Goal: Information Seeking & Learning: Learn about a topic

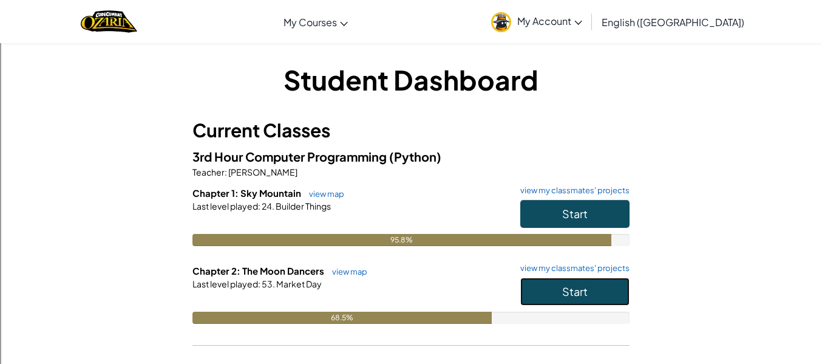
click at [592, 298] on button "Start" at bounding box center [574, 292] width 109 height 28
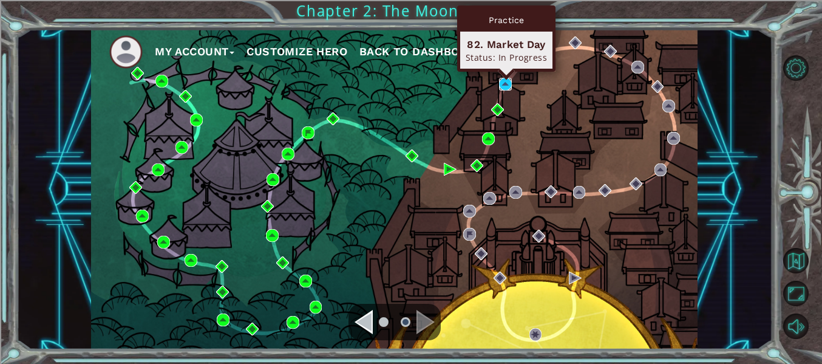
click at [506, 89] on img at bounding box center [505, 84] width 13 height 13
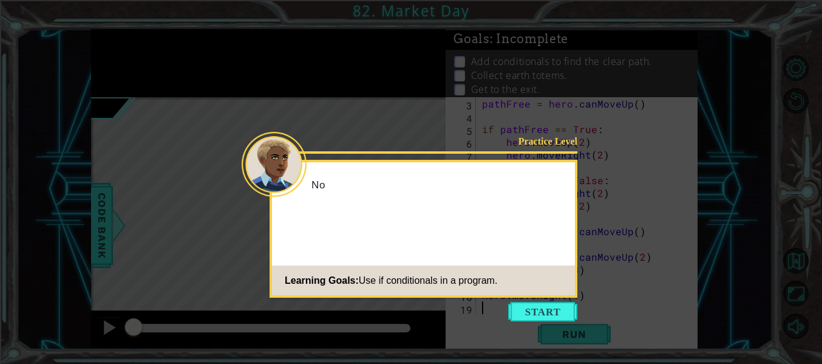
scroll to position [26, 0]
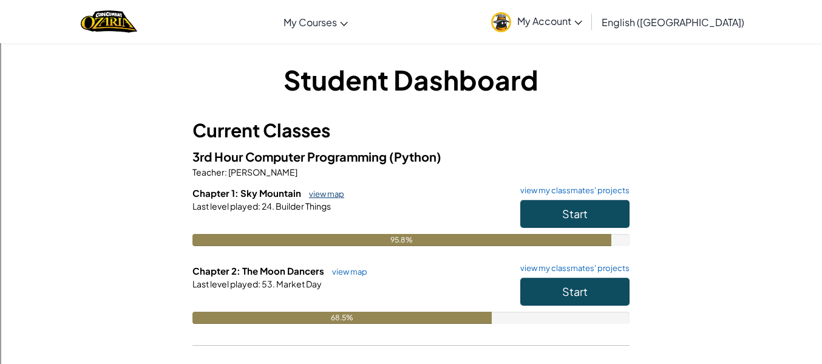
click at [333, 197] on link "view map" at bounding box center [323, 194] width 41 height 10
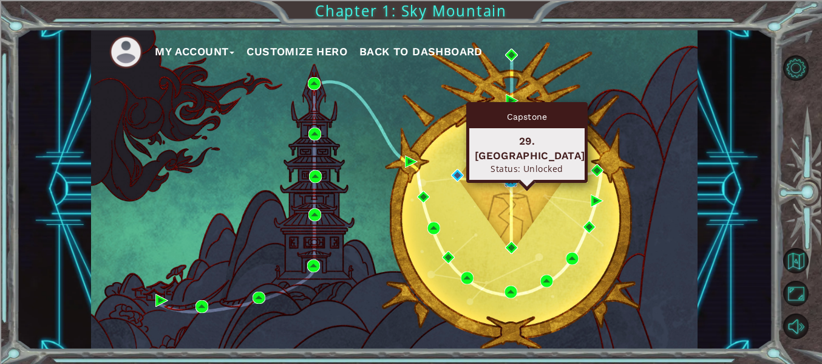
click at [513, 180] on img at bounding box center [511, 180] width 13 height 13
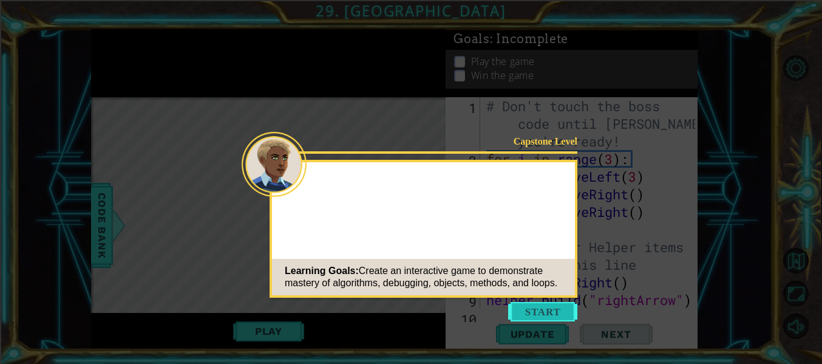
click at [533, 312] on button "Start" at bounding box center [542, 311] width 69 height 19
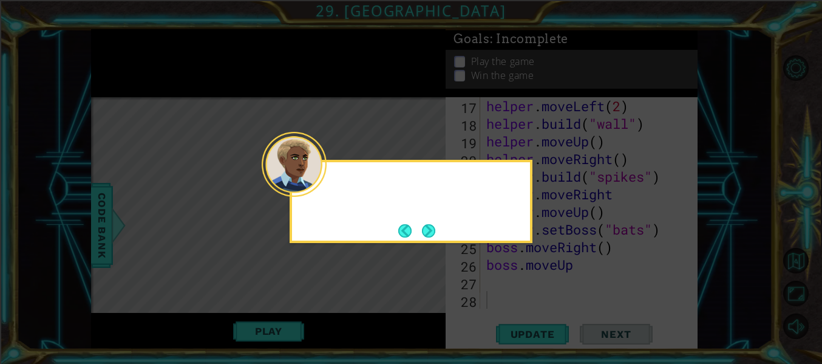
scroll to position [335, 0]
click at [324, 186] on div at bounding box center [294, 164] width 65 height 65
click at [426, 232] on button "Next" at bounding box center [429, 230] width 20 height 20
click at [427, 228] on button "Next" at bounding box center [429, 231] width 16 height 16
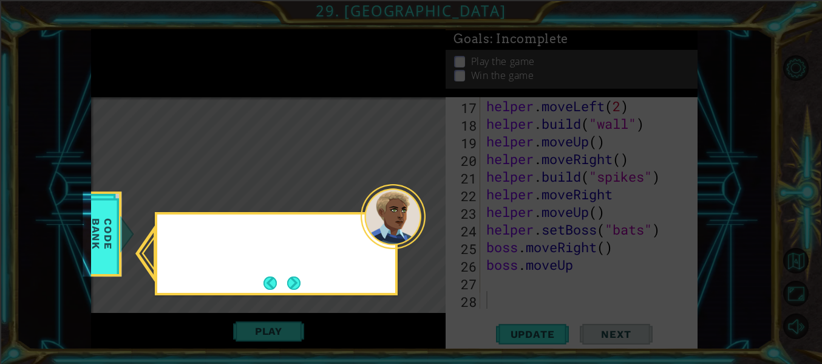
click at [427, 228] on icon at bounding box center [411, 182] width 822 height 364
click at [302, 279] on button "Next" at bounding box center [294, 283] width 22 height 22
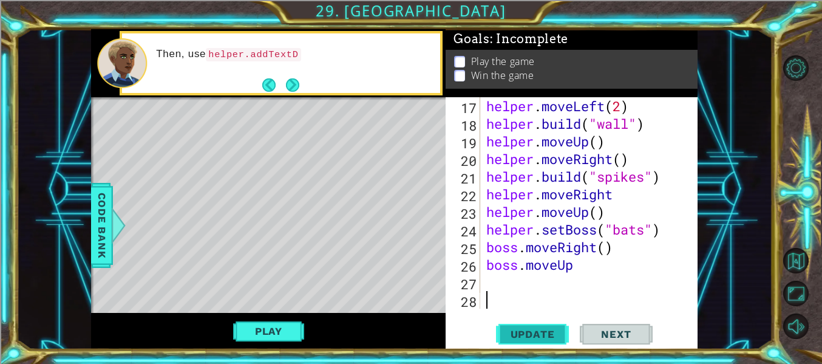
click at [540, 334] on span "Update" at bounding box center [533, 334] width 69 height 12
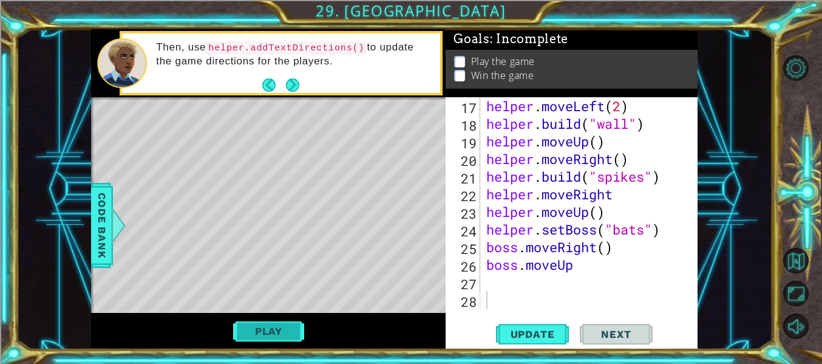
click at [273, 335] on button "Play" at bounding box center [268, 330] width 71 height 23
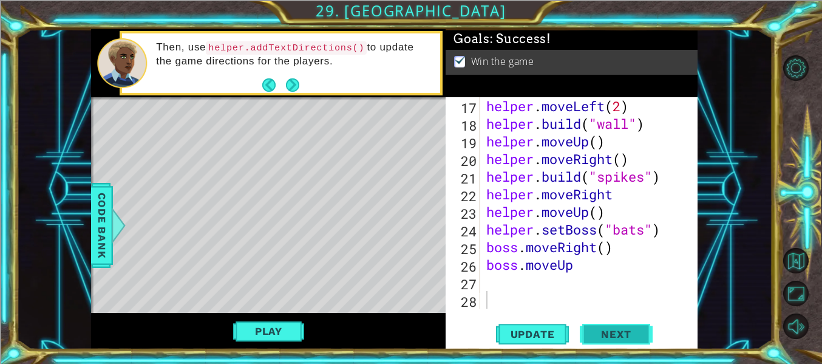
click at [613, 324] on button "Next" at bounding box center [616, 336] width 73 height 25
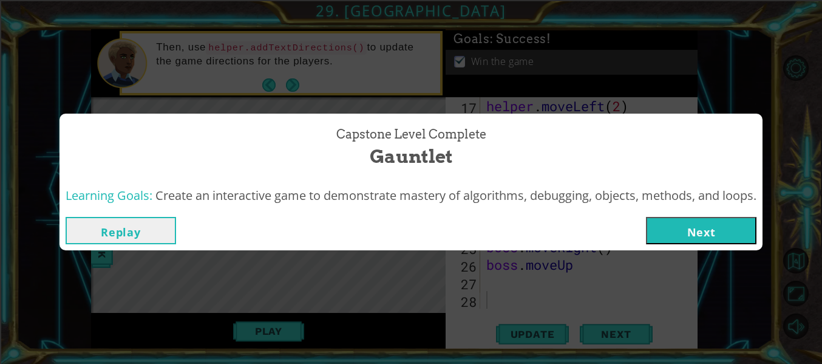
click at [704, 234] on button "Next" at bounding box center [701, 230] width 111 height 27
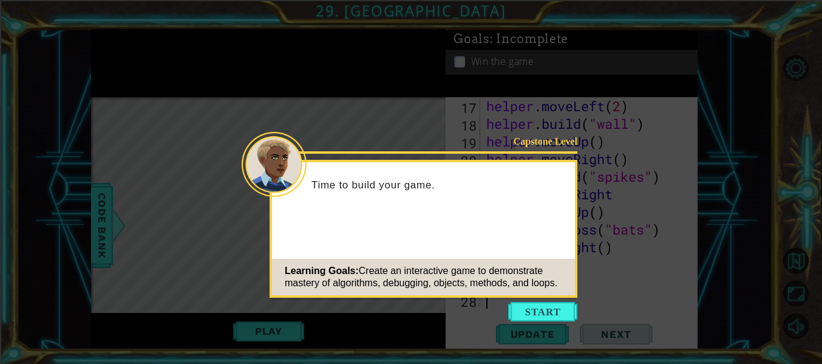
scroll to position [335, 0]
click at [526, 304] on button "Start" at bounding box center [542, 311] width 69 height 19
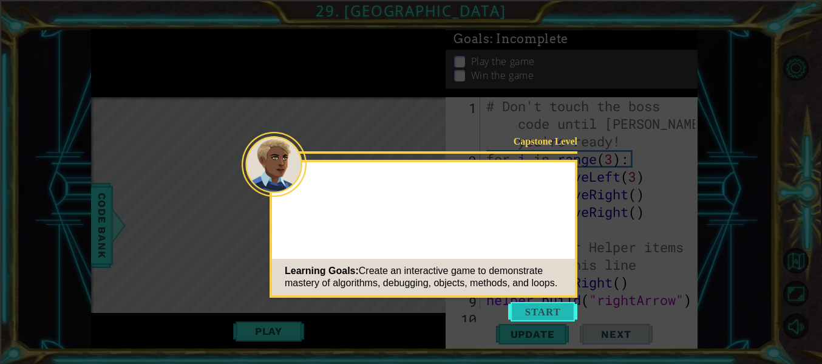
click at [551, 298] on icon at bounding box center [411, 182] width 822 height 364
click at [552, 308] on button "Start" at bounding box center [542, 311] width 69 height 19
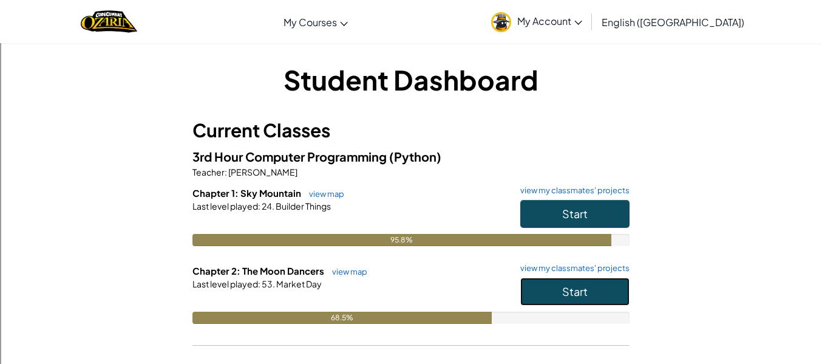
click at [604, 291] on button "Start" at bounding box center [574, 292] width 109 height 28
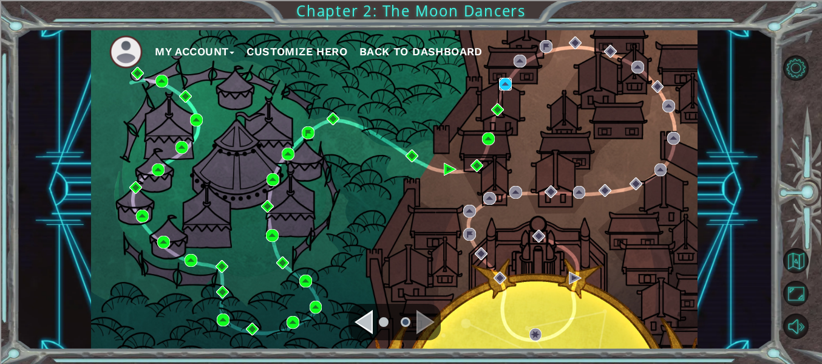
click at [509, 86] on img at bounding box center [505, 84] width 13 height 13
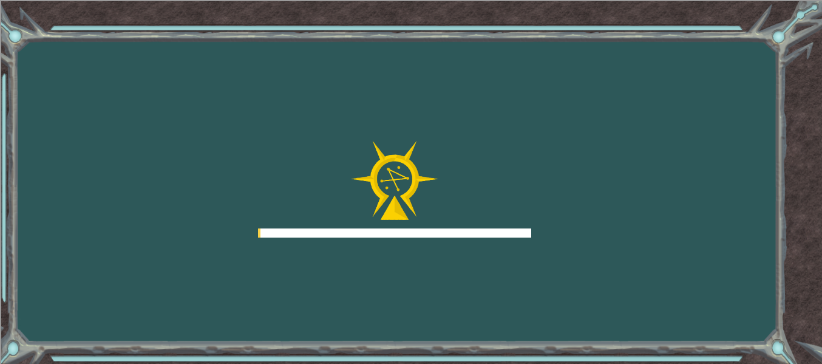
click at [507, 83] on div "Goals Error loading from server. Try refreshing the page. You'll need to join a…" at bounding box center [411, 182] width 822 height 364
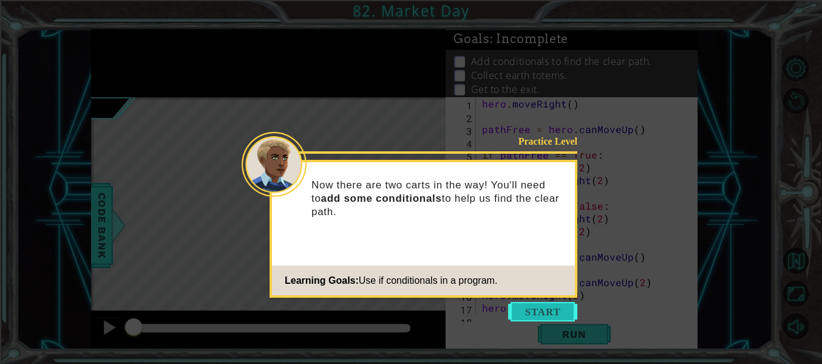
click at [563, 319] on button "Start" at bounding box center [542, 311] width 69 height 19
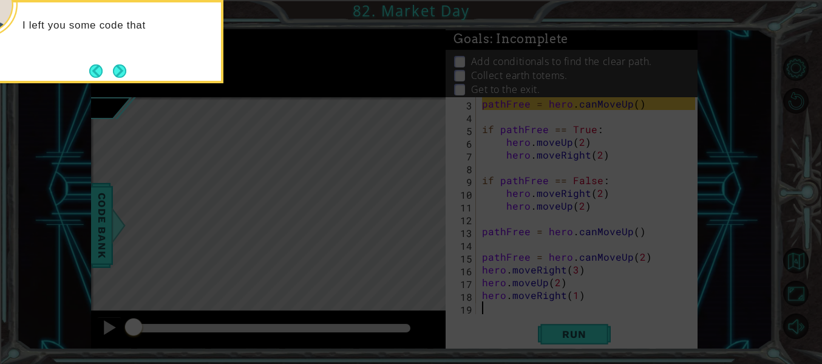
scroll to position [26, 0]
click at [106, 77] on button "Back" at bounding box center [101, 70] width 24 height 13
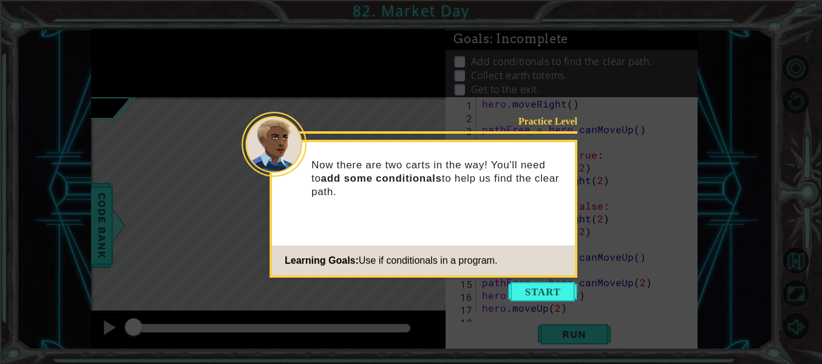
scroll to position [0, 0]
click at [115, 67] on icon at bounding box center [411, 182] width 822 height 364
click at [537, 295] on button "Start" at bounding box center [542, 291] width 69 height 19
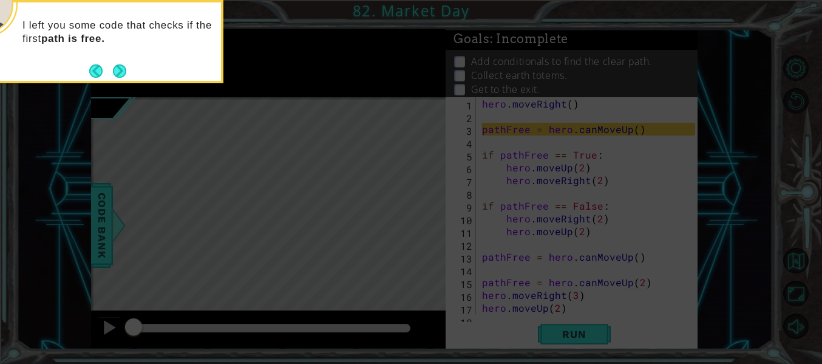
click at [133, 67] on div "I left you some code that checks if the first path is free." at bounding box center [102, 37] width 238 height 61
click at [124, 73] on button "Next" at bounding box center [119, 70] width 13 height 13
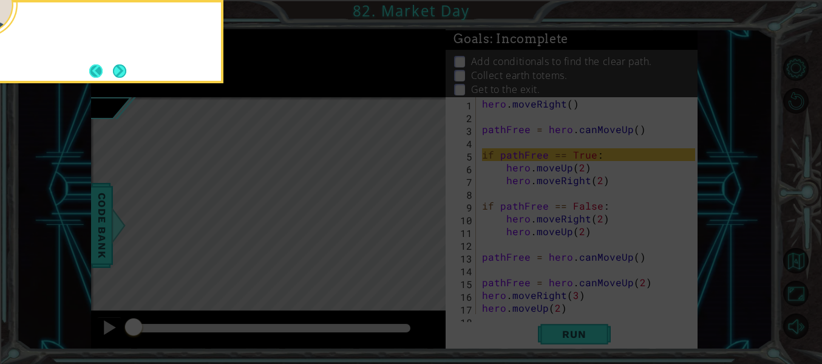
click at [111, 64] on button "Back" at bounding box center [101, 70] width 24 height 13
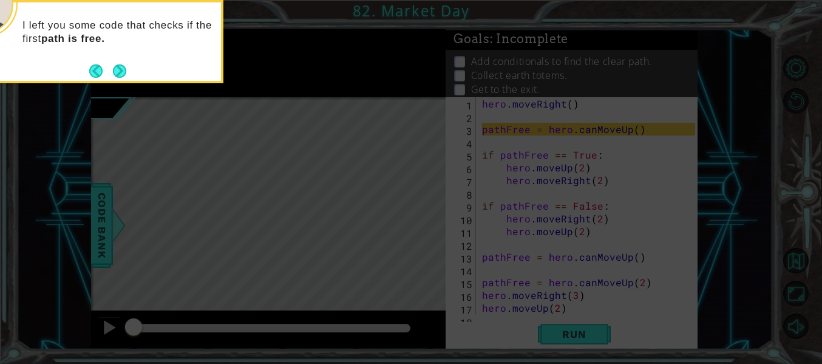
click at [112, 58] on div "I left you some code that checks if the first path is free." at bounding box center [102, 37] width 238 height 61
click at [107, 73] on button "Back" at bounding box center [101, 70] width 24 height 13
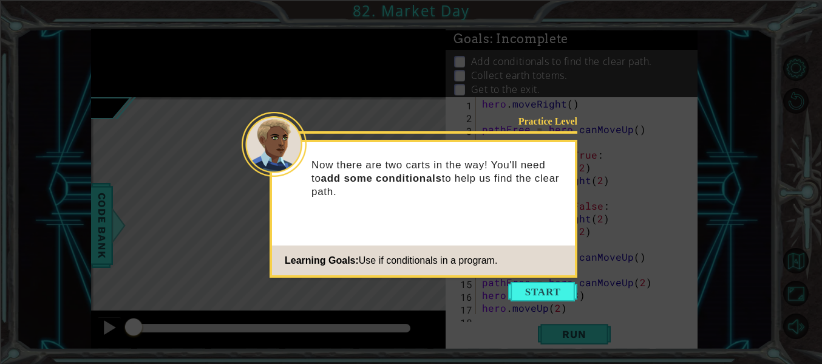
click at [114, 75] on icon at bounding box center [411, 182] width 822 height 364
click at [555, 289] on button "Start" at bounding box center [542, 291] width 69 height 19
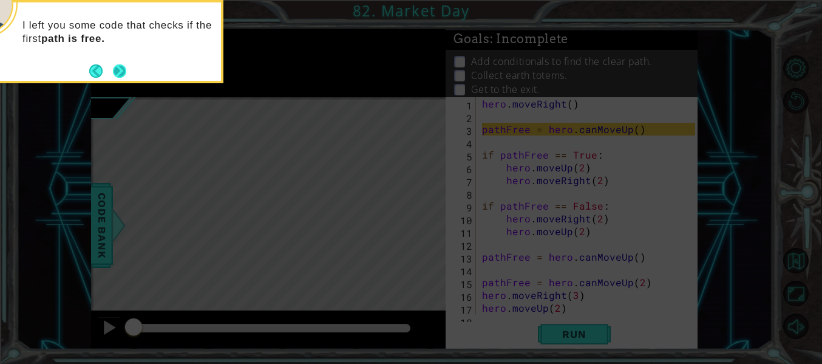
click at [123, 73] on button "Next" at bounding box center [119, 70] width 13 height 13
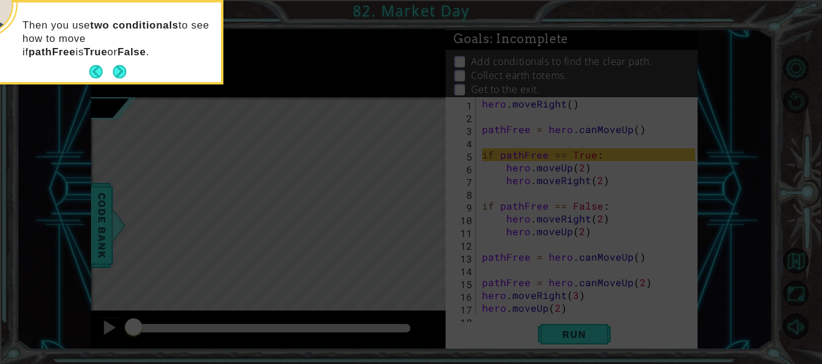
click at [123, 73] on button "Next" at bounding box center [120, 72] width 18 height 18
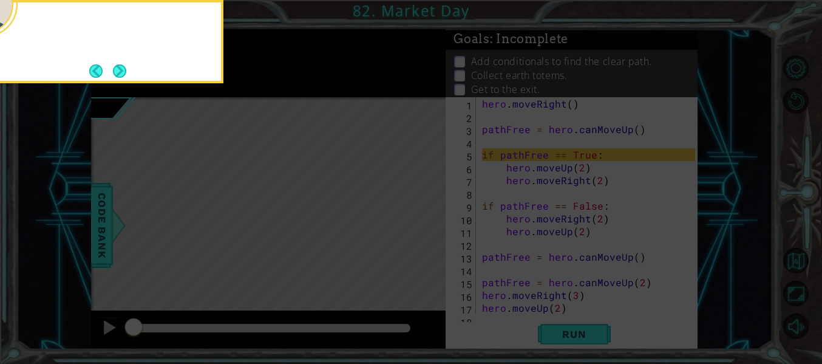
click at [123, 73] on button "Next" at bounding box center [119, 70] width 13 height 13
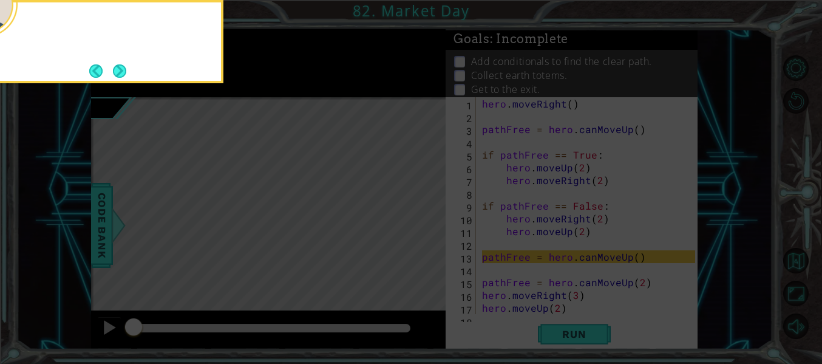
click at [123, 73] on button "Next" at bounding box center [120, 71] width 14 height 14
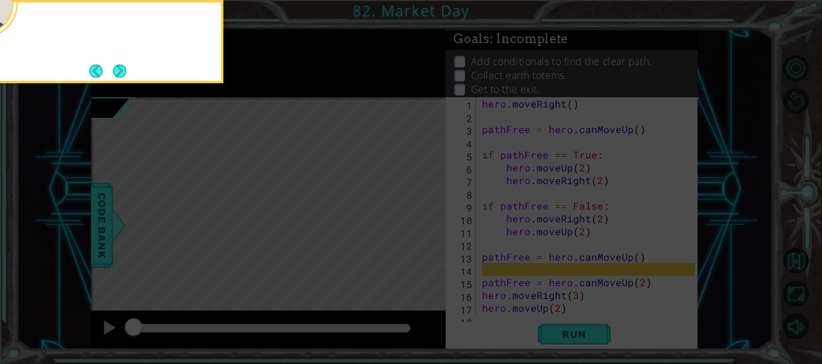
click at [123, 73] on button "Next" at bounding box center [119, 70] width 13 height 13
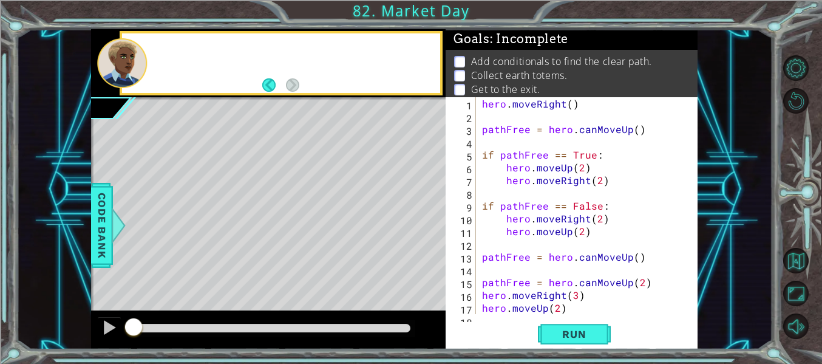
click at [123, 73] on div at bounding box center [121, 63] width 49 height 50
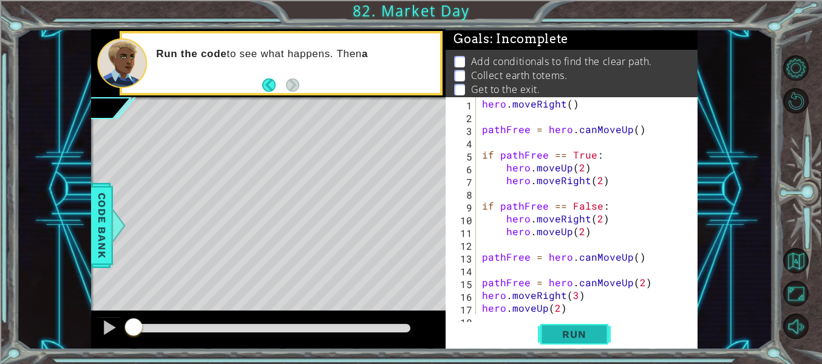
click at [571, 334] on span "Run" at bounding box center [574, 334] width 48 height 12
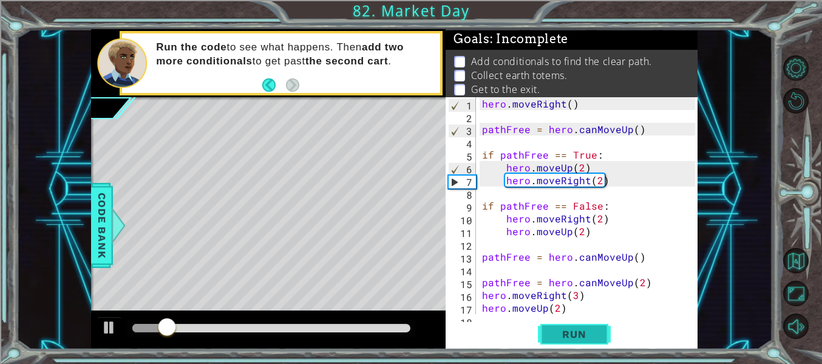
click at [562, 330] on span "Run" at bounding box center [574, 334] width 48 height 12
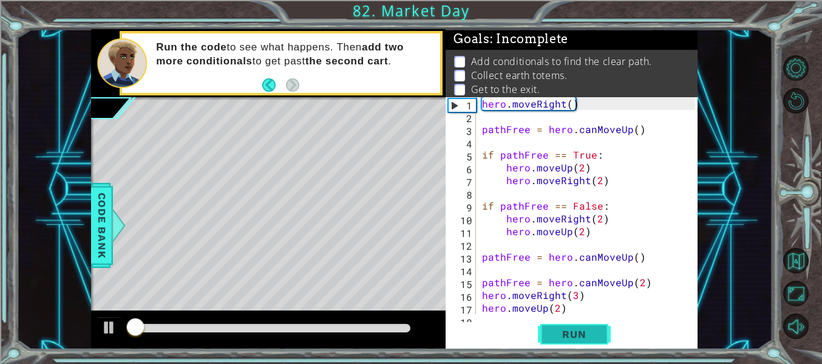
click at [562, 330] on span "Run" at bounding box center [574, 334] width 48 height 12
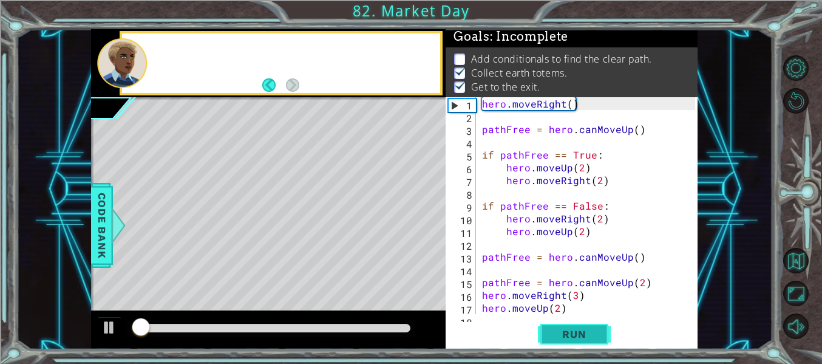
click at [562, 330] on span "Run" at bounding box center [574, 334] width 48 height 12
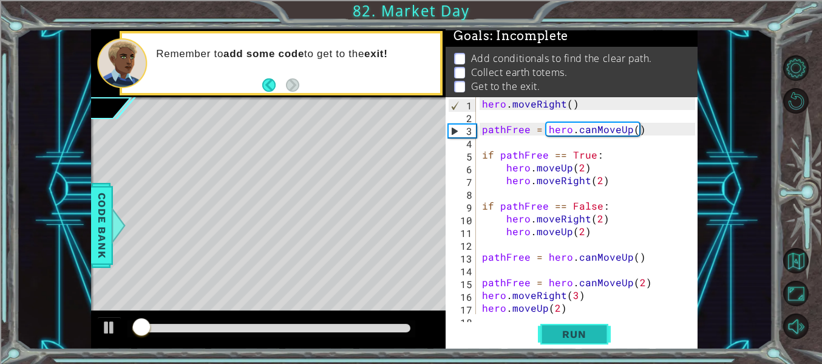
click at [562, 330] on span "Run" at bounding box center [574, 334] width 48 height 12
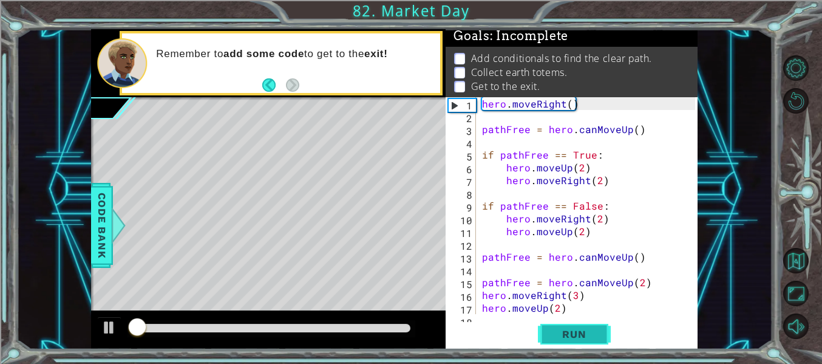
click at [562, 330] on span "Run" at bounding box center [574, 334] width 48 height 12
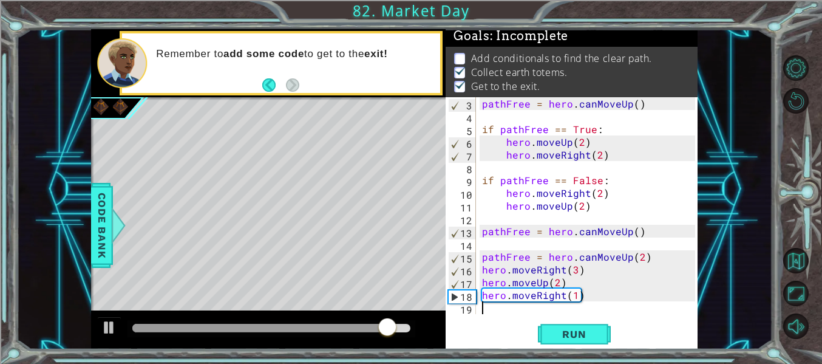
scroll to position [26, 0]
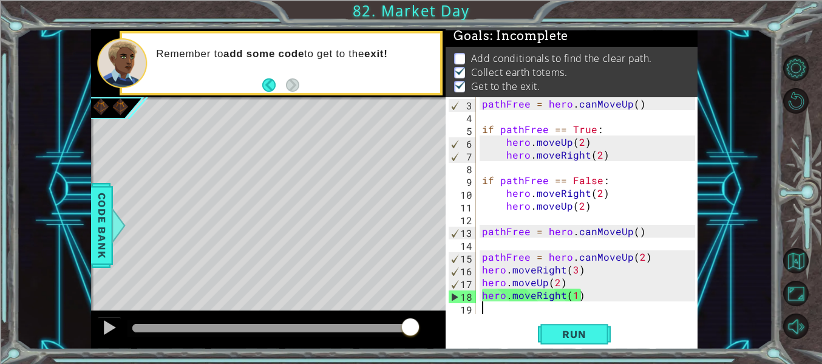
click at [482, 282] on div "pathFree = hero . canMoveUp ( ) if pathFree == True : hero . moveUp ( 2 ) hero …" at bounding box center [591, 218] width 222 height 242
type textarea "hero.moveUp(2)"
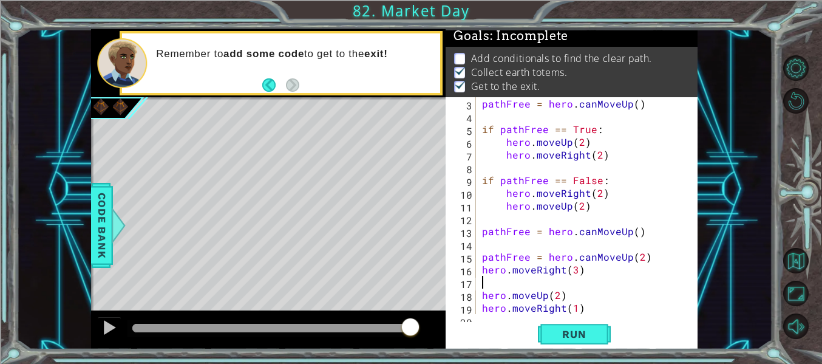
click at [488, 287] on div "pathFree = hero . canMoveUp ( ) if pathFree == True : hero . moveUp ( 2 ) hero …" at bounding box center [591, 218] width 222 height 242
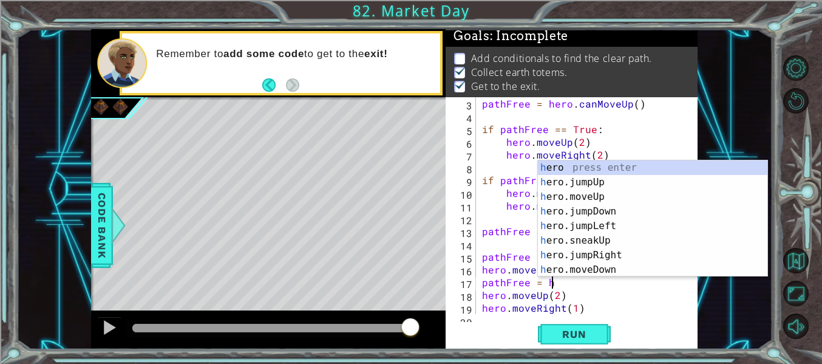
scroll to position [0, 4]
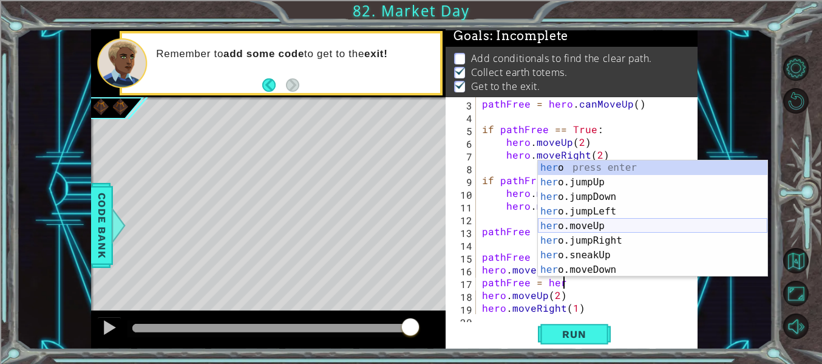
click at [607, 229] on div "her o press enter her o.jumpUp press enter her o.jumpDown press enter her o.jum…" at bounding box center [653, 233] width 230 height 146
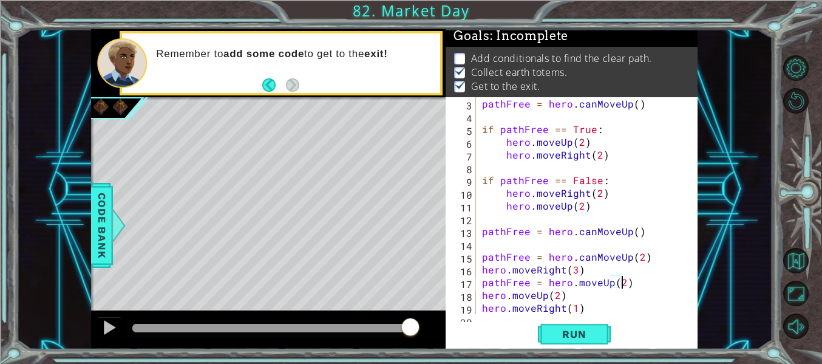
scroll to position [0, 9]
click at [557, 293] on div "pathFree = hero . canMoveUp ( ) if pathFree == True : hero . moveUp ( 2 ) hero …" at bounding box center [591, 218] width 222 height 242
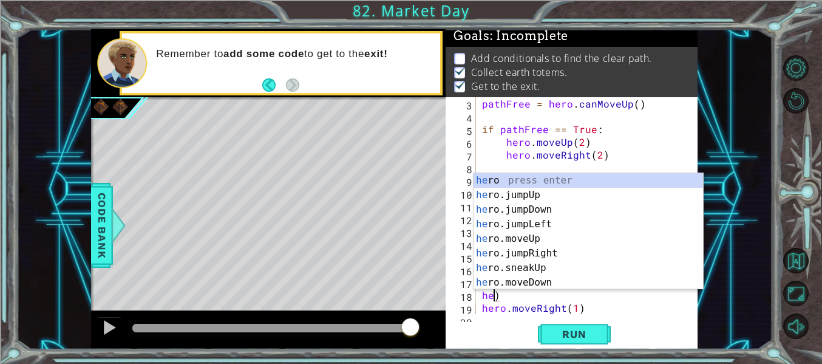
scroll to position [0, 0]
type textarea ")"
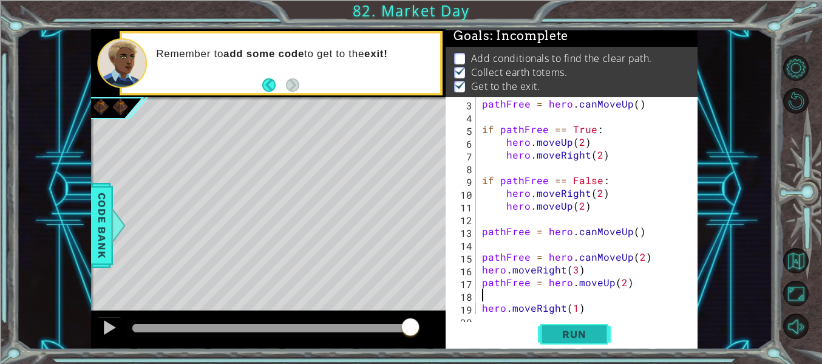
click at [595, 336] on span "Run" at bounding box center [574, 334] width 48 height 12
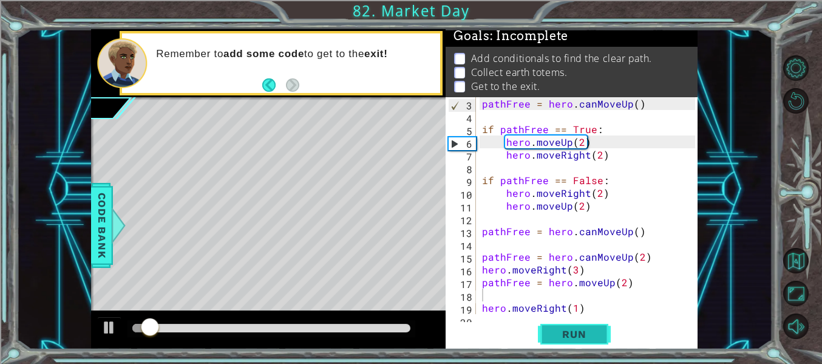
click at [579, 338] on span "Run" at bounding box center [574, 334] width 48 height 12
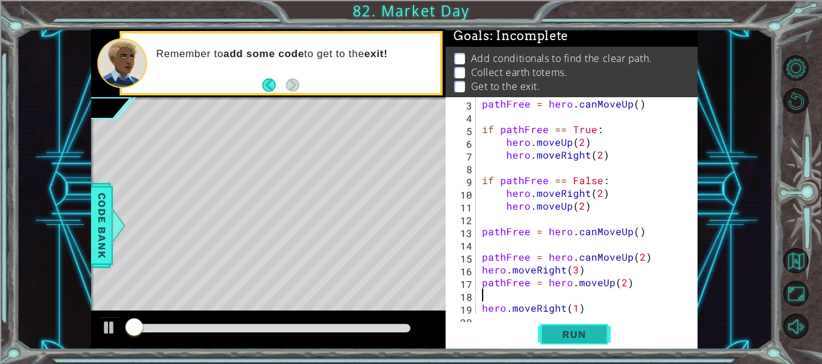
click at [579, 338] on span "Run" at bounding box center [574, 334] width 48 height 12
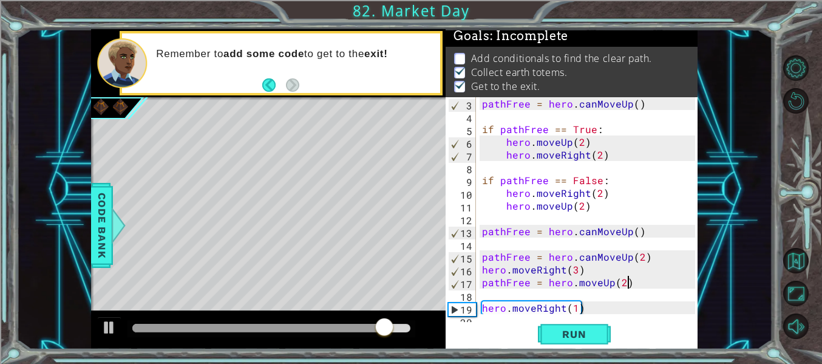
click at [644, 279] on div "pathFree = hero . canMoveUp ( ) if pathFree == True : hero . moveUp ( 2 ) hero …" at bounding box center [591, 218] width 222 height 242
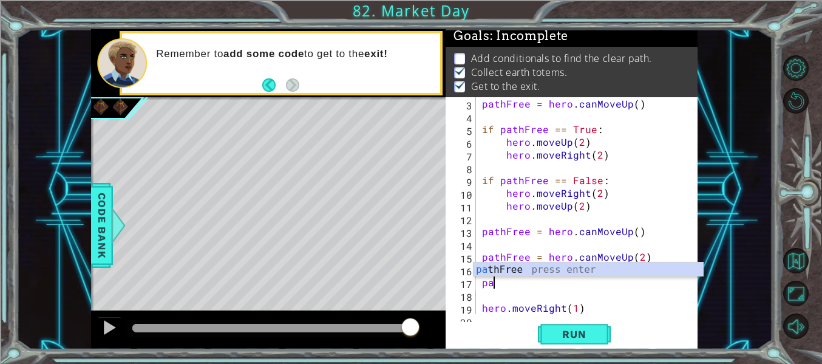
type textarea "p"
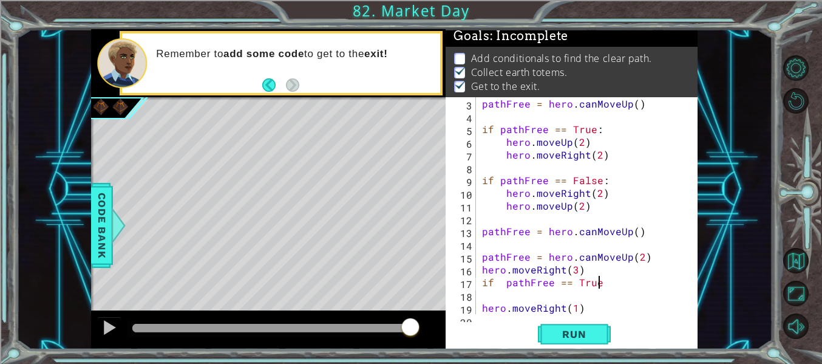
scroll to position [0, 7]
type textarea "if pathFree == True:"
click at [573, 295] on div "pathFree = hero . canMoveUp ( ) if pathFree == True : hero . moveUp ( 2 ) hero …" at bounding box center [591, 218] width 222 height 242
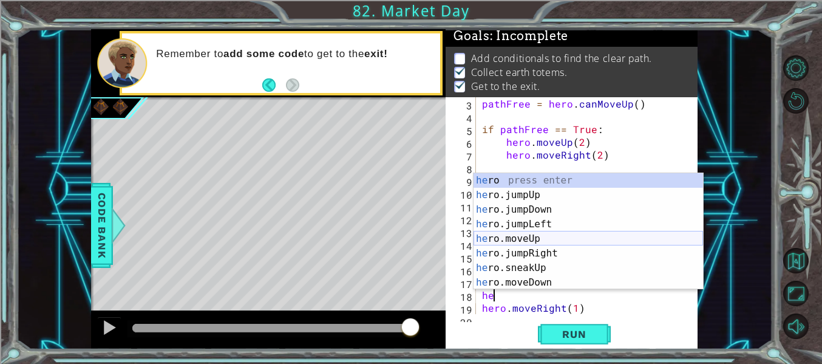
click at [548, 240] on div "he ro press enter he ro.jumpUp press enter he ro.jumpDown press enter he ro.jum…" at bounding box center [589, 246] width 230 height 146
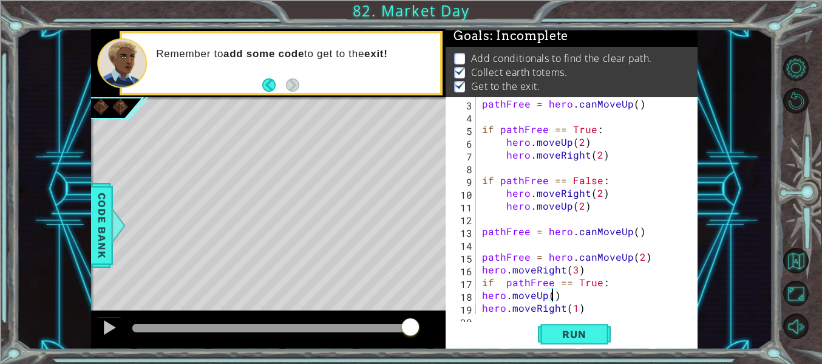
scroll to position [0, 4]
click at [579, 329] on span "Run" at bounding box center [574, 334] width 48 height 12
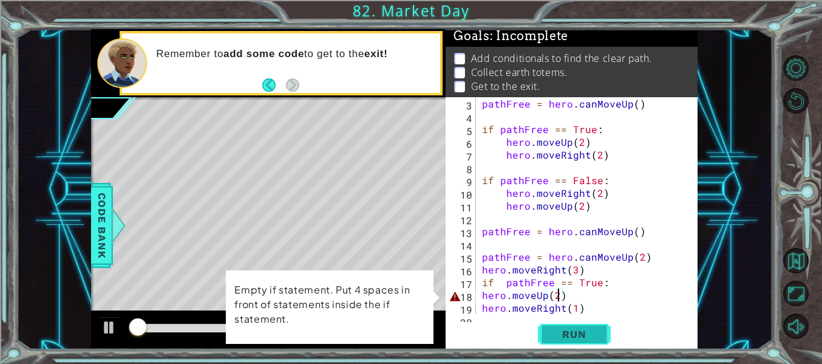
click at [579, 329] on span "Run" at bounding box center [574, 334] width 48 height 12
click at [485, 298] on div "pathFree = hero . canMoveUp ( ) if pathFree == True : hero . moveUp ( 2 ) hero …" at bounding box center [591, 218] width 222 height 242
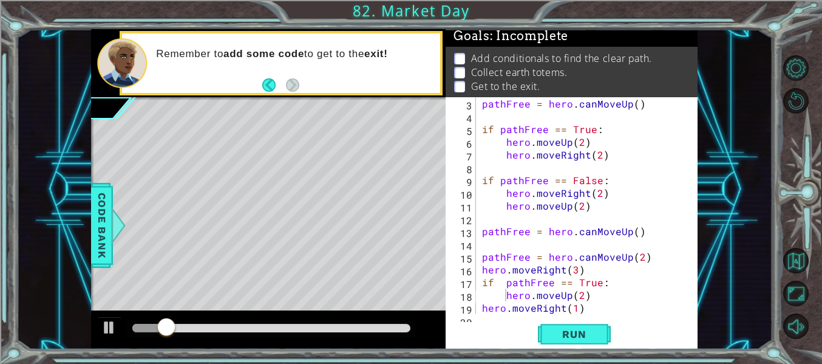
click at [476, 312] on div "hero.moveUp(2) 3 4 5 6 7 8 9 10 11 12 13 14 15 16 17 18 19 20 pathFree = hero .…" at bounding box center [571, 205] width 250 height 217
click at [480, 307] on div "pathFree = hero . canMoveUp ( ) if pathFree == True : hero . moveUp ( 2 ) hero …" at bounding box center [591, 218] width 222 height 242
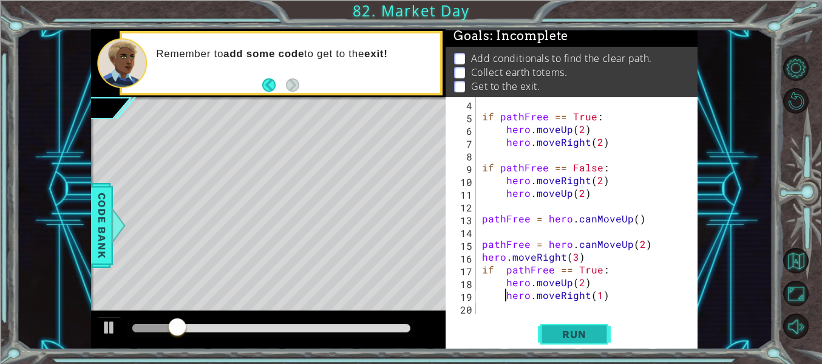
click at [559, 325] on button "Run" at bounding box center [574, 334] width 73 height 25
click at [562, 327] on button "Run" at bounding box center [574, 334] width 73 height 25
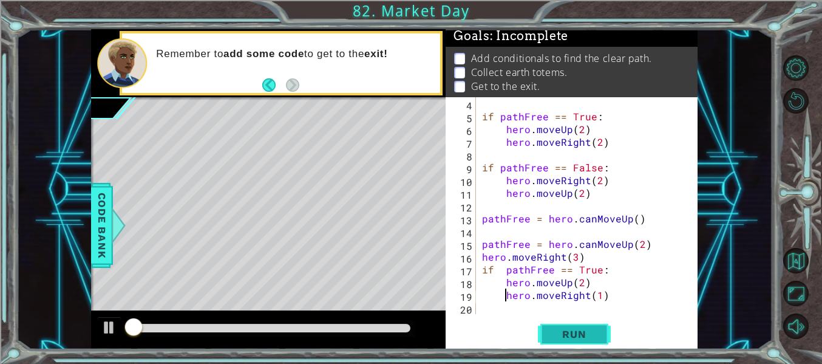
click at [562, 327] on button "Run" at bounding box center [574, 334] width 73 height 25
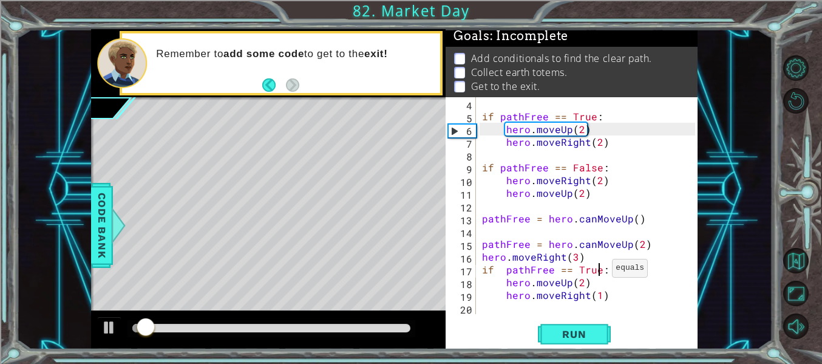
click at [598, 270] on div "if pathFree == True : hero . moveUp ( 2 ) hero . moveRight ( 2 ) if pathFree ==…" at bounding box center [591, 218] width 222 height 242
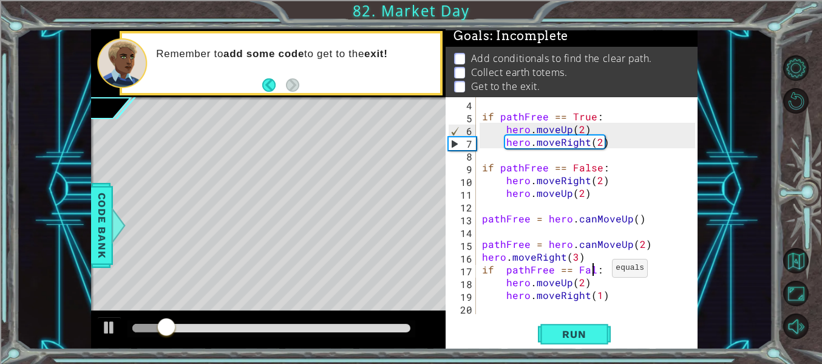
scroll to position [0, 7]
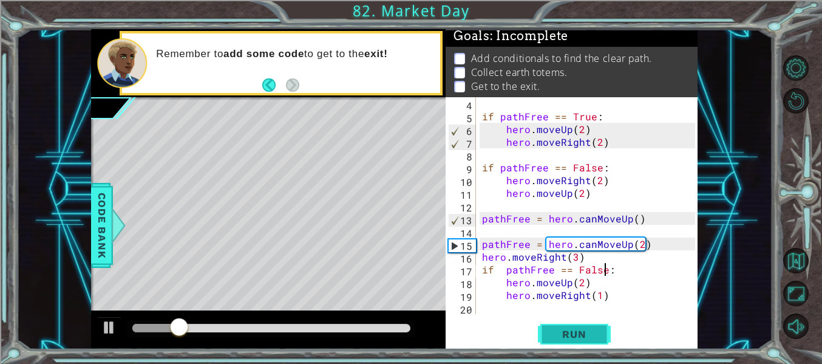
click at [600, 322] on button "Run" at bounding box center [574, 334] width 73 height 25
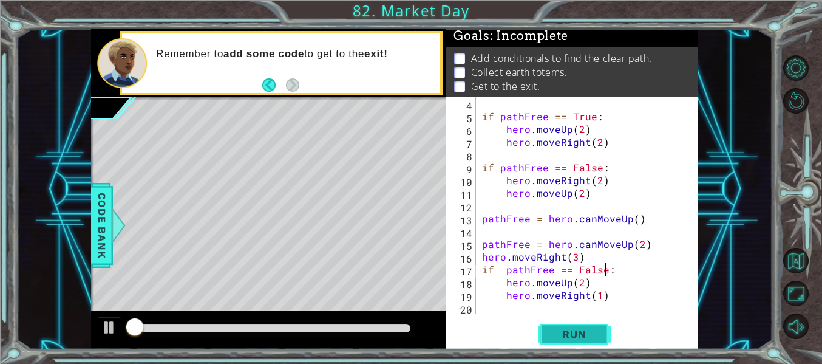
click at [600, 322] on button "Run" at bounding box center [574, 334] width 73 height 25
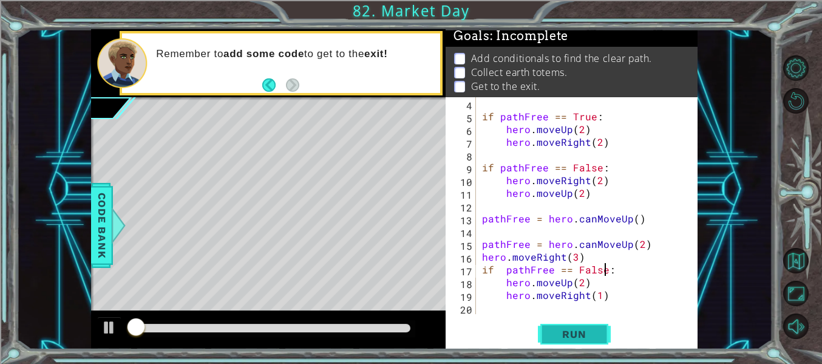
click at [600, 322] on button "Run" at bounding box center [574, 334] width 73 height 25
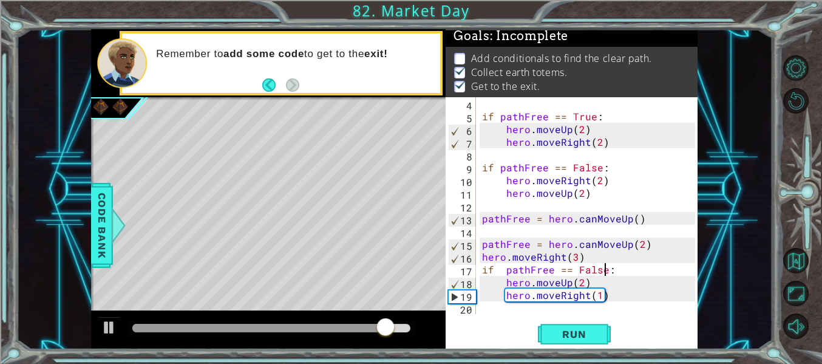
click at [632, 282] on div "if pathFree == True : hero . moveUp ( 2 ) hero . moveRight ( 2 ) if pathFree ==…" at bounding box center [591, 218] width 222 height 242
click at [646, 297] on div "if pathFree == True : hero . moveUp ( 2 ) hero . moveRight ( 2 ) if pathFree ==…" at bounding box center [591, 218] width 222 height 242
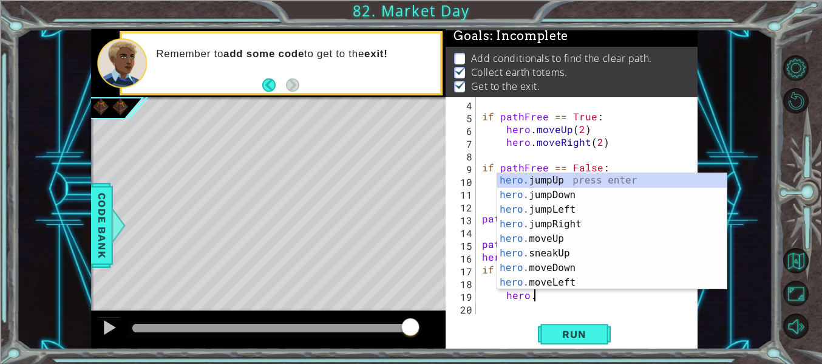
type textarea "h"
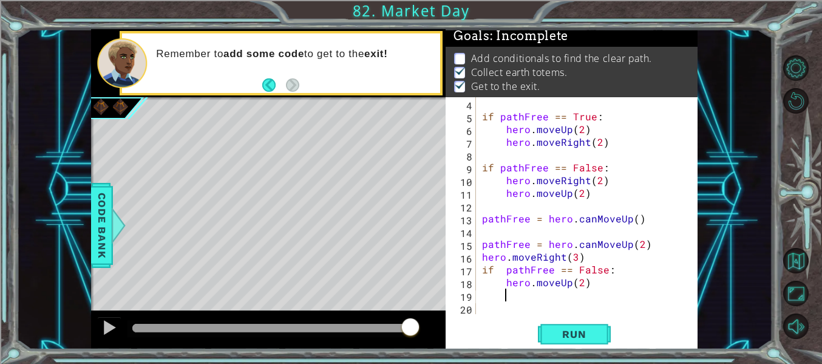
scroll to position [0, 0]
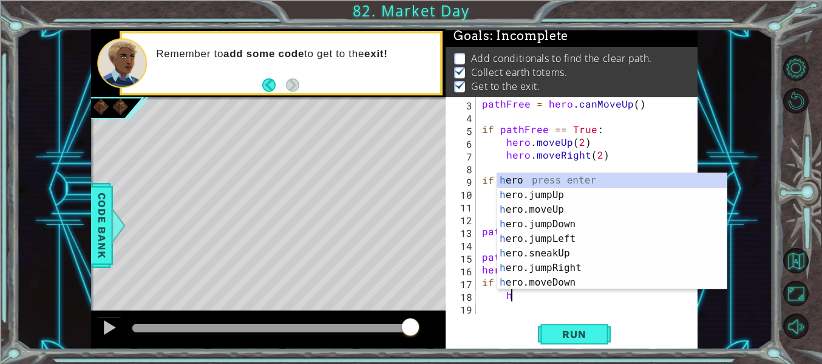
type textarea "h"
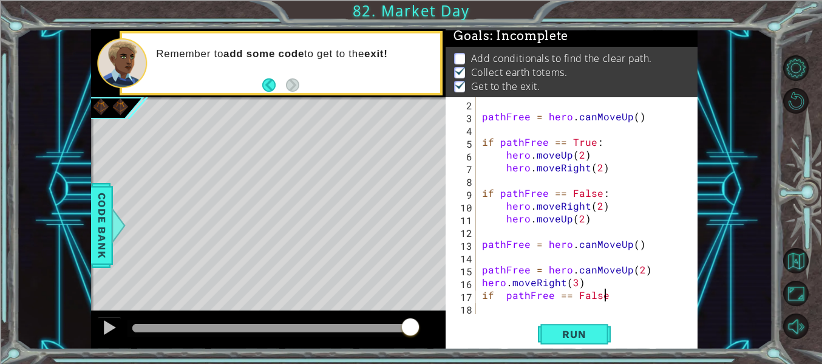
scroll to position [13, 0]
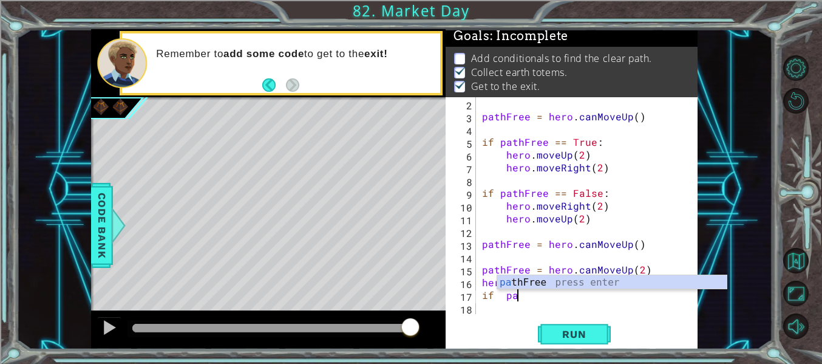
type textarea "i"
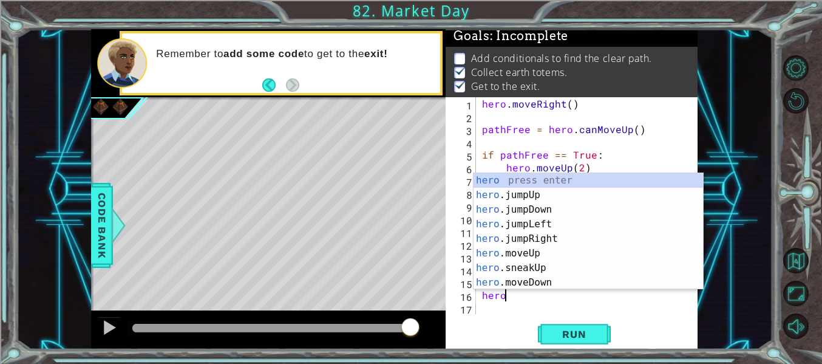
type textarea "h"
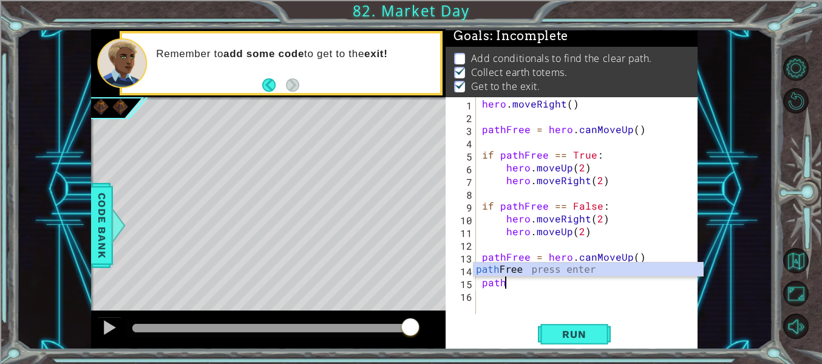
type textarea "p"
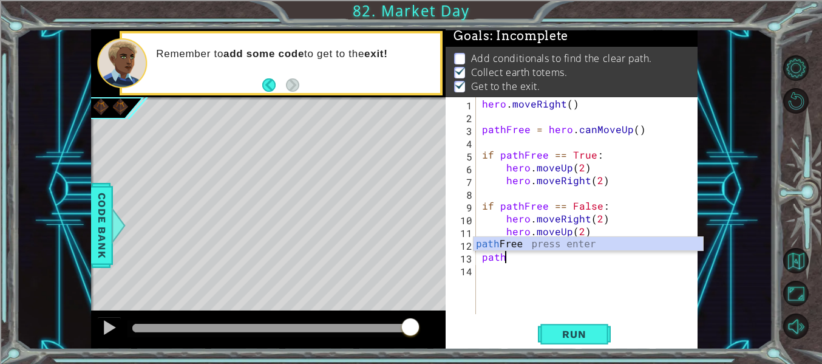
type textarea "p"
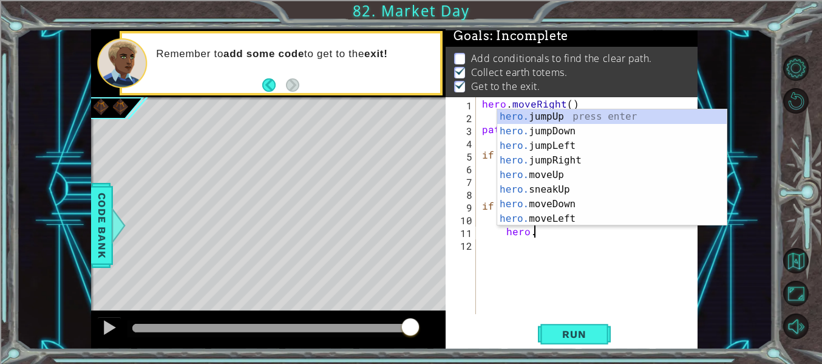
type textarea "h"
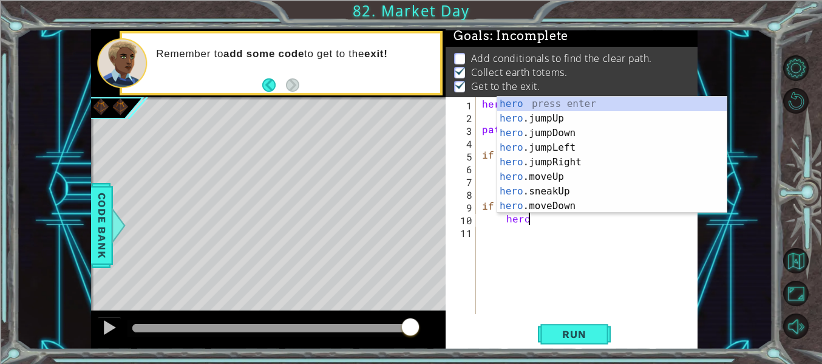
type textarea "h"
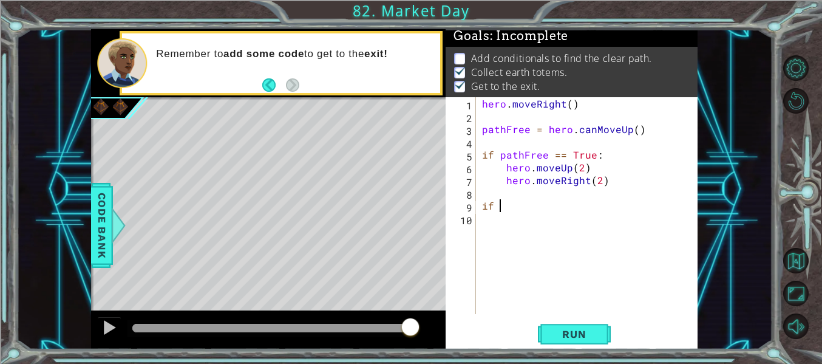
type textarea "i"
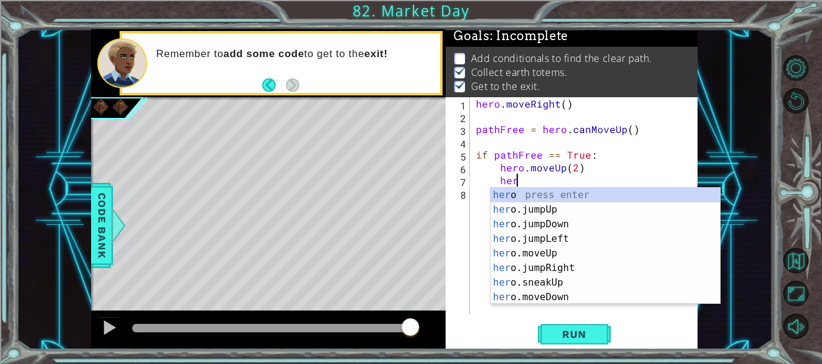
type textarea "h"
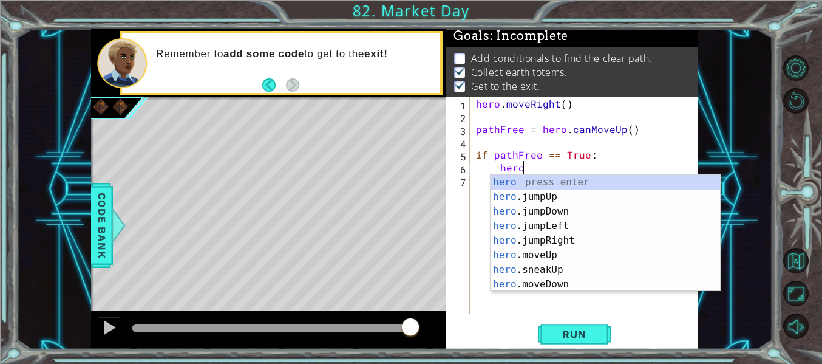
type textarea "h"
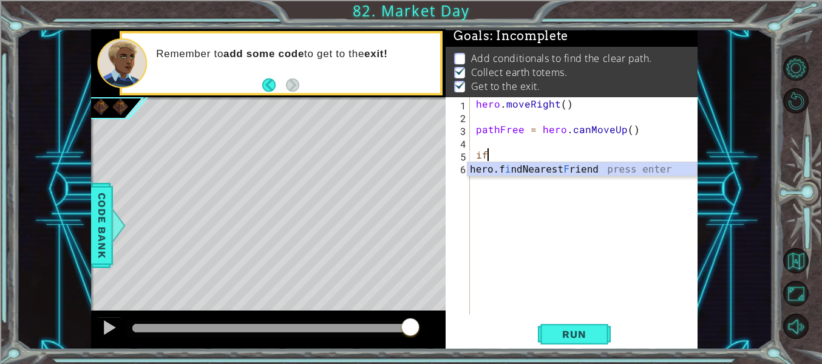
type textarea "i"
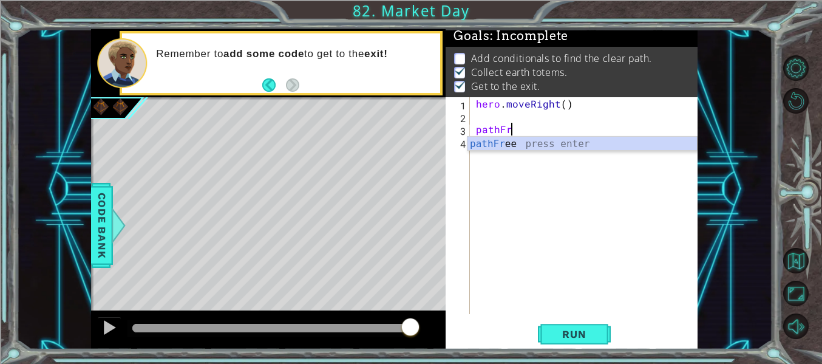
type textarea "p"
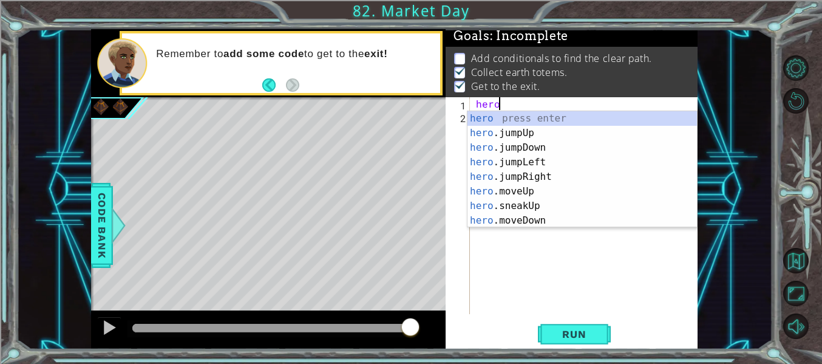
type textarea "h"
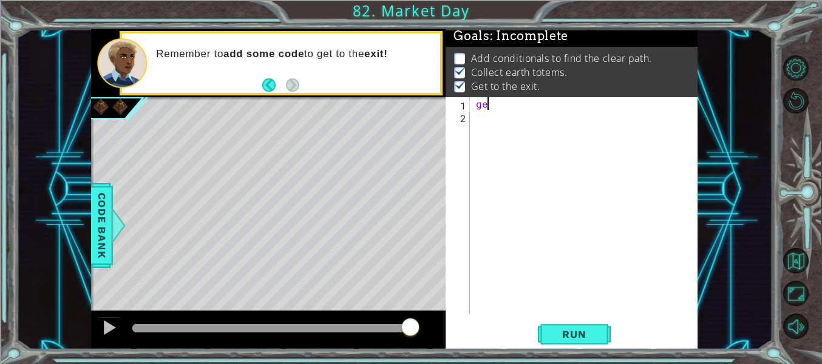
type textarea "g"
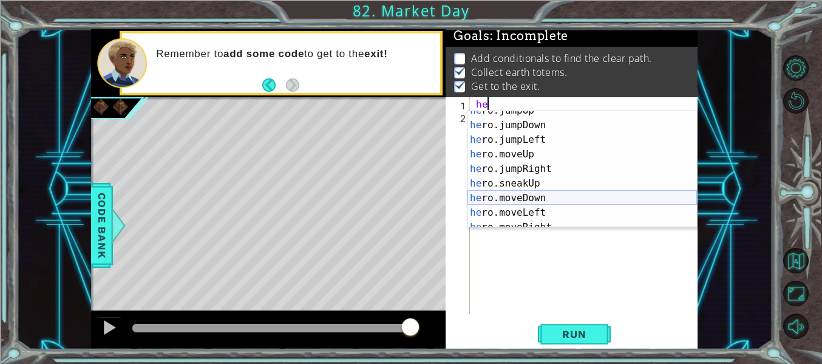
scroll to position [42, 0]
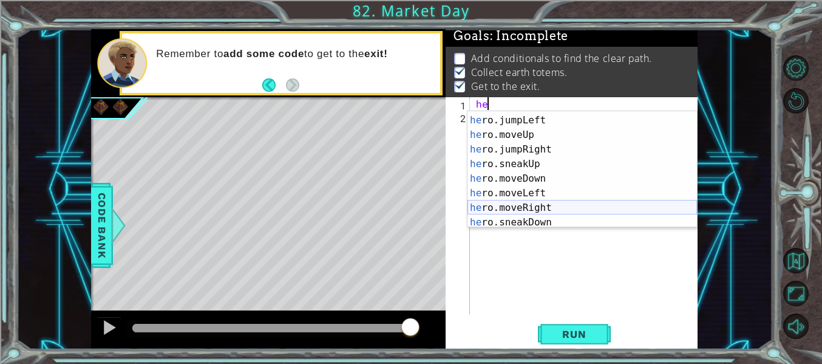
click at [562, 205] on div "he ro.jumpDown press enter he ro.jumpLeft press enter he ro.moveUp press enter …" at bounding box center [583, 171] width 230 height 146
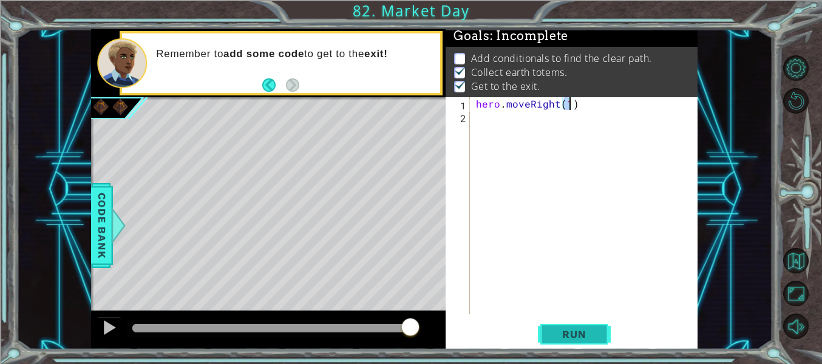
type textarea "hero.moveRight(1)"
click at [569, 329] on span "Run" at bounding box center [574, 334] width 48 height 12
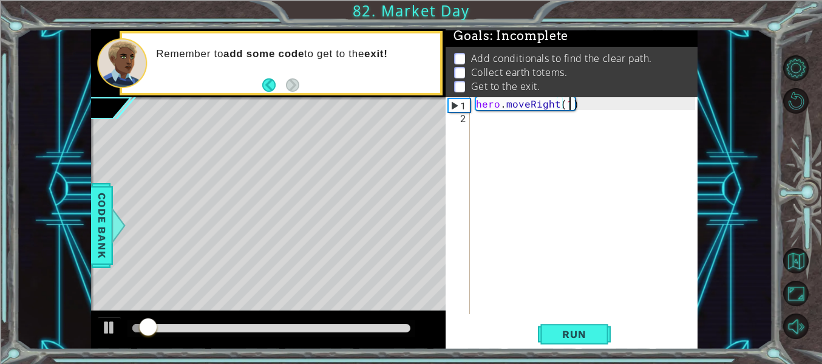
click at [479, 119] on div "hero . moveRight ( 1 )" at bounding box center [588, 218] width 228 height 242
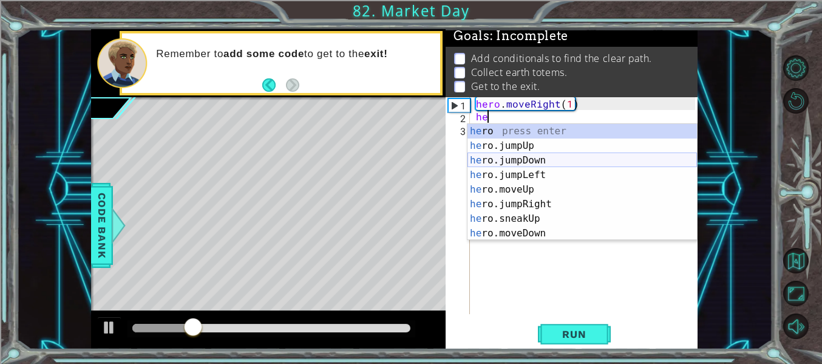
scroll to position [0, 0]
click at [505, 189] on div "he ro press enter he ro.jumpUp press enter he ro.jumpDown press enter he ro.jum…" at bounding box center [583, 197] width 230 height 146
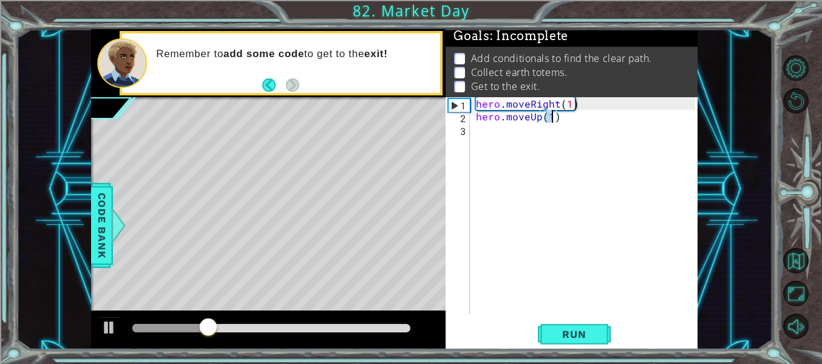
type textarea "hero.moveUp()"
click at [477, 119] on div "hero . moveRight ( 1 ) hero . moveUp ( )" at bounding box center [588, 218] width 228 height 242
click at [479, 115] on div "hero . moveRight ( 1 ) hero . moveUp ( )" at bounding box center [588, 218] width 228 height 242
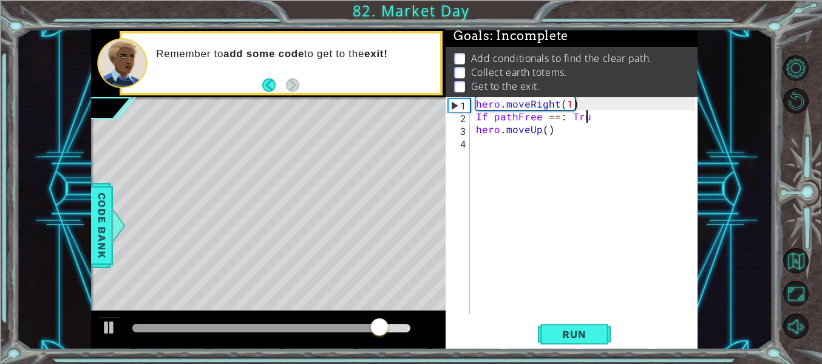
scroll to position [0, 7]
click at [587, 346] on button "Run" at bounding box center [574, 334] width 73 height 25
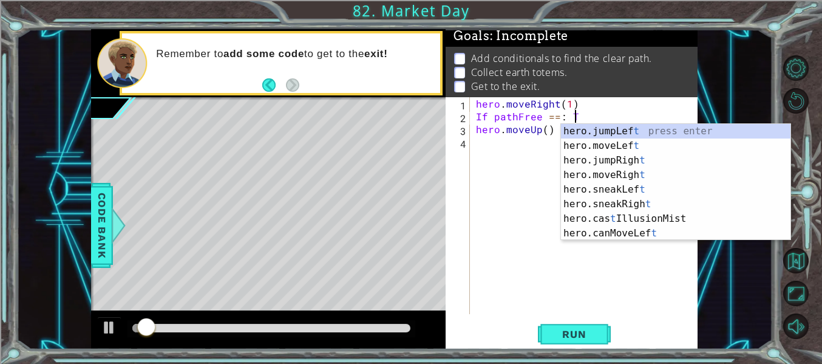
scroll to position [0, 5]
type textarea "If pathFree ==:"
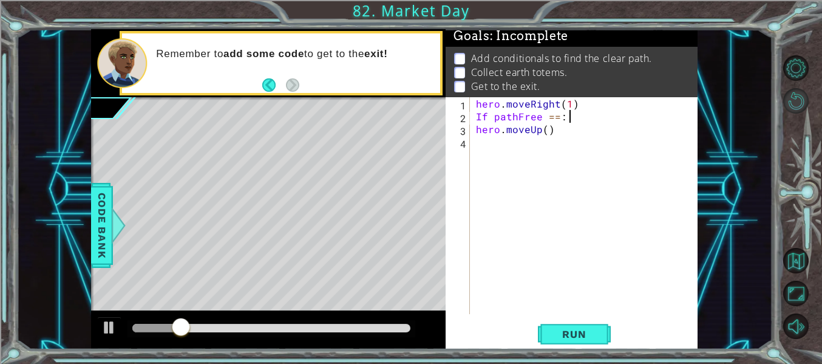
click at [804, 101] on button "Restart Level" at bounding box center [796, 101] width 26 height 26
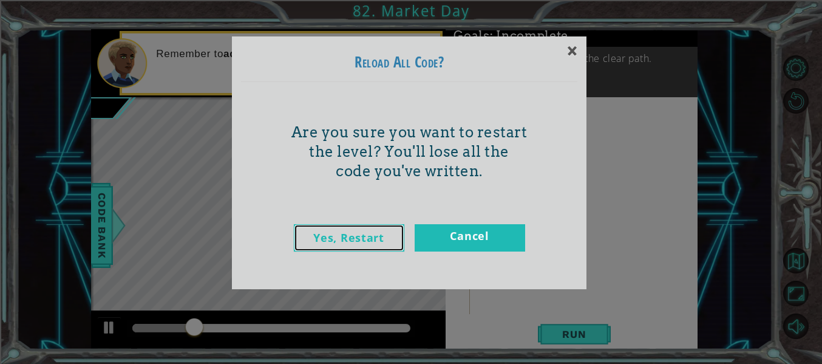
click at [375, 245] on link "Yes, Restart" at bounding box center [349, 237] width 111 height 27
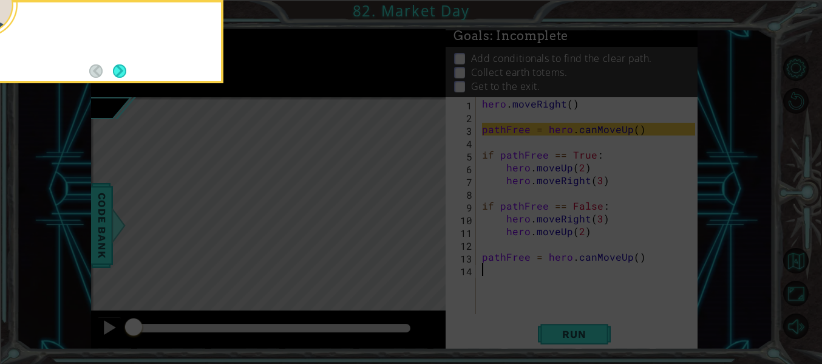
scroll to position [0, 0]
click at [122, 81] on div "I left you some code that checks if the first" at bounding box center [102, 41] width 243 height 83
click at [120, 73] on button "Next" at bounding box center [119, 70] width 15 height 15
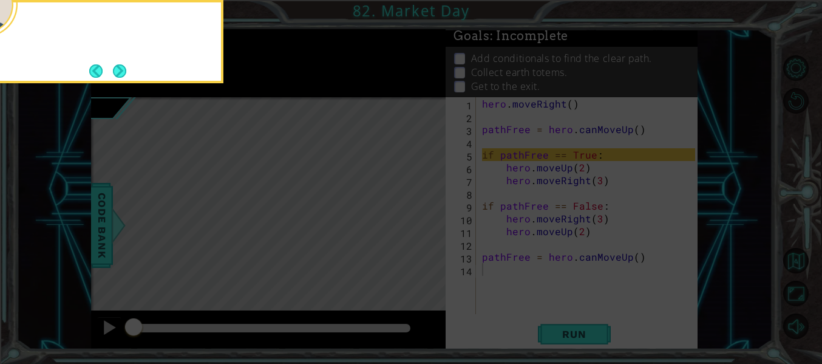
click at [120, 73] on button "Next" at bounding box center [119, 70] width 13 height 13
click at [120, 74] on button "Next" at bounding box center [119, 70] width 13 height 13
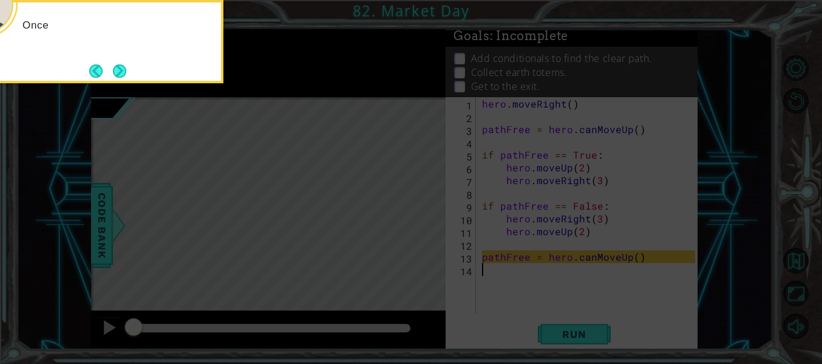
click at [120, 74] on button "Next" at bounding box center [120, 71] width 14 height 14
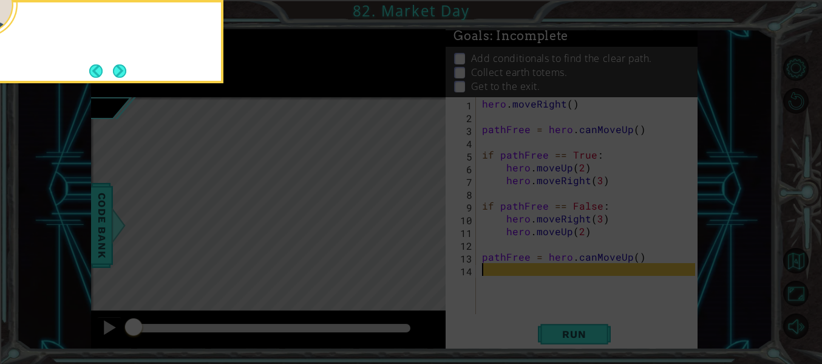
click at [120, 74] on button "Next" at bounding box center [119, 70] width 13 height 13
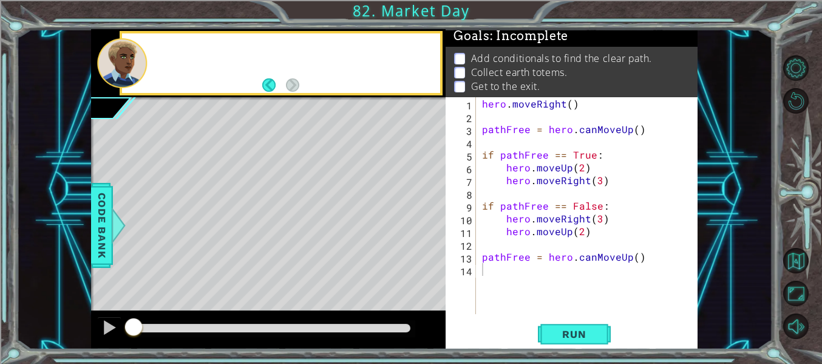
click at [120, 74] on div at bounding box center [121, 63] width 49 height 50
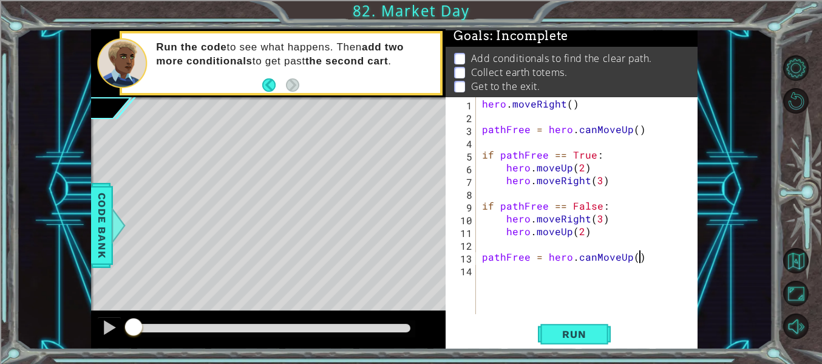
click at [656, 258] on div "hero . moveRight ( ) pathFree = hero . canMoveUp ( ) if pathFree == True : hero…" at bounding box center [591, 218] width 222 height 242
type textarea "p"
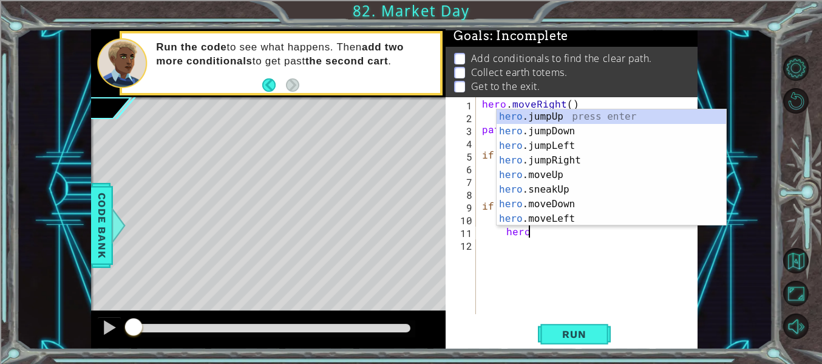
type textarea "h"
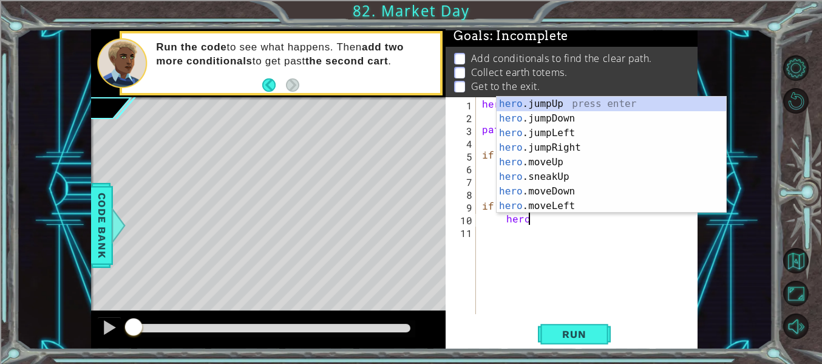
type textarea "h"
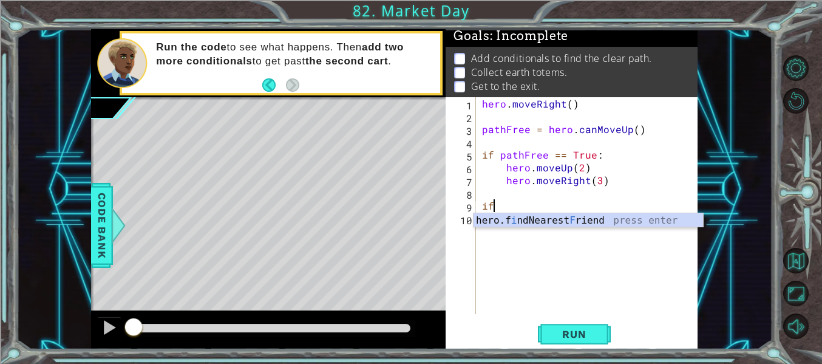
type textarea "i"
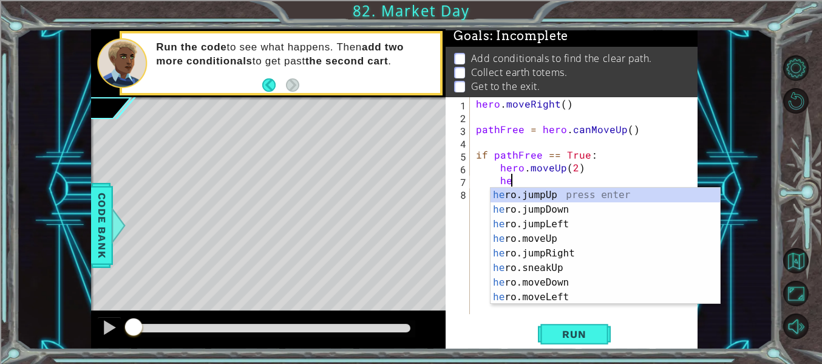
type textarea "h"
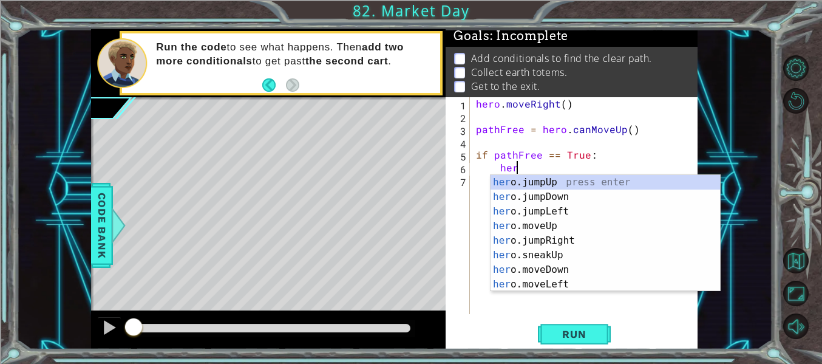
type textarea "h"
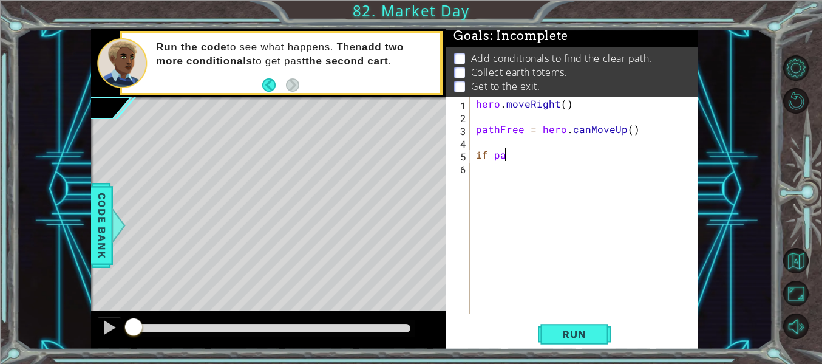
type textarea "i"
type textarea "p"
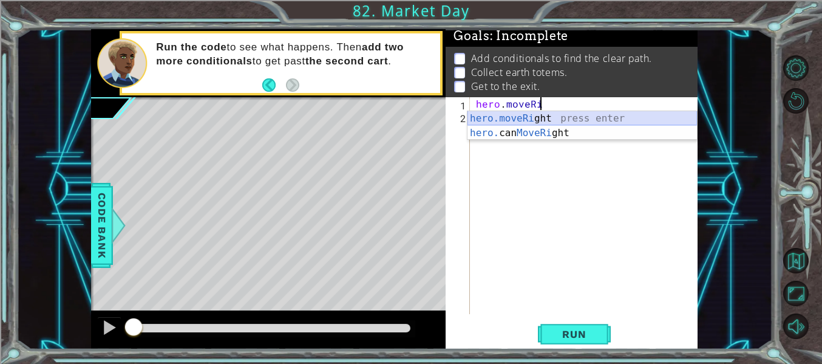
click at [588, 117] on div "hero.moveRi ght press enter hero. can MoveRi ght press enter" at bounding box center [583, 140] width 230 height 58
type textarea "hero.moveRight(1)"
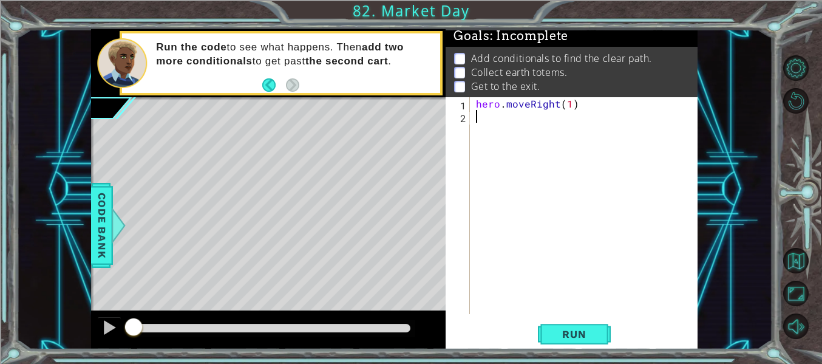
click at [506, 118] on div "hero . moveRight ( 1 )" at bounding box center [588, 218] width 228 height 242
type textarea "i"
type textarea "if pathFree ==False"
click at [629, 132] on div "hero . moveRight ( 1 ) if pathFree == False" at bounding box center [588, 218] width 228 height 242
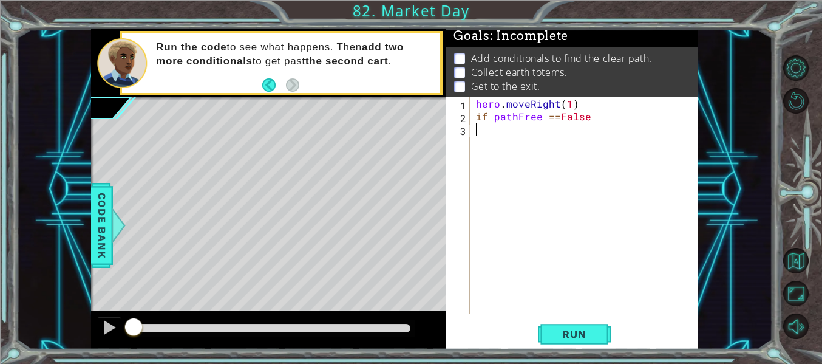
scroll to position [0, 0]
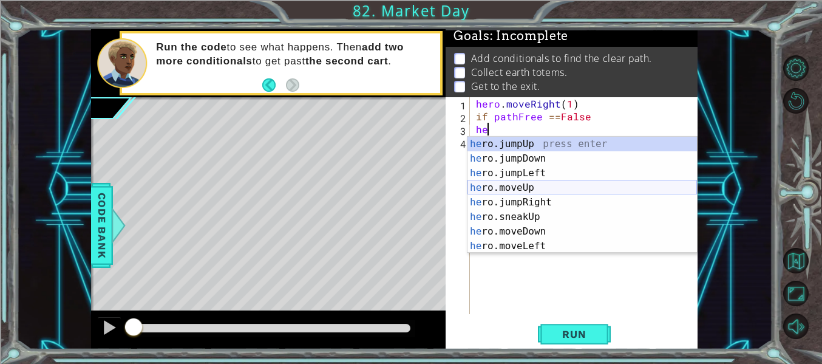
click at [553, 191] on div "he ro.jumpUp press enter he ro.jumpDown press enter he ro.jumpLeft press enter …" at bounding box center [583, 210] width 230 height 146
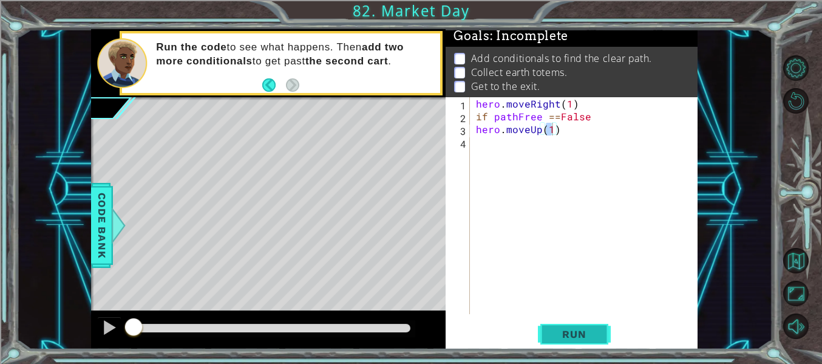
click at [578, 329] on span "Run" at bounding box center [574, 334] width 48 height 12
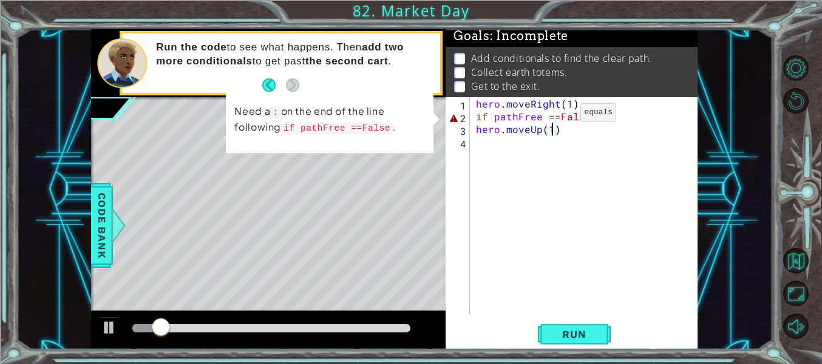
click at [559, 115] on div "hero . moveRight ( 1 ) if pathFree == False hero . moveUp ( 1 )" at bounding box center [588, 218] width 228 height 242
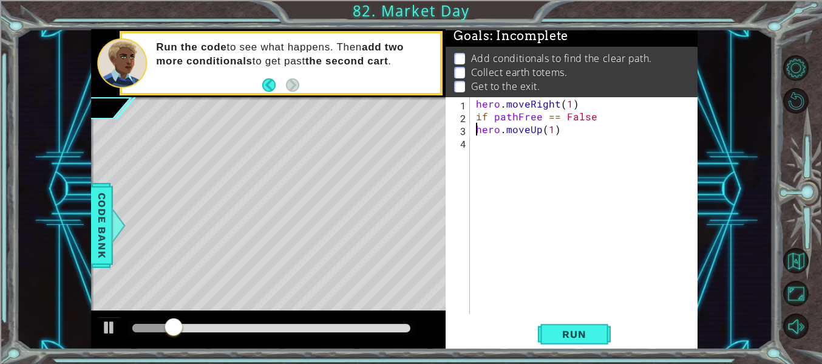
click at [476, 131] on div "hero . moveRight ( 1 ) if pathFree == False hero . moveUp ( 1 )" at bounding box center [588, 218] width 228 height 242
click at [578, 330] on span "Run" at bounding box center [574, 334] width 48 height 12
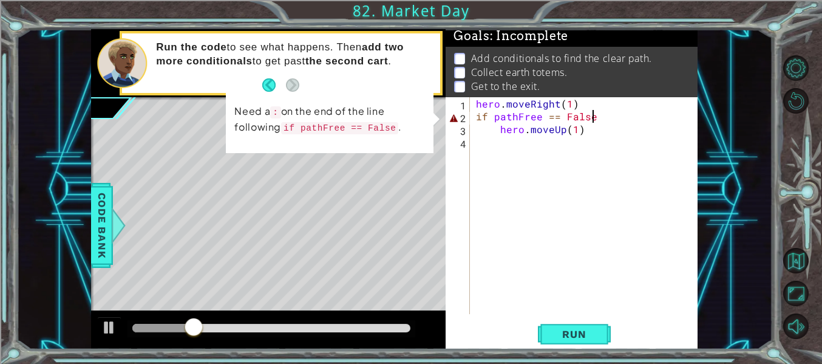
click at [602, 113] on div "hero . moveRight ( 1 ) if pathFree == False hero . moveUp ( 1 )" at bounding box center [588, 218] width 228 height 242
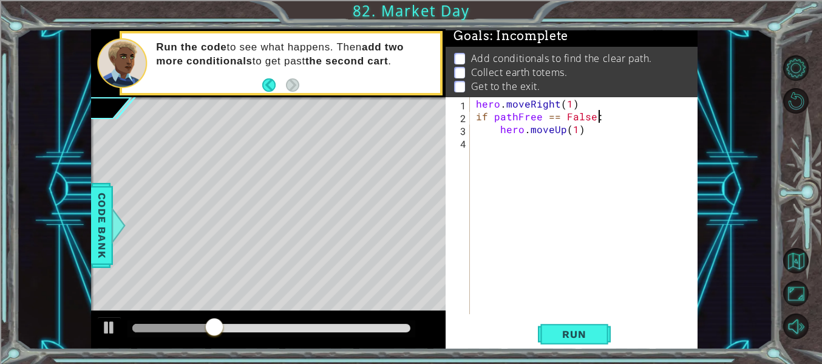
scroll to position [0, 7]
click at [562, 326] on button "Run" at bounding box center [574, 334] width 73 height 25
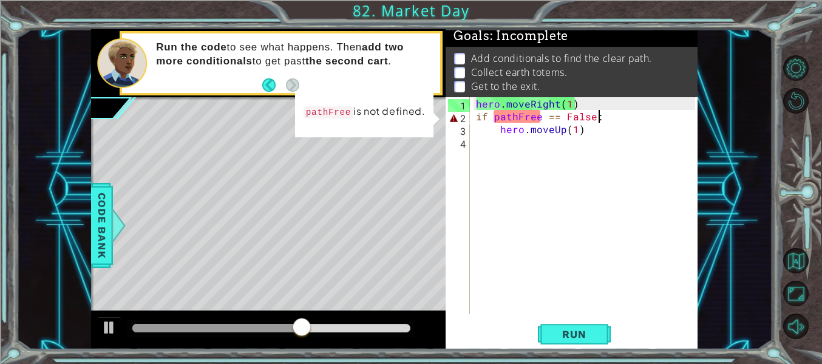
click at [516, 119] on div "hero . moveRight ( 1 ) if pathFree == False : hero . moveUp ( 1 )" at bounding box center [588, 218] width 228 height 242
click at [496, 121] on div "hero . moveRight ( 1 ) if pathFree == False : hero . moveUp ( 1 )" at bounding box center [588, 218] width 228 height 242
click at [607, 115] on div "hero . moveRight ( 1 ) if pathFree == False : hero . moveUp ( 1 )" at bounding box center [588, 218] width 228 height 242
click at [522, 115] on div "hero . moveRight ( 1 ) if pathFree == False : hero . moveUp ( 1 )" at bounding box center [588, 218] width 228 height 242
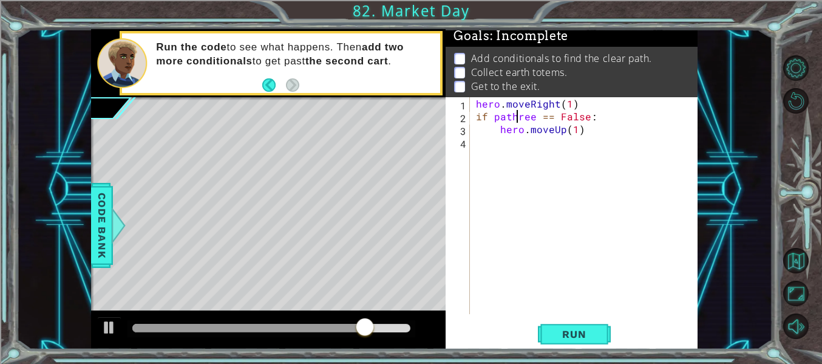
scroll to position [0, 3]
click at [605, 333] on button "Run" at bounding box center [574, 334] width 73 height 25
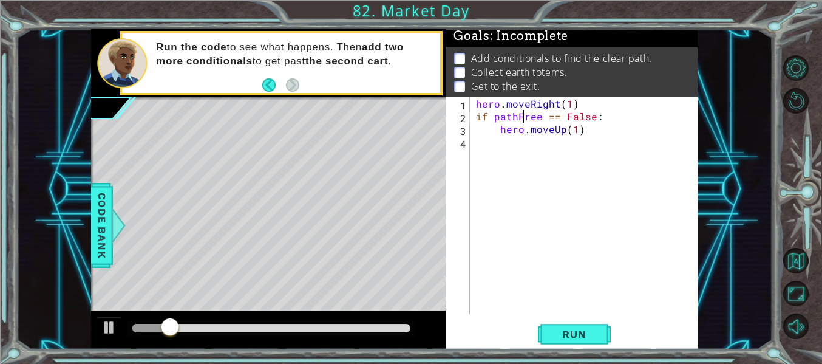
click at [516, 115] on div "hero . moveRight ( 1 ) if pathFree == False : hero . moveUp ( 1 )" at bounding box center [588, 218] width 228 height 242
click at [500, 118] on div "hero . moveRight ( 1 ) if pathFree == False : hero . moveUp ( 1 )" at bounding box center [588, 218] width 228 height 242
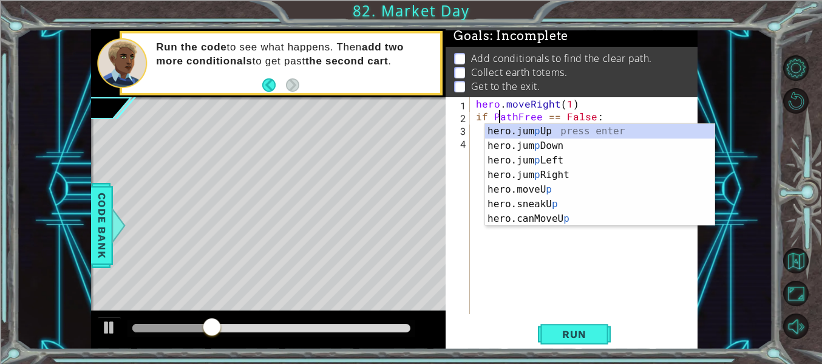
scroll to position [0, 2]
click at [602, 334] on button "Run" at bounding box center [574, 334] width 73 height 25
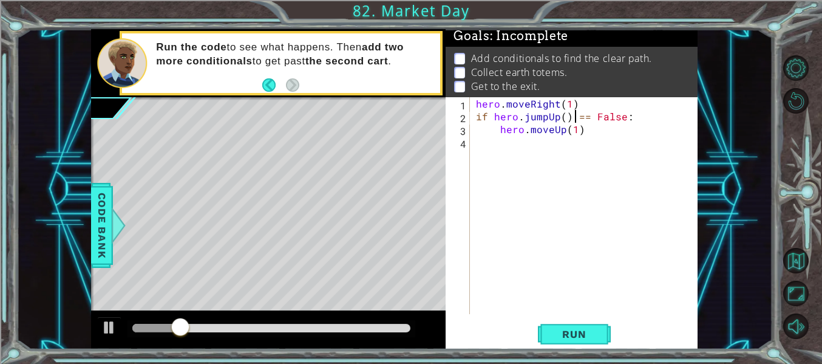
click at [567, 118] on div "hero . moveRight ( 1 ) if hero . jumpUp ( ) == False : hero . moveUp ( 1 )" at bounding box center [588, 218] width 228 height 242
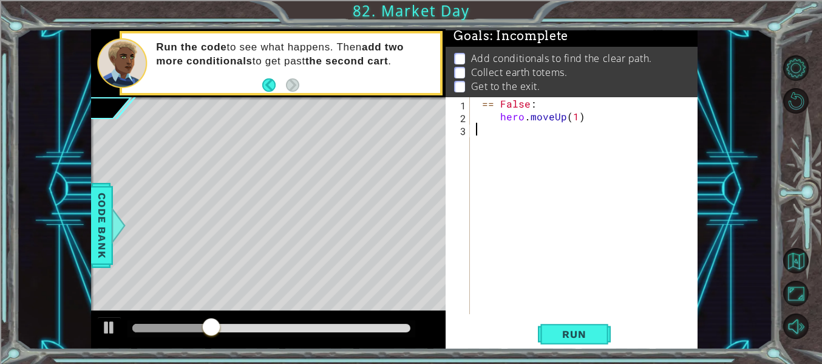
click at [618, 126] on div "== False : hero . moveUp ( 1 )" at bounding box center [588, 218] width 228 height 242
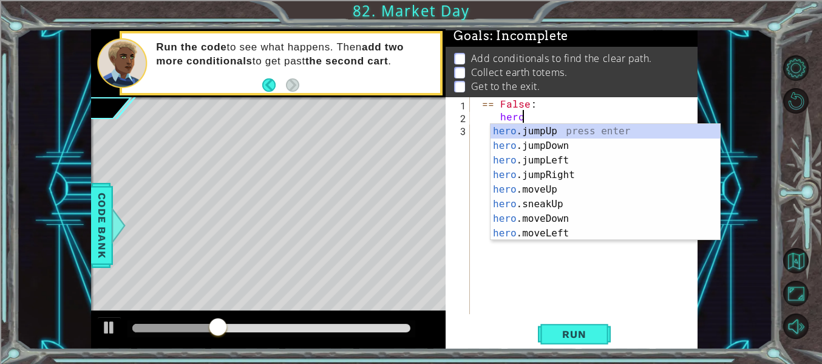
type textarea "h"
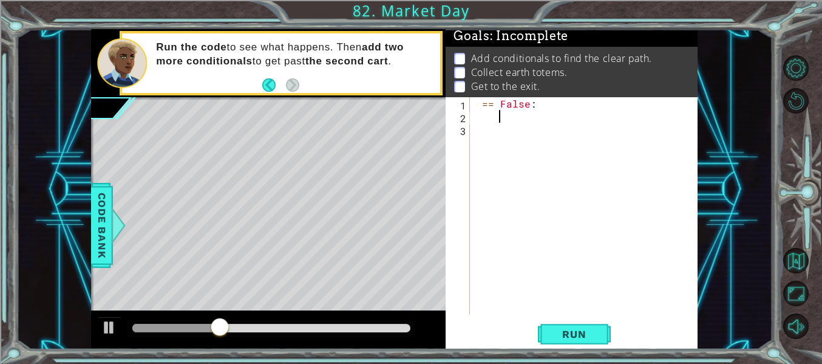
scroll to position [0, 0]
type textarea "="
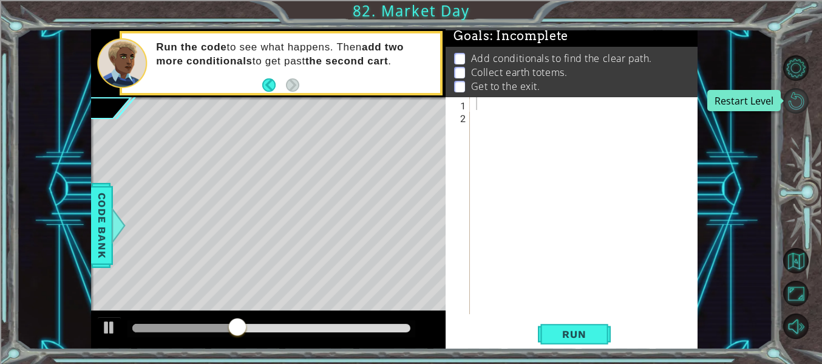
click at [798, 109] on button "Restart Level" at bounding box center [796, 101] width 26 height 26
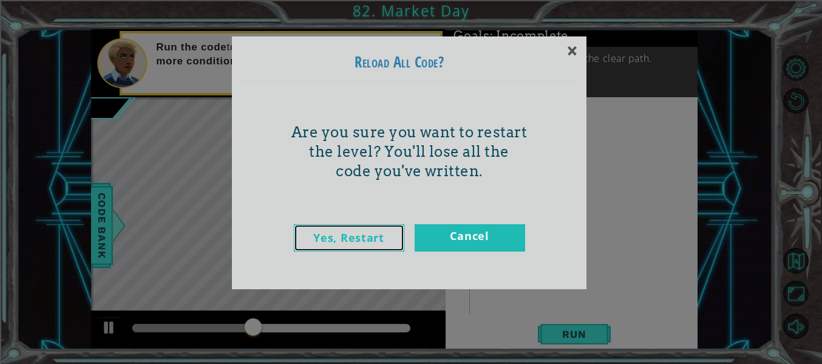
click at [327, 247] on link "Yes, Restart" at bounding box center [349, 237] width 111 height 27
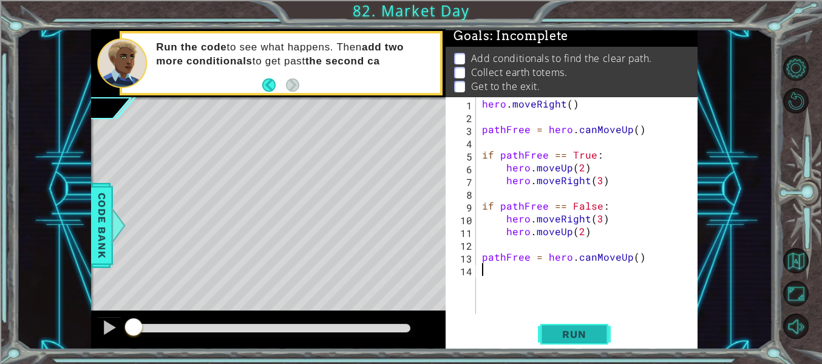
click at [588, 342] on button "Run" at bounding box center [574, 334] width 73 height 25
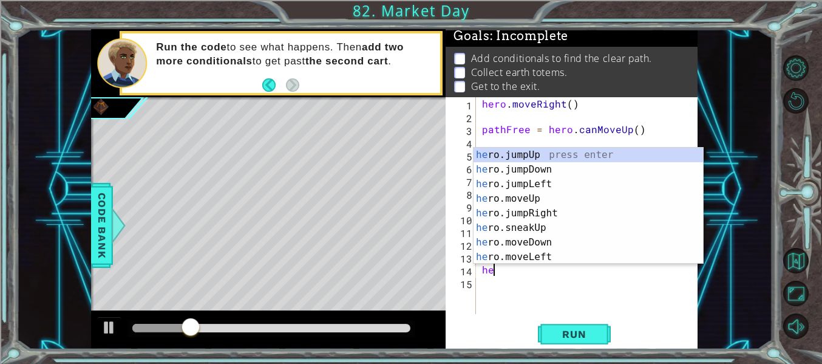
scroll to position [0, 1]
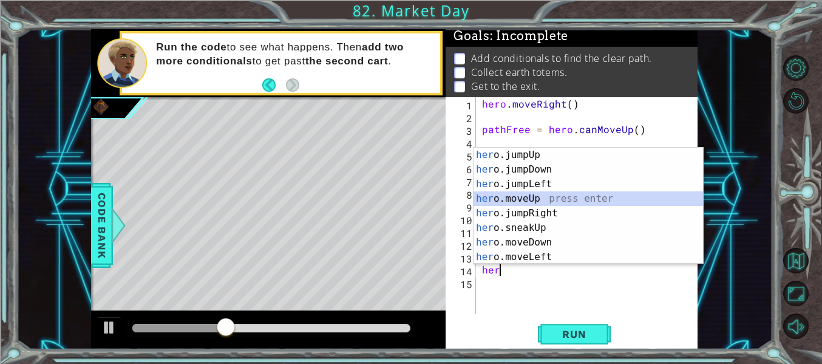
click at [531, 196] on div "her o.jumpUp press enter her o.jumpDown press enter her o.jumpLeft press enter …" at bounding box center [589, 221] width 230 height 146
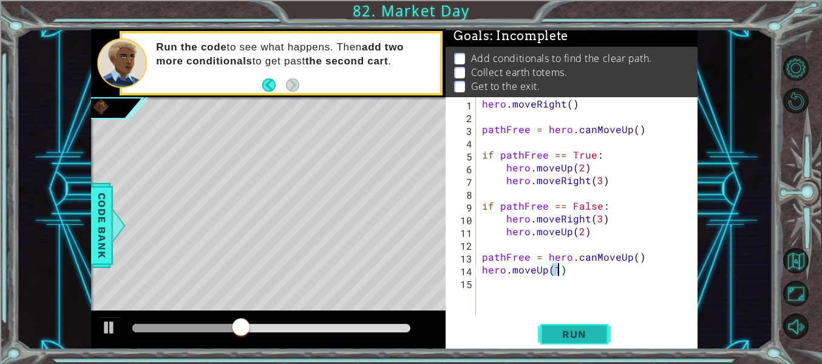
click at [582, 329] on span "Run" at bounding box center [574, 334] width 48 height 12
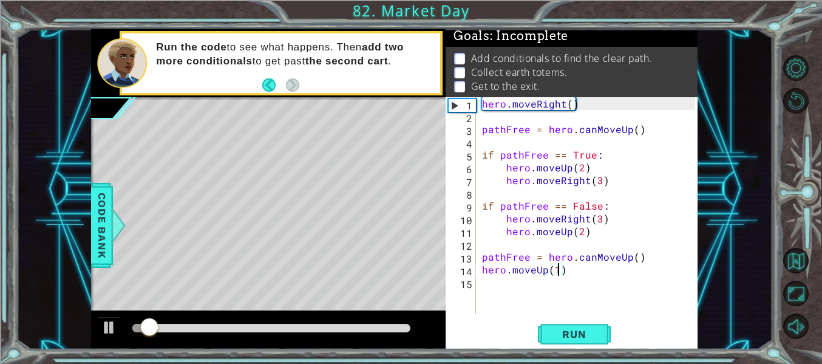
click at [469, 101] on div "1" at bounding box center [462, 105] width 27 height 13
click at [451, 103] on div "1" at bounding box center [462, 105] width 27 height 13
click at [461, 116] on div "2" at bounding box center [462, 118] width 28 height 13
type textarea "pathFree = hero.canMoveUp()"
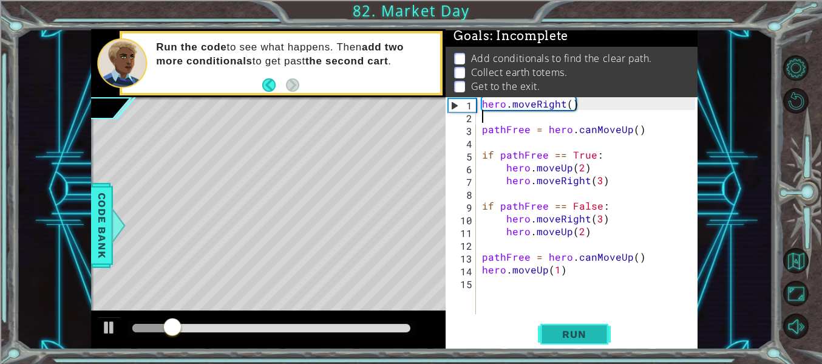
click at [571, 324] on button "Run" at bounding box center [574, 334] width 73 height 25
click at [556, 270] on div "hero . moveRight ( ) pathFree = hero . canMoveUp ( ) if pathFree == True : hero…" at bounding box center [591, 218] width 222 height 242
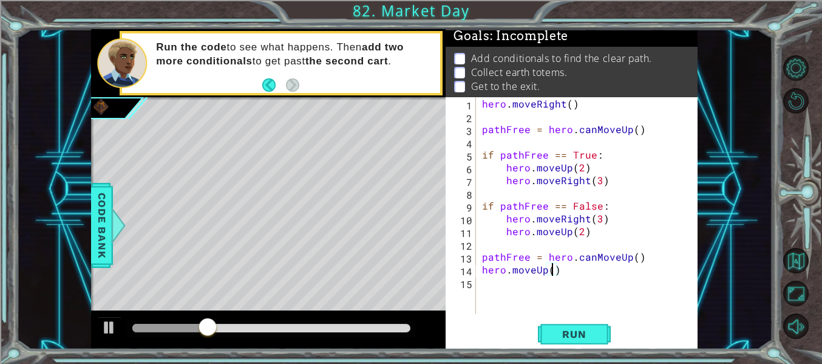
scroll to position [0, 4]
click at [564, 331] on span "Run" at bounding box center [574, 334] width 48 height 12
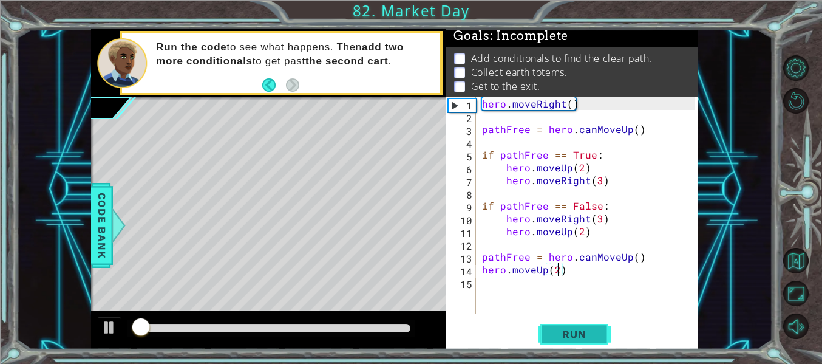
click at [564, 331] on span "Run" at bounding box center [574, 334] width 48 height 12
click at [483, 270] on div "hero . moveRight ( ) pathFree = hero . canMoveUp ( ) if pathFree == True : hero…" at bounding box center [591, 218] width 222 height 242
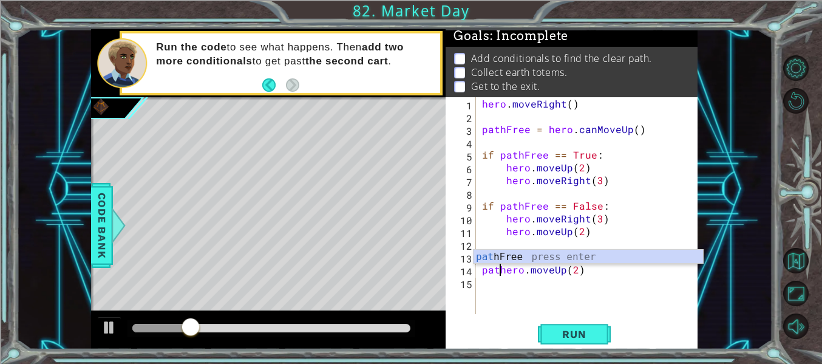
scroll to position [0, 2]
click at [497, 254] on div "path Free press enter" at bounding box center [589, 272] width 230 height 44
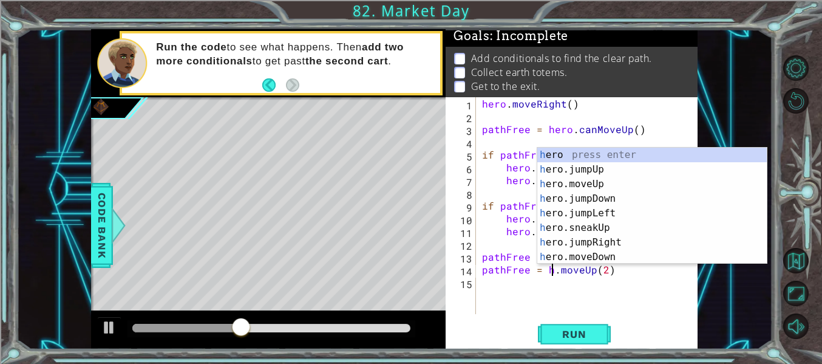
scroll to position [0, 5]
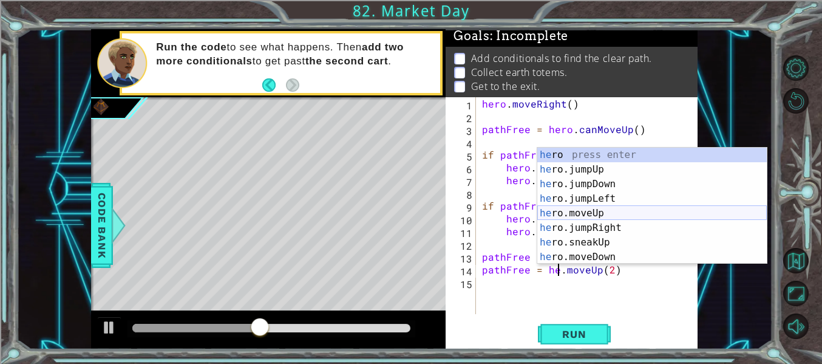
click at [578, 214] on div "he ro press enter he ro.jumpUp press enter he ro.jumpDown press enter he ro.jum…" at bounding box center [652, 221] width 230 height 146
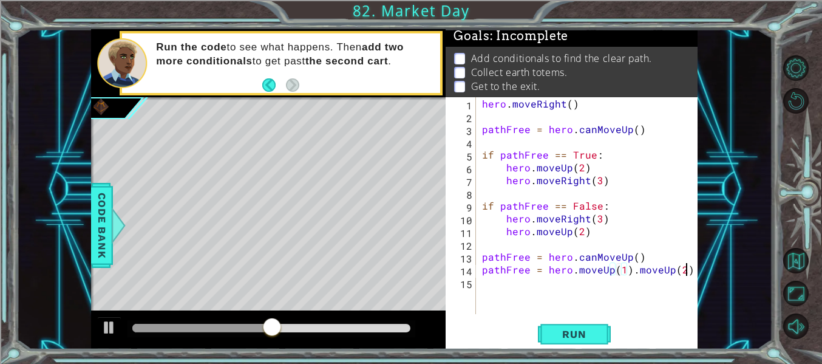
click at [686, 269] on div "hero . moveRight ( ) pathFree = hero . canMoveUp ( ) if pathFree == True : hero…" at bounding box center [591, 218] width 222 height 242
click at [621, 270] on div "hero . moveRight ( ) pathFree = hero . canMoveUp ( ) if pathFree == True : hero…" at bounding box center [591, 218] width 222 height 242
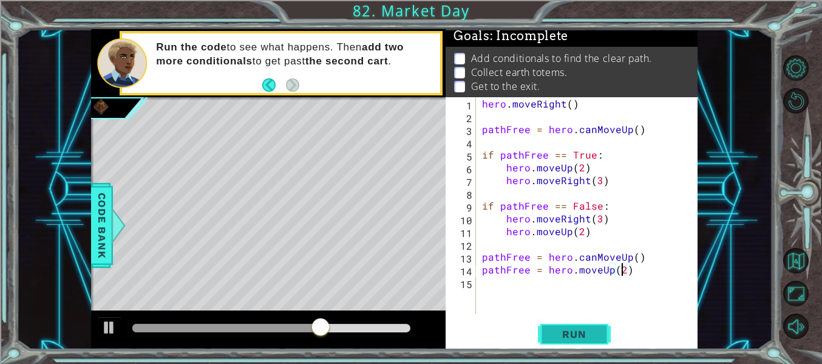
type textarea "pathFree = hero.moveUp(2)"
click at [603, 329] on button "Run" at bounding box center [574, 334] width 73 height 25
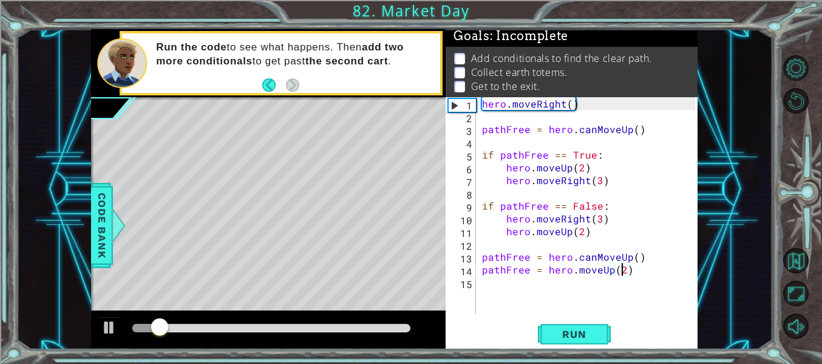
click at [503, 287] on div "hero . moveRight ( ) pathFree = hero . canMoveUp ( ) if pathFree == True : hero…" at bounding box center [591, 218] width 222 height 242
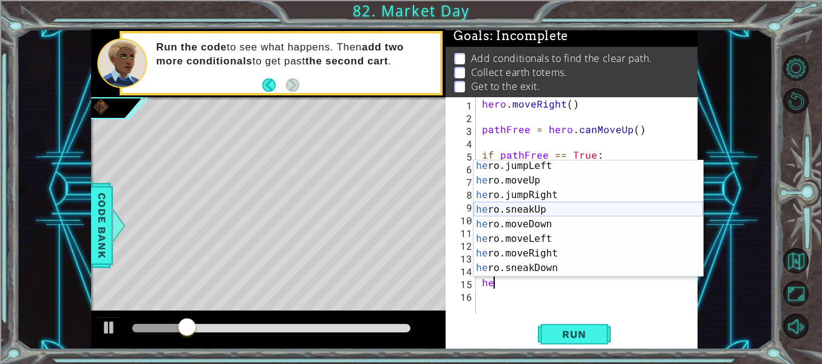
scroll to position [64, 0]
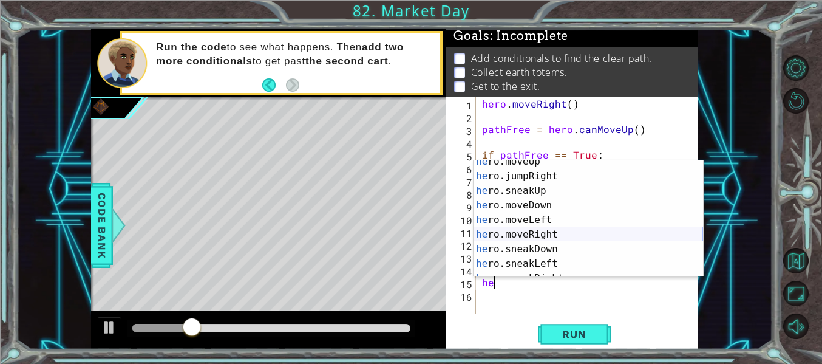
click at [530, 237] on div "he ro.moveUp press enter he ro.jumpRight press enter he ro.sneakUp press enter …" at bounding box center [589, 227] width 230 height 146
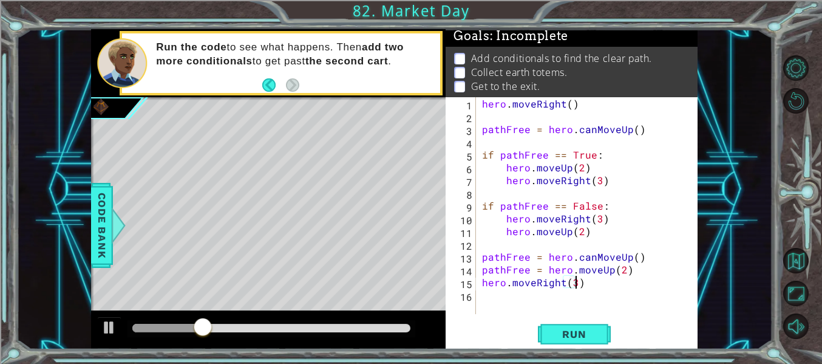
scroll to position [0, 5]
click at [570, 327] on button "Run" at bounding box center [574, 334] width 73 height 25
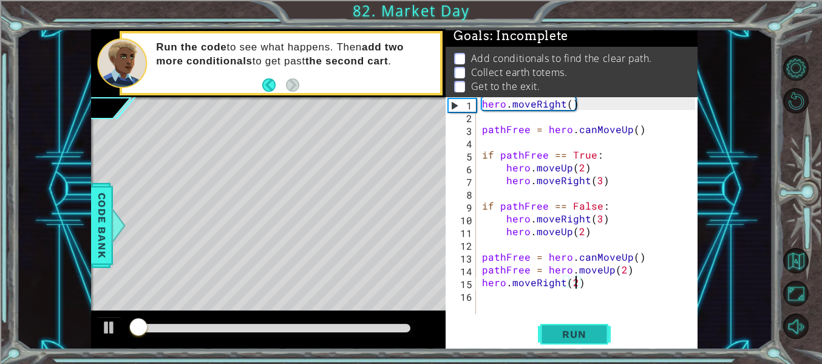
click at [570, 327] on button "Run" at bounding box center [574, 334] width 73 height 25
click at [573, 274] on div "hero . moveRight ( ) pathFree = hero . canMoveUp ( ) if pathFree == True : hero…" at bounding box center [591, 218] width 222 height 242
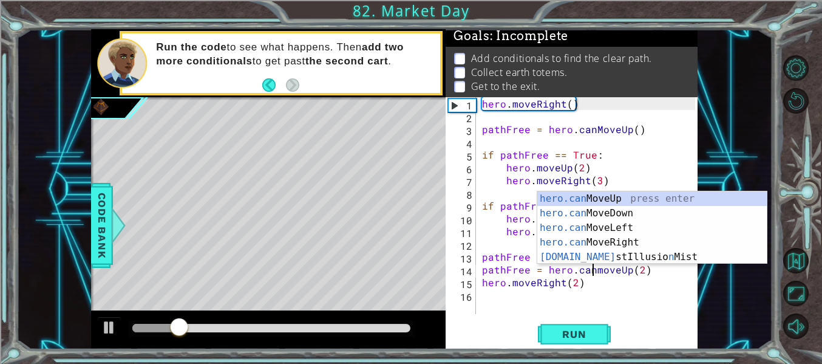
scroll to position [0, 7]
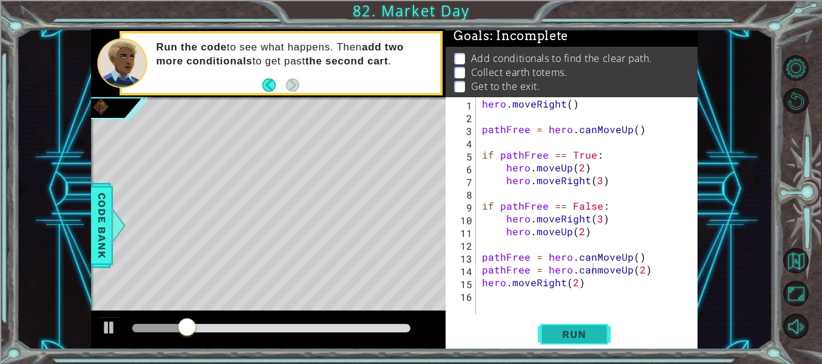
click at [578, 322] on button "Run" at bounding box center [574, 334] width 73 height 25
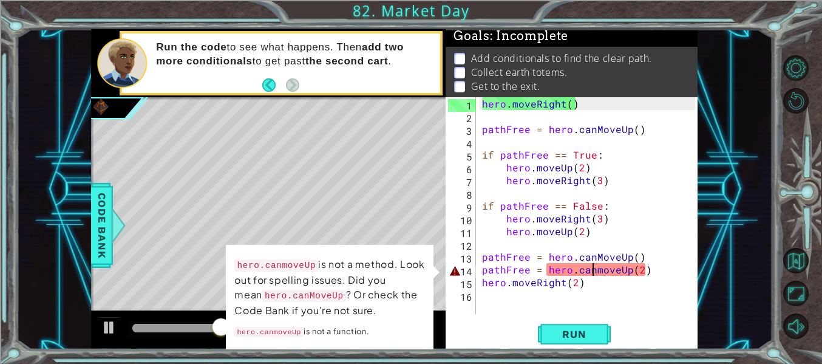
click at [597, 271] on div "hero . moveRight ( ) pathFree = hero . canMoveUp ( ) if pathFree == True : hero…" at bounding box center [591, 218] width 222 height 242
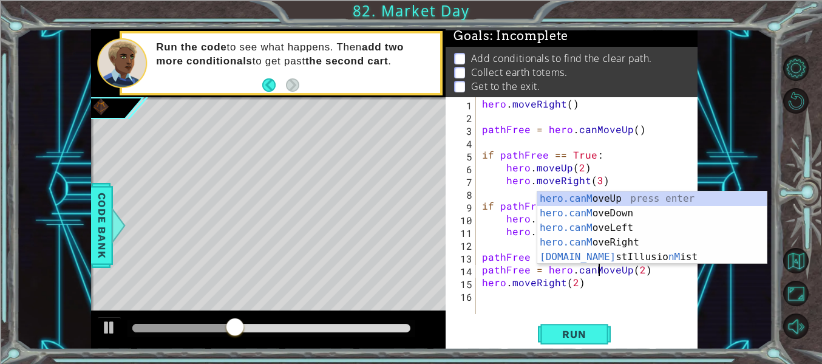
scroll to position [0, 8]
click at [584, 285] on div "hero . moveRight ( ) pathFree = hero . canMoveUp ( ) if pathFree == True : hero…" at bounding box center [591, 218] width 222 height 242
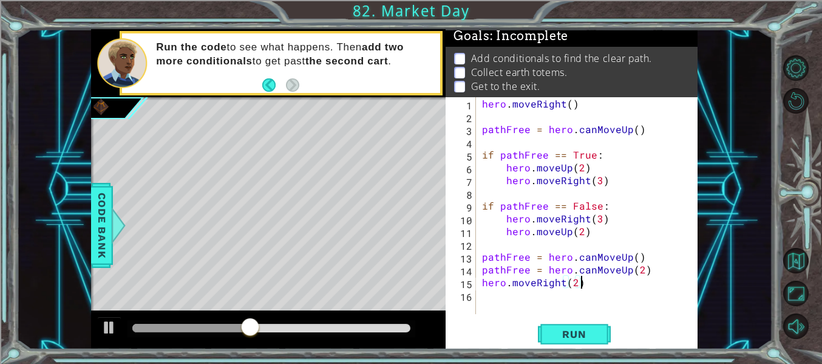
scroll to position [0, 5]
click at [580, 322] on button "Run" at bounding box center [574, 334] width 73 height 25
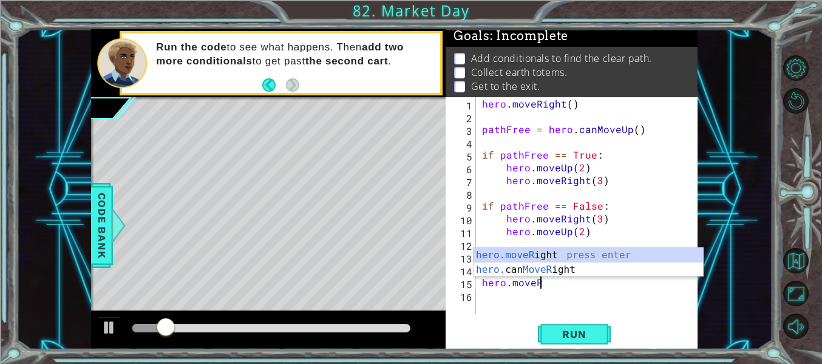
type textarea "h"
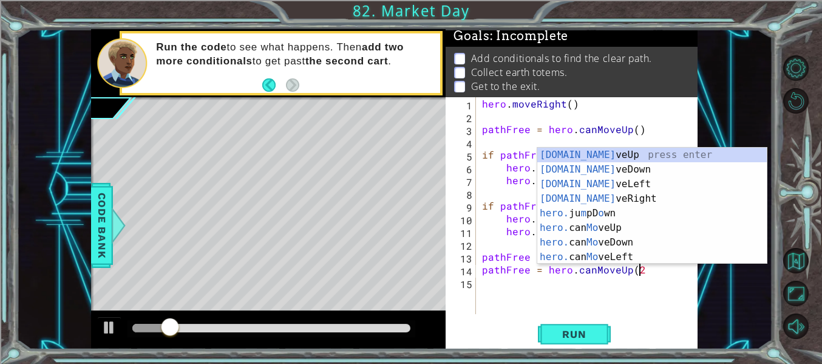
type textarea "pathFree = hero.ca"
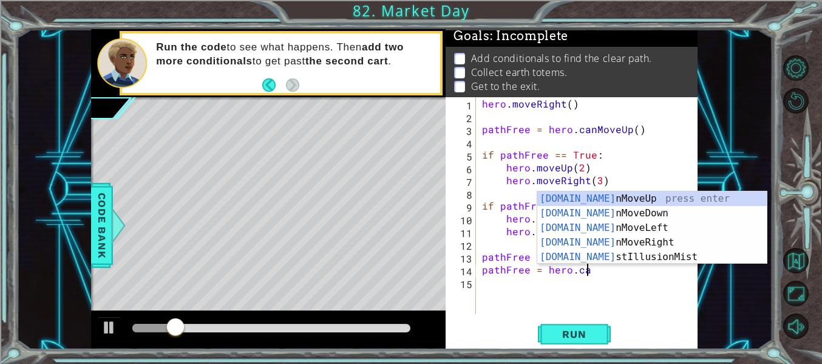
scroll to position [0, 0]
click at [585, 192] on div "hero.ca nMoveUp press enter hero.ca nMoveDown press enter hero.ca nMoveLeft pre…" at bounding box center [652, 242] width 230 height 102
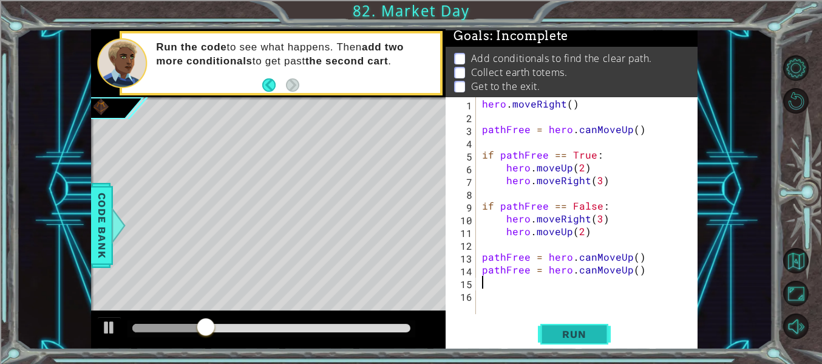
click at [570, 332] on span "Run" at bounding box center [574, 334] width 48 height 12
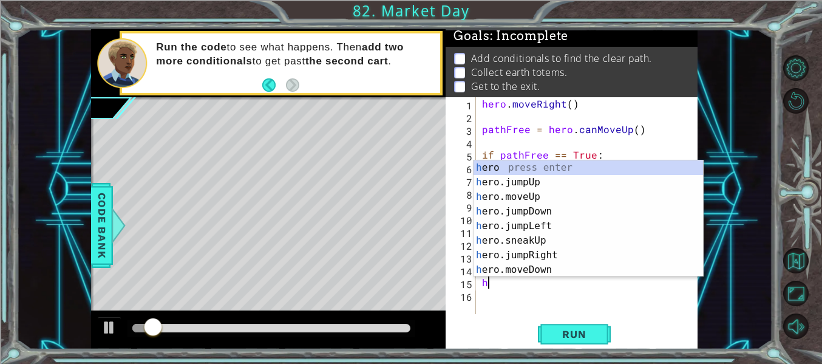
type textarea "he"
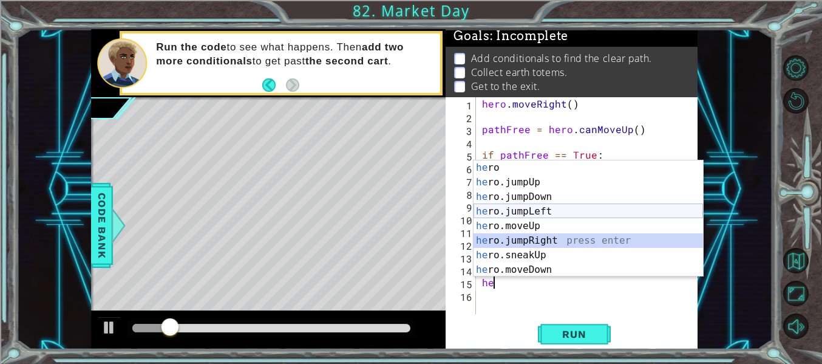
drag, startPoint x: 544, startPoint y: 238, endPoint x: 516, endPoint y: 201, distance: 46.0
click at [516, 201] on div "he ro press enter he ro.jumpUp press enter he ro.jumpDown press enter he ro.jum…" at bounding box center [589, 233] width 230 height 146
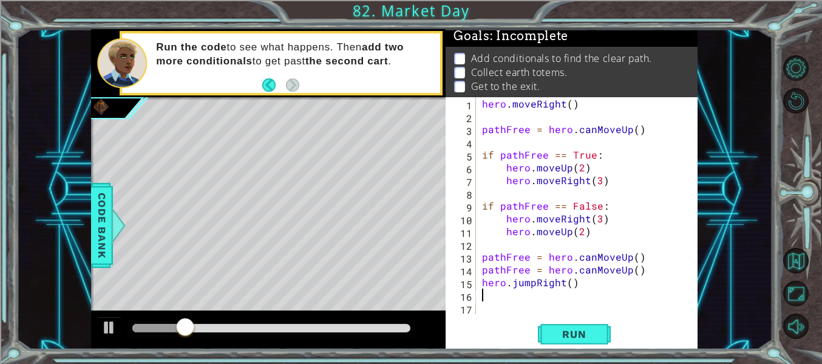
click at [534, 284] on div "hero . moveRight ( ) pathFree = hero . canMoveUp ( ) if pathFree == True : hero…" at bounding box center [591, 218] width 222 height 242
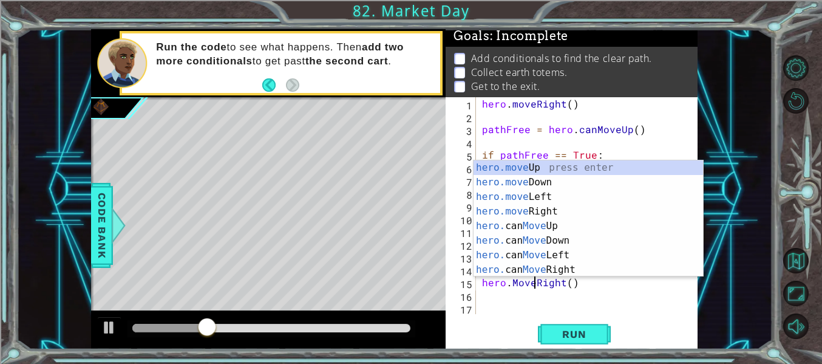
scroll to position [0, 4]
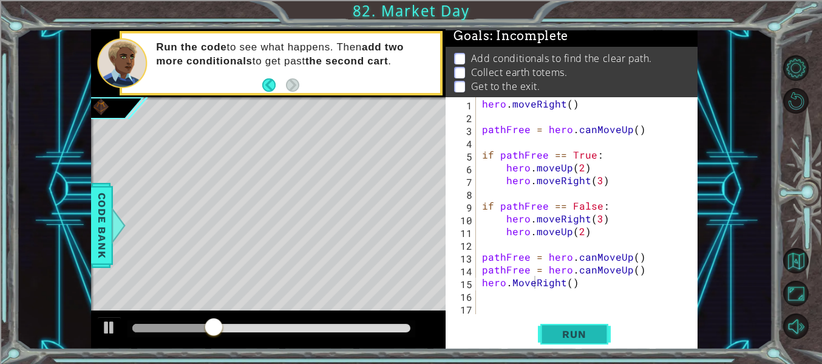
click at [559, 322] on button "Run" at bounding box center [574, 334] width 73 height 25
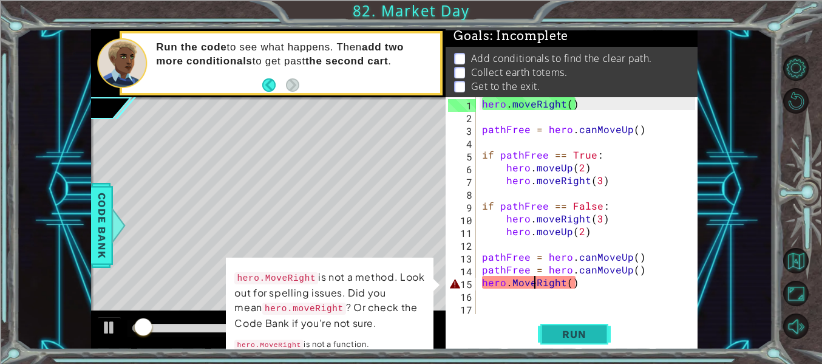
click at [559, 322] on button "Run" at bounding box center [574, 334] width 73 height 25
click at [605, 287] on div "hero . moveRight ( ) pathFree = hero . canMoveUp ( ) if pathFree == True : hero…" at bounding box center [591, 218] width 222 height 242
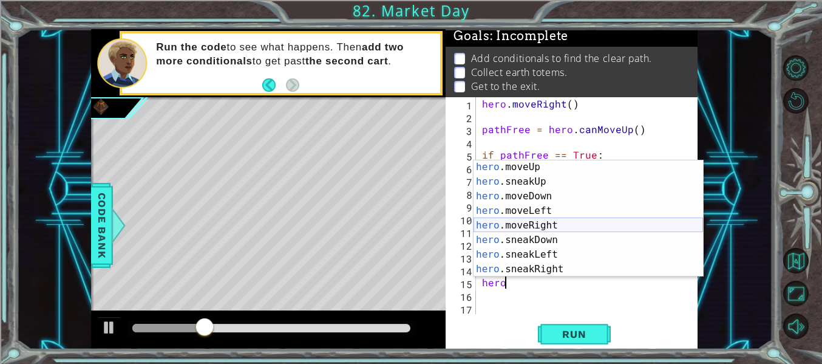
scroll to position [73, 0]
click at [562, 223] on div "hero .moveUp press enter hero .sneakUp press enter hero .moveDown press enter h…" at bounding box center [589, 233] width 230 height 146
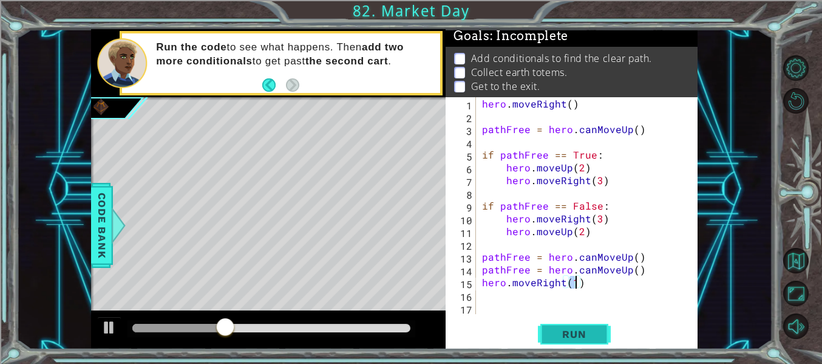
click at [578, 326] on button "Run" at bounding box center [574, 334] width 73 height 25
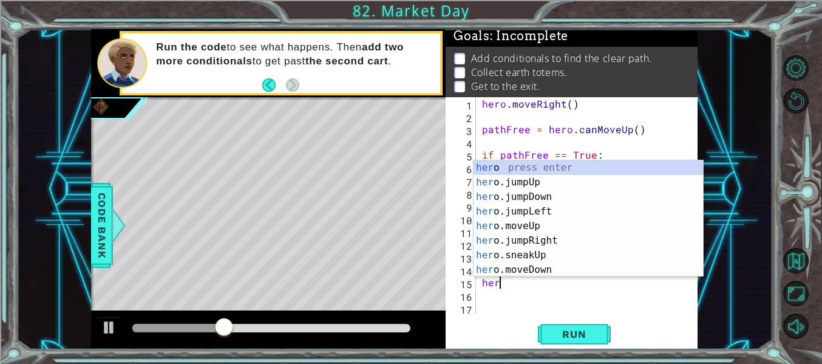
scroll to position [0, 0]
type textarea "h"
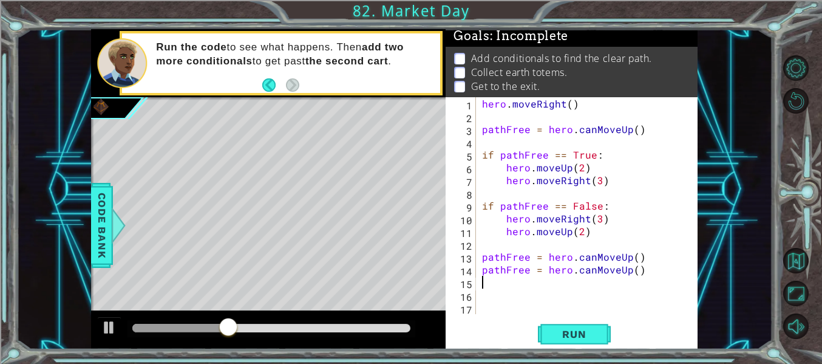
type textarea "pathFree = hero.canMoveUp()"
click at [571, 341] on button "Run" at bounding box center [574, 334] width 73 height 25
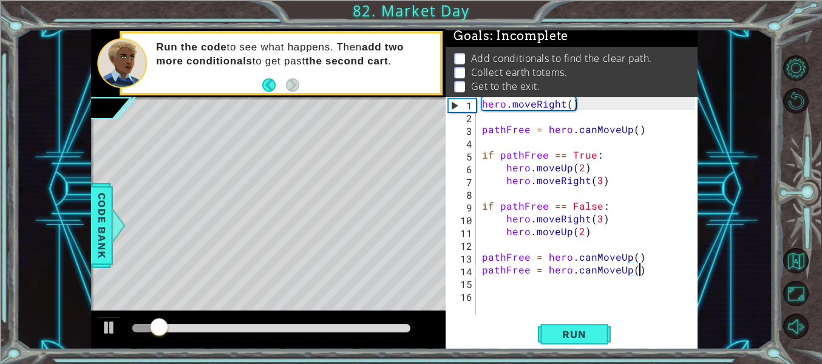
click at [485, 271] on div "hero . moveRight ( ) pathFree = hero . canMoveUp ( ) if pathFree == True : hero…" at bounding box center [591, 218] width 222 height 242
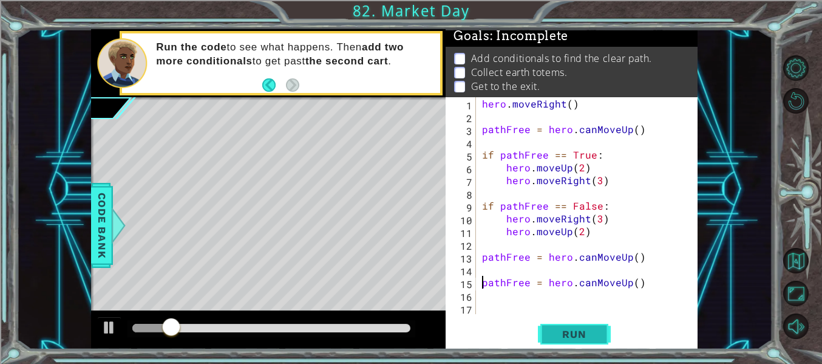
click at [560, 335] on span "Run" at bounding box center [574, 334] width 48 height 12
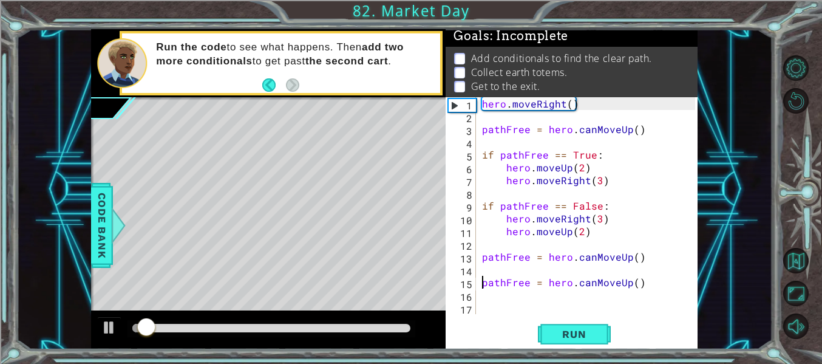
click at [544, 295] on div "hero . moveRight ( ) pathFree = hero . canMoveUp ( ) if pathFree == True : hero…" at bounding box center [591, 218] width 222 height 242
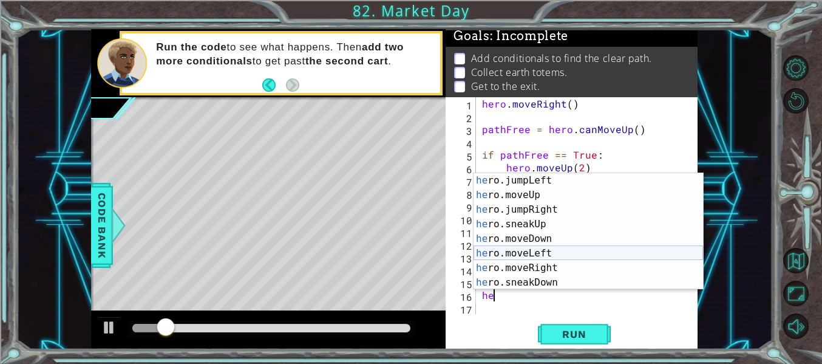
scroll to position [46, 0]
click at [531, 257] on div "he ro.jumpLeft press enter he ro.moveUp press enter he ro.jumpRight press enter…" at bounding box center [589, 244] width 230 height 146
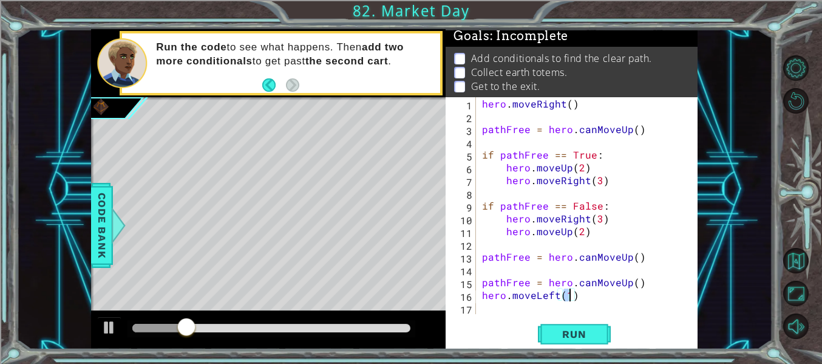
click at [556, 295] on div "hero . moveRight ( ) pathFree = hero . canMoveUp ( ) if pathFree == True : hero…" at bounding box center [591, 218] width 222 height 242
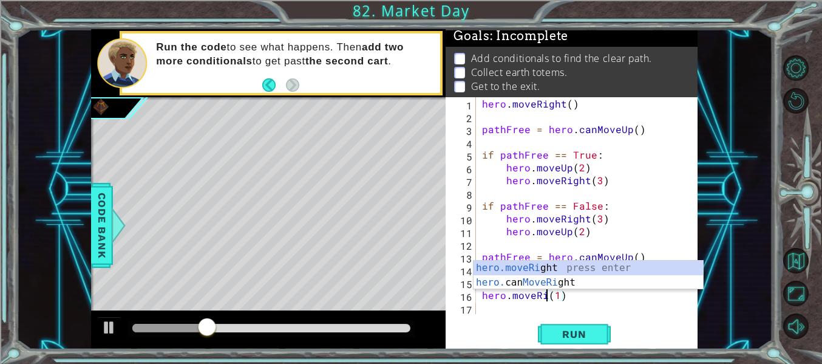
scroll to position [0, 5]
click at [571, 327] on button "Run" at bounding box center [574, 334] width 73 height 25
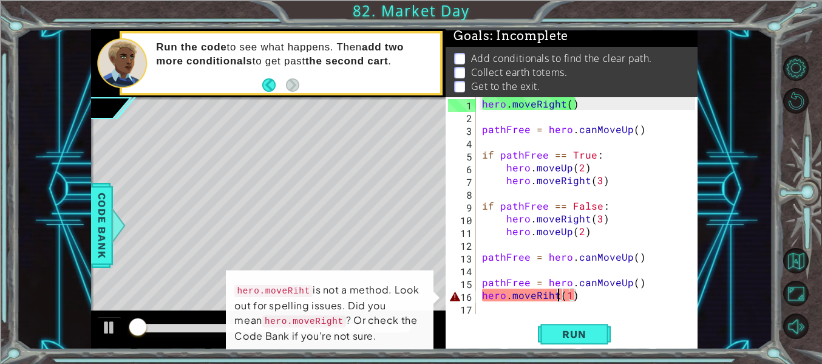
click at [548, 296] on div "hero . moveRight ( ) pathFree = hero . canMoveUp ( ) if pathFree == True : hero…" at bounding box center [591, 218] width 222 height 242
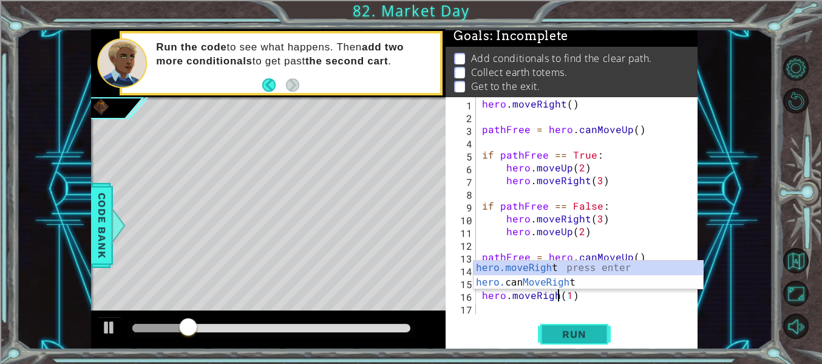
scroll to position [0, 5]
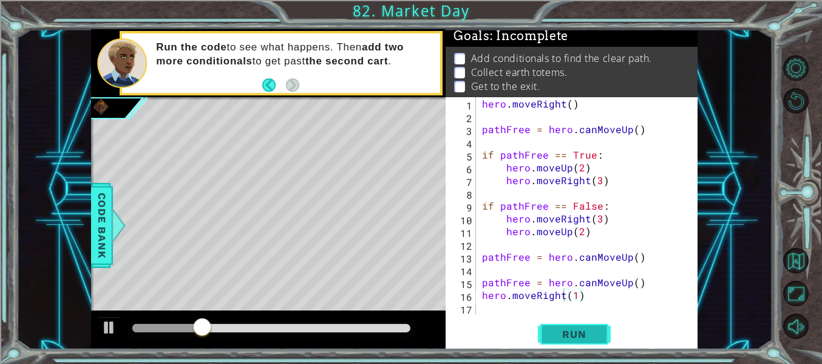
click at [565, 339] on span "Run" at bounding box center [574, 334] width 48 height 12
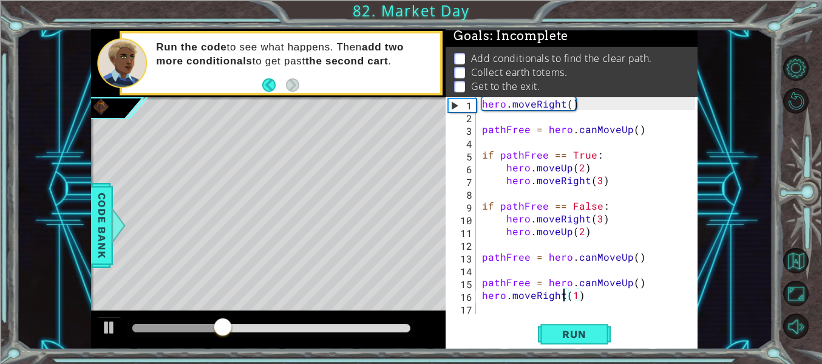
click at [638, 284] on div "hero . moveRight ( ) pathFree = hero . canMoveUp ( ) if pathFree == True : hero…" at bounding box center [591, 218] width 222 height 242
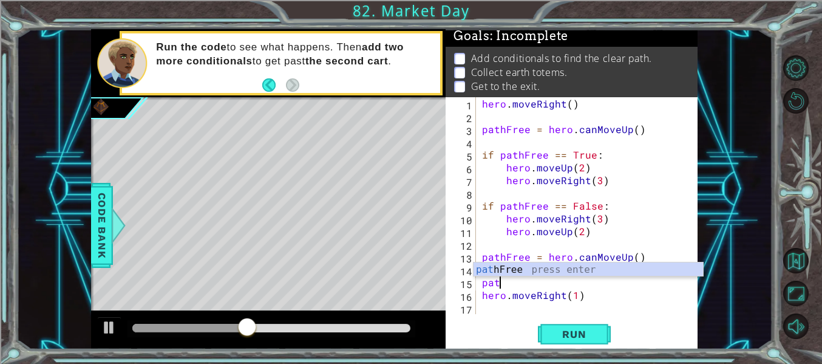
scroll to position [0, 0]
type textarea "p"
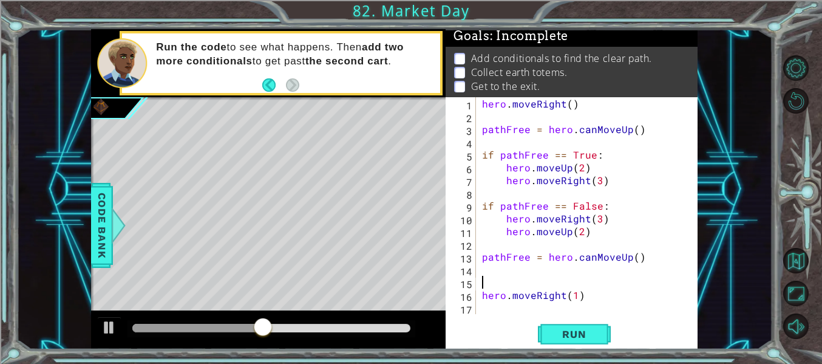
type textarea "I"
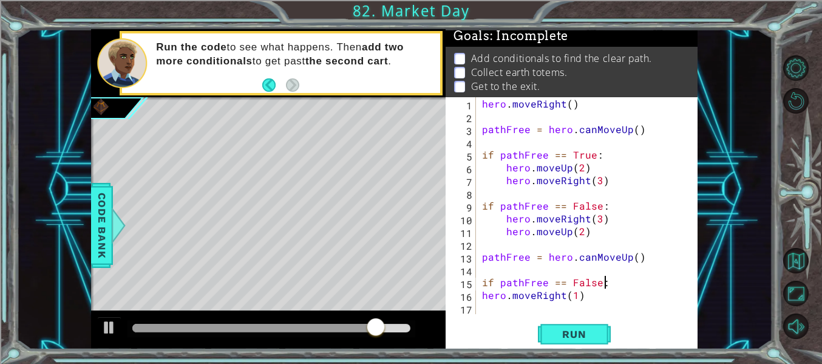
scroll to position [0, 7]
click at [567, 333] on span "Run" at bounding box center [574, 334] width 48 height 12
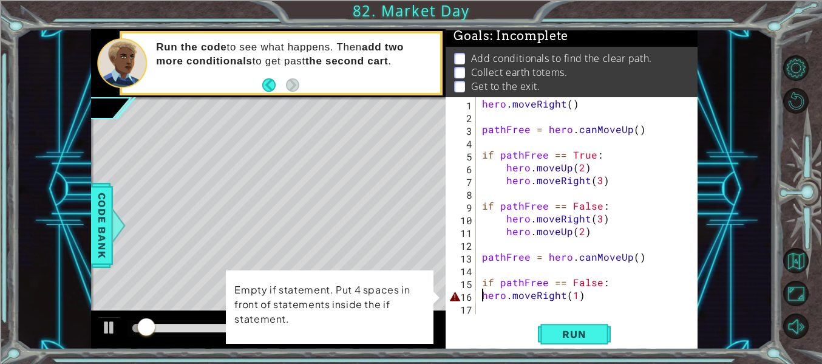
click at [480, 295] on div "hero . moveRight ( ) pathFree = hero . canMoveUp ( ) if pathFree == True : hero…" at bounding box center [591, 218] width 222 height 242
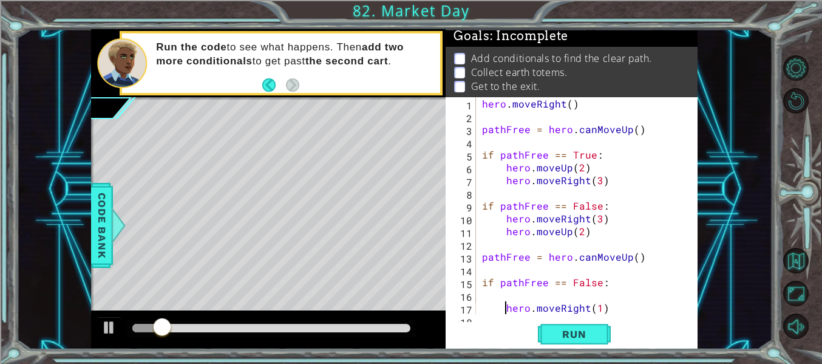
scroll to position [13, 0]
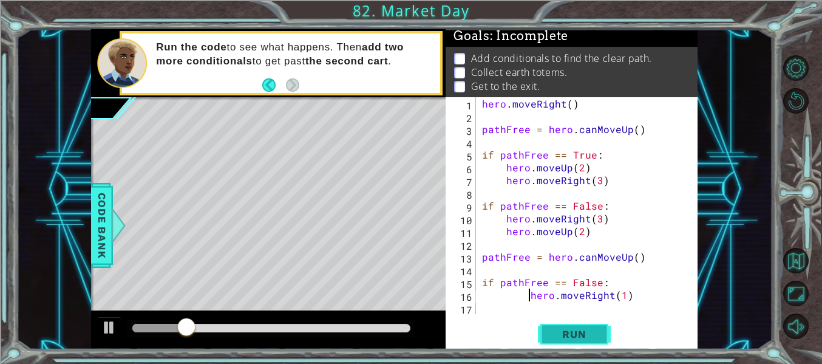
click at [562, 331] on span "Run" at bounding box center [574, 334] width 48 height 12
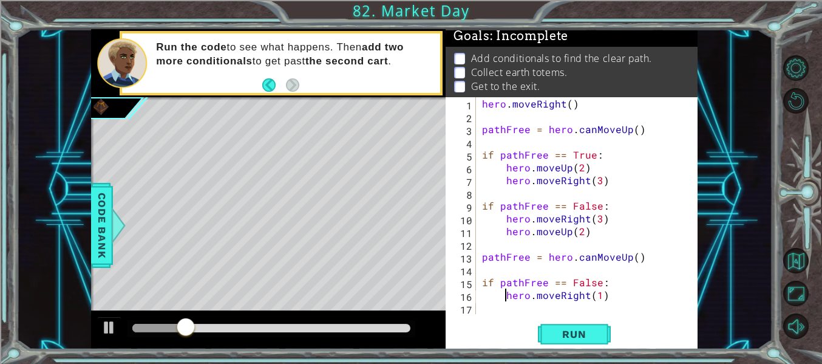
click at [544, 301] on div "hero . moveRight ( ) pathFree = hero . canMoveUp ( ) if pathFree == True : hero…" at bounding box center [591, 218] width 222 height 242
click at [603, 295] on div "hero . moveRight ( ) pathFree = hero . canMoveUp ( ) if pathFree == True : hero…" at bounding box center [591, 218] width 222 height 242
click at [598, 295] on div "hero . moveRight ( ) pathFree = hero . canMoveUp ( ) if pathFree == True : hero…" at bounding box center [591, 218] width 222 height 242
type textarea "hero.moveRight(2)"
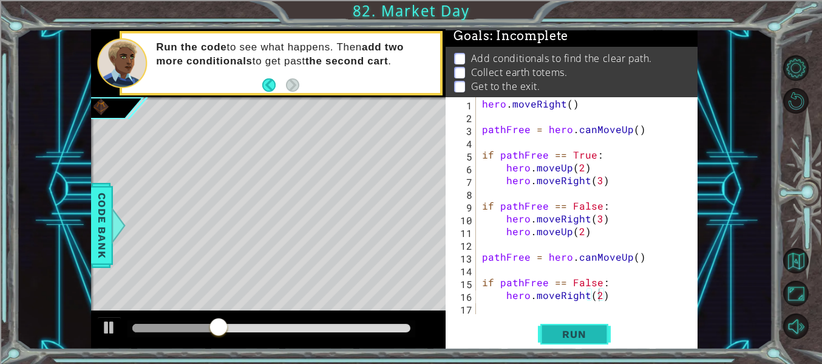
click at [608, 343] on button "Run" at bounding box center [574, 334] width 73 height 25
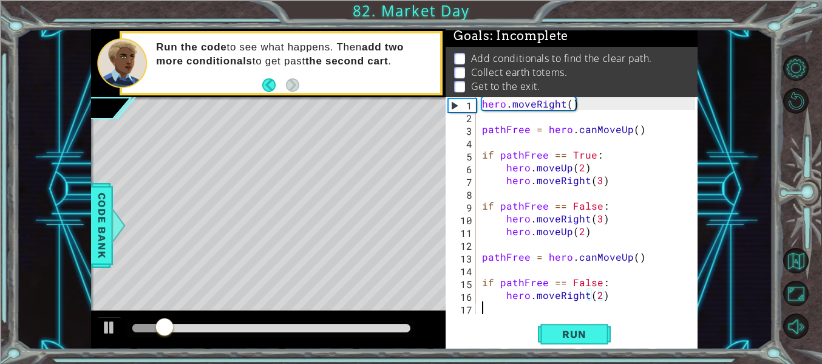
click at [557, 310] on div "hero . moveRight ( ) pathFree = hero . canMoveUp ( ) if pathFree == True : hero…" at bounding box center [591, 218] width 222 height 242
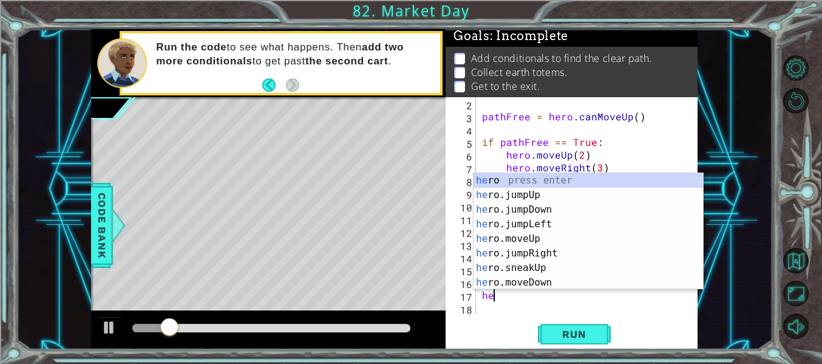
scroll to position [13, 0]
click at [529, 236] on div "he ro press enter he ro.jumpUp press enter he ro.jumpDown press enter he ro.jum…" at bounding box center [589, 246] width 230 height 146
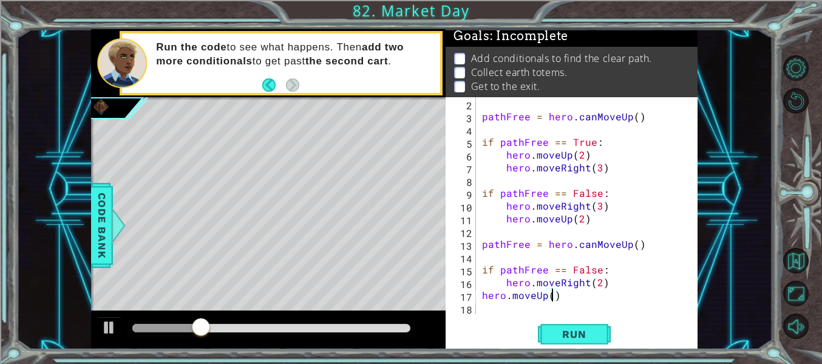
scroll to position [0, 4]
type textarea "hero.moveUp(2)"
click at [567, 331] on span "Run" at bounding box center [574, 334] width 48 height 12
click at [548, 307] on div "pathFree = hero . canMoveUp ( ) if pathFree == True : hero . moveUp ( 2 ) hero …" at bounding box center [591, 218] width 222 height 242
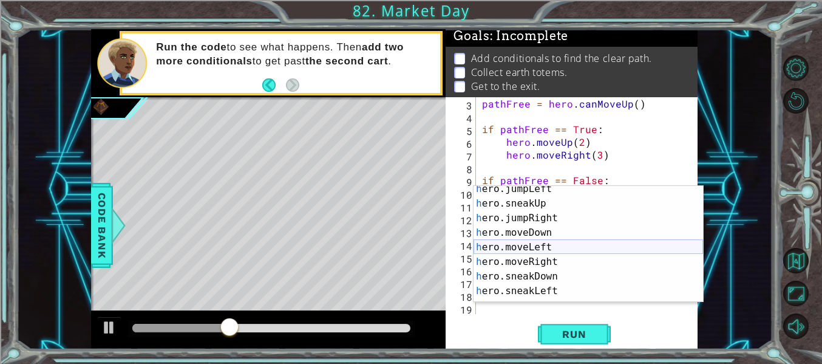
scroll to position [66, 0]
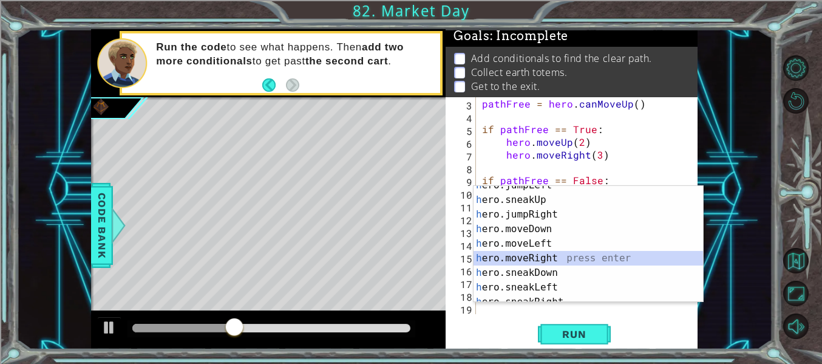
click at [530, 254] on div "h ero.jumpLeft press enter h ero.sneakUp press enter h ero.jumpRight press ente…" at bounding box center [589, 251] width 230 height 146
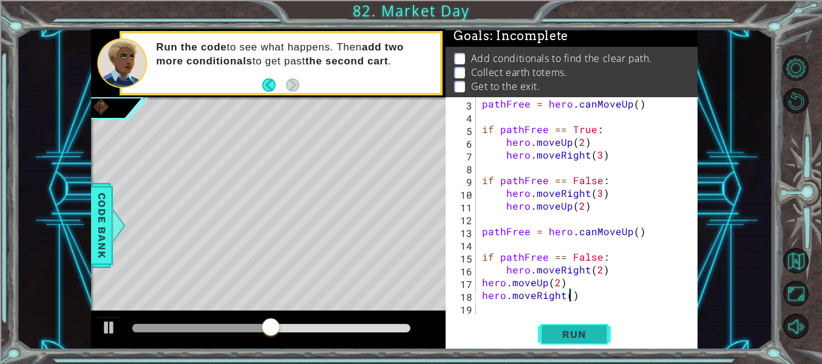
scroll to position [0, 5]
click at [480, 296] on div "pathFree = hero . canMoveUp ( ) if pathFree == True : hero . moveUp ( 2 ) hero …" at bounding box center [591, 218] width 222 height 242
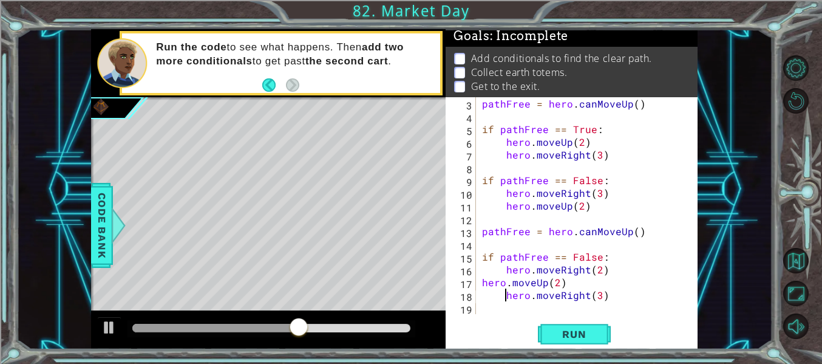
click at [482, 282] on div "pathFree = hero . canMoveUp ( ) if pathFree == True : hero . moveUp ( 2 ) hero …" at bounding box center [591, 218] width 222 height 242
type textarea "hero.moveUp(2)"
click at [565, 343] on button "Run" at bounding box center [574, 334] width 73 height 25
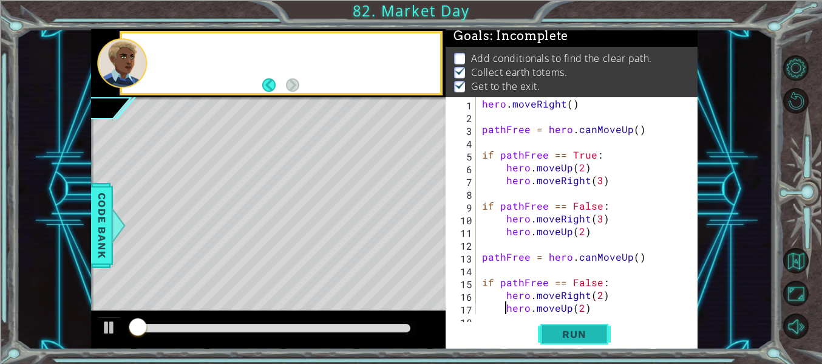
scroll to position [0, 0]
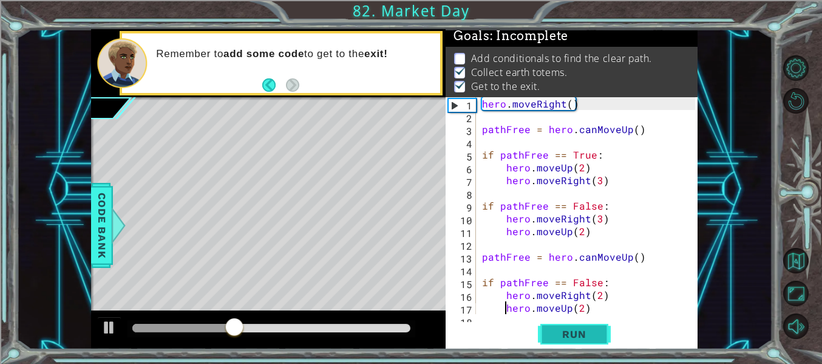
click at [544, 333] on button "Run" at bounding box center [574, 334] width 73 height 25
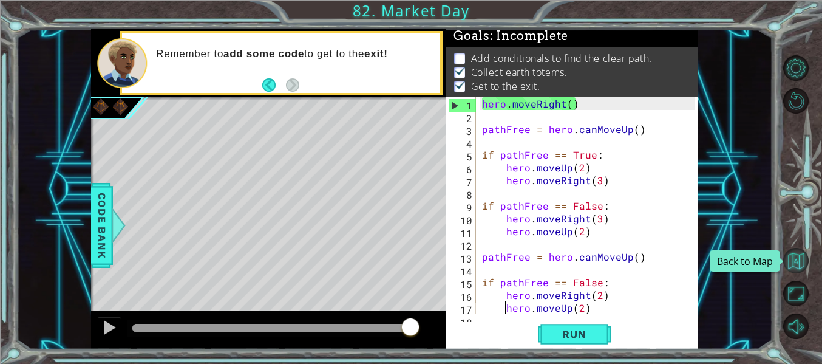
click at [808, 259] on button "Back to Map" at bounding box center [796, 261] width 26 height 26
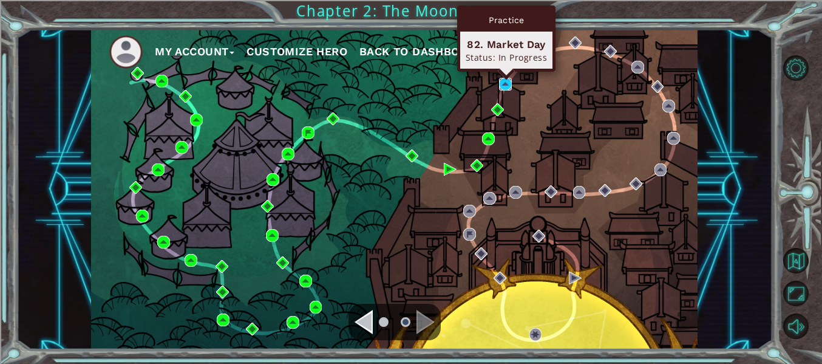
click at [506, 87] on img at bounding box center [505, 84] width 13 height 13
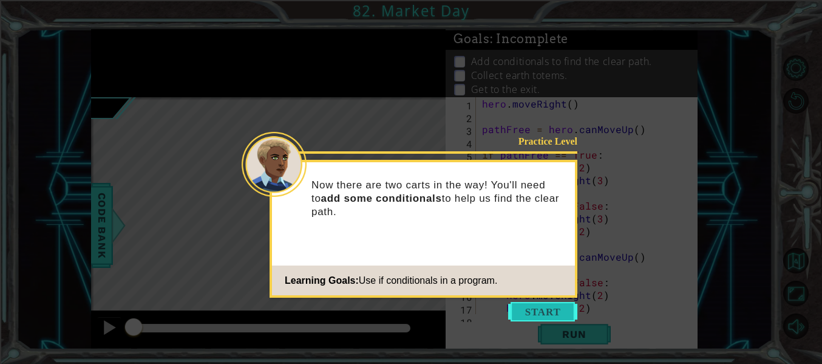
click at [549, 307] on button "Start" at bounding box center [542, 311] width 69 height 19
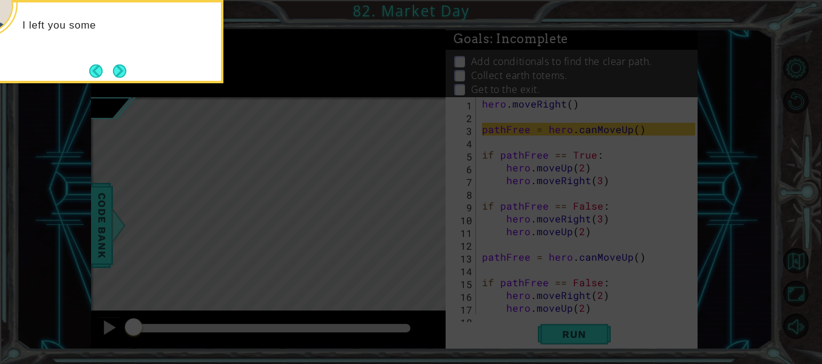
click at [115, 51] on div "I left you some" at bounding box center [102, 31] width 238 height 48
click at [119, 64] on button "Next" at bounding box center [119, 70] width 13 height 13
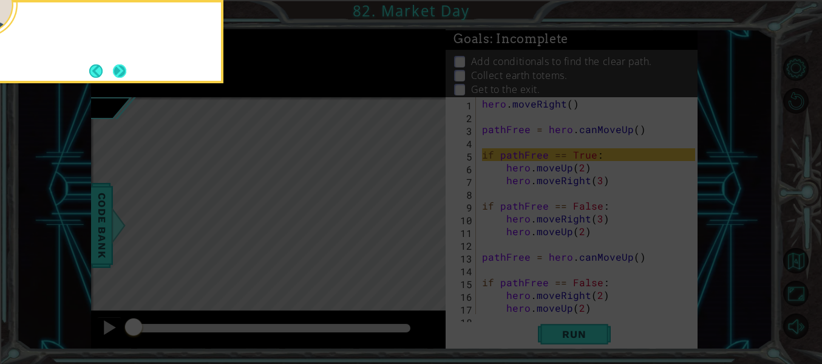
click at [116, 72] on button "Next" at bounding box center [119, 70] width 13 height 13
click at [116, 73] on button "Next" at bounding box center [119, 70] width 13 height 13
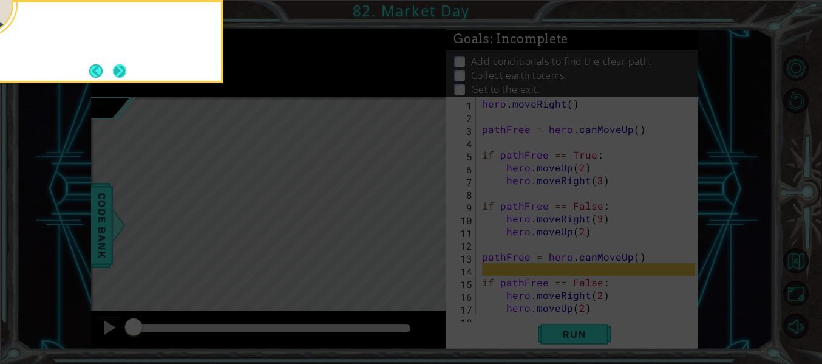
click at [116, 76] on button "Next" at bounding box center [119, 70] width 13 height 13
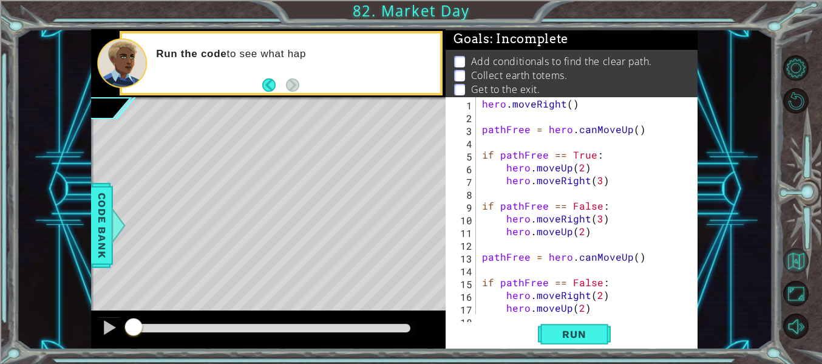
click at [799, 262] on button "Back to Map" at bounding box center [796, 261] width 26 height 26
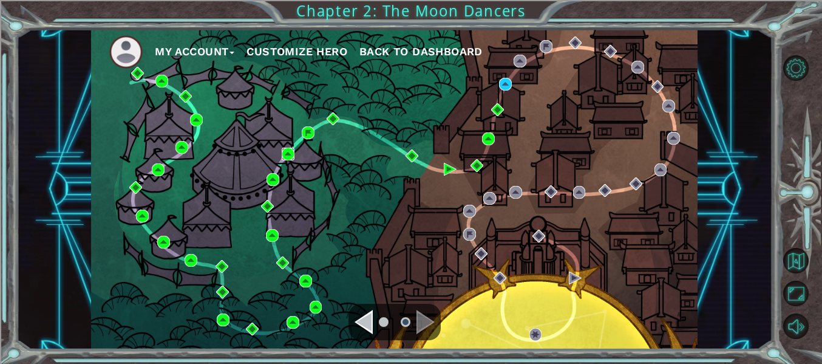
click at [292, 152] on img at bounding box center [288, 154] width 13 height 13
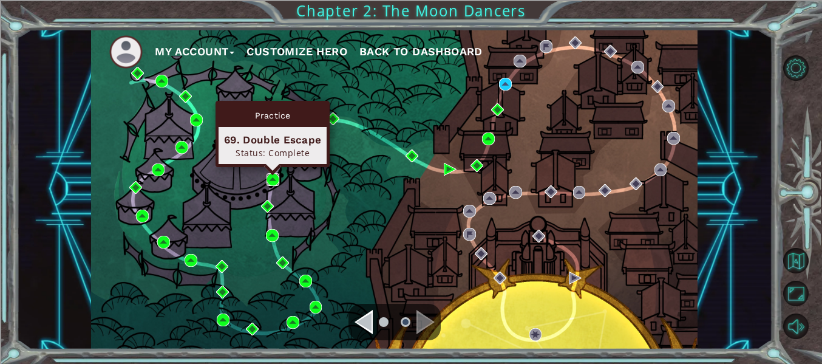
click at [271, 179] on img at bounding box center [273, 179] width 13 height 13
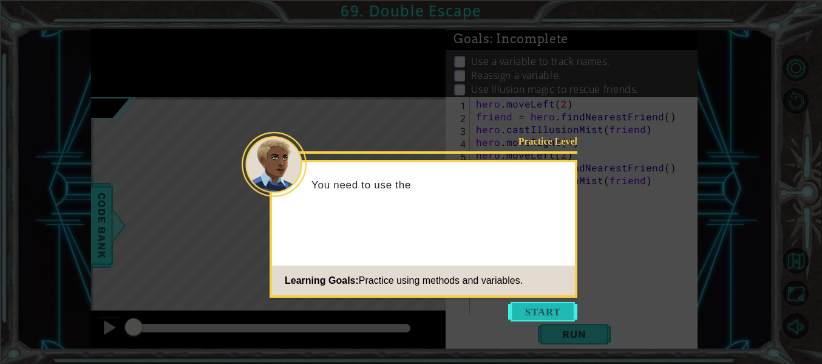
click at [562, 310] on button "Start" at bounding box center [542, 311] width 69 height 19
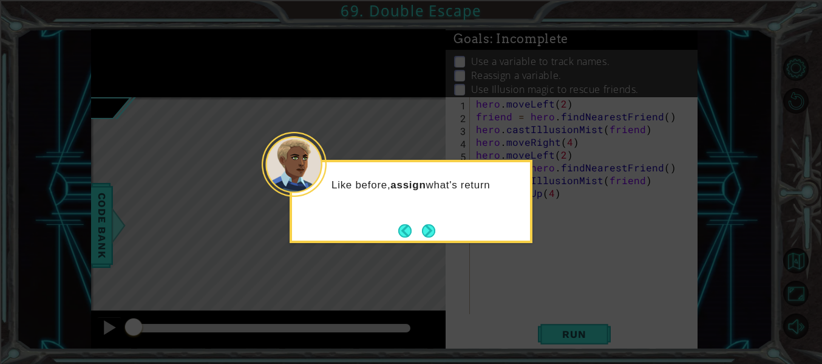
click at [441, 237] on div "Like before, assign what's return" at bounding box center [411, 201] width 243 height 83
click at [441, 237] on div "Like before, assign what's returned by" at bounding box center [411, 201] width 243 height 83
click at [437, 236] on div "Like before, assign what's returned by hero.findNearestFrie" at bounding box center [411, 201] width 243 height 83
click at [437, 229] on div "Like before, assign what's returned by hero.findNearestFriend() to a" at bounding box center [411, 198] width 238 height 62
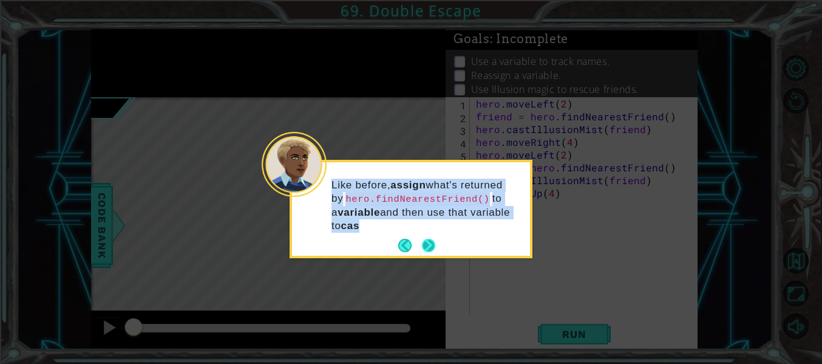
click at [432, 233] on div "Like before, assign what's returned by hero.findNearestFriend() to a variable a…" at bounding box center [411, 211] width 238 height 89
click at [432, 245] on button "Next" at bounding box center [428, 245] width 13 height 13
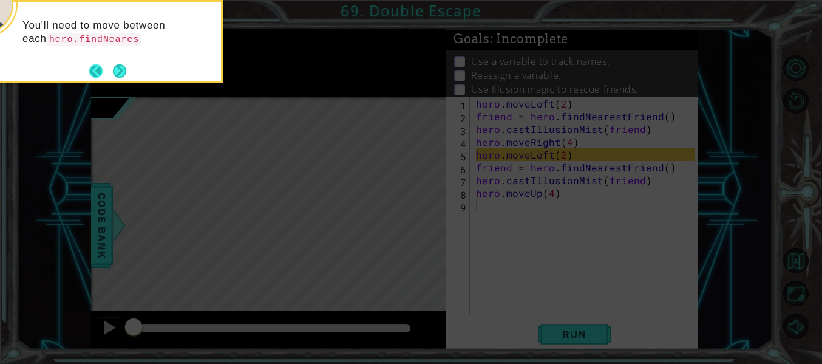
click at [107, 64] on button "Back" at bounding box center [101, 70] width 24 height 13
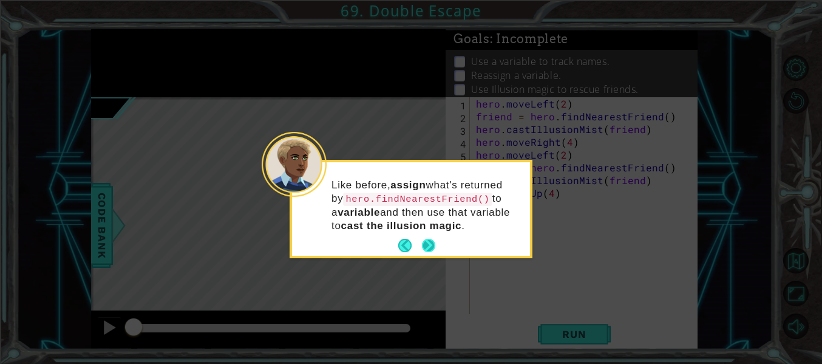
click at [435, 250] on button "Next" at bounding box center [428, 246] width 14 height 14
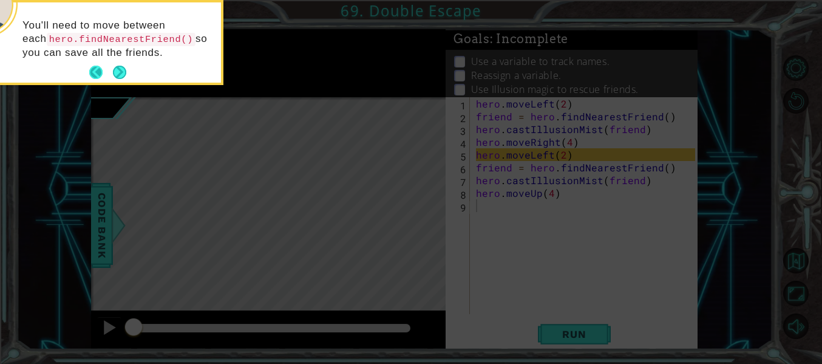
click at [106, 71] on button "Back" at bounding box center [101, 72] width 24 height 13
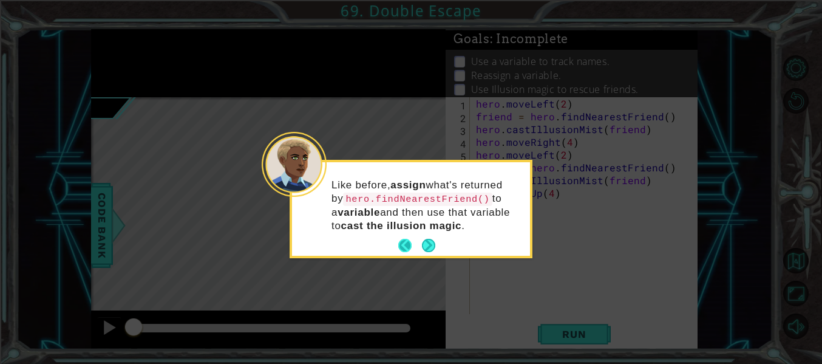
click at [415, 250] on button "Back" at bounding box center [410, 245] width 24 height 13
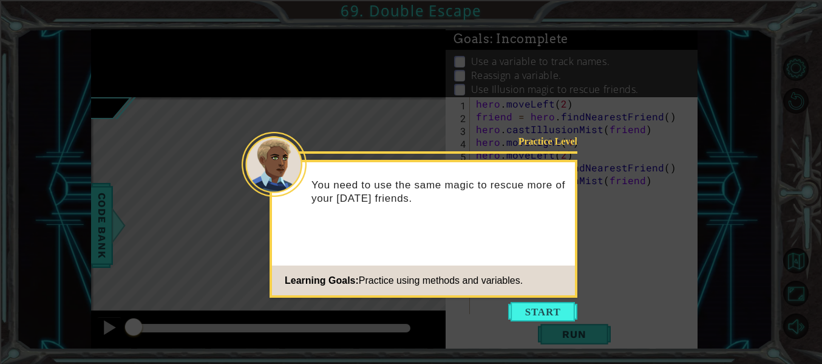
click at [424, 241] on div "Practice Level You need to use the same magic to rescue more of your carnival f…" at bounding box center [424, 229] width 308 height 138
click at [513, 300] on icon at bounding box center [411, 182] width 822 height 364
click at [520, 315] on button "Start" at bounding box center [542, 311] width 69 height 19
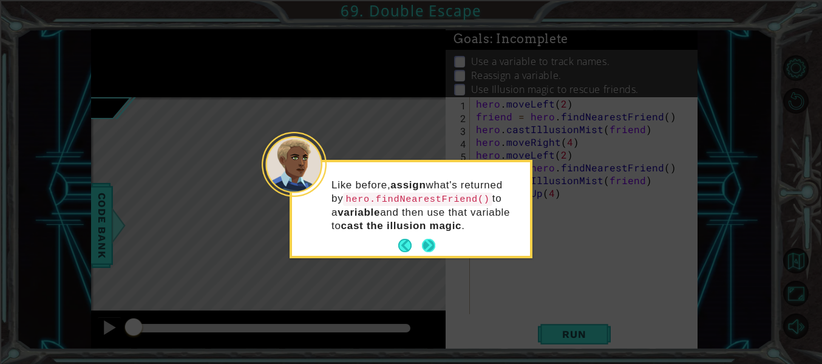
click at [434, 244] on button "Next" at bounding box center [428, 245] width 15 height 15
click at [434, 244] on icon at bounding box center [411, 182] width 822 height 364
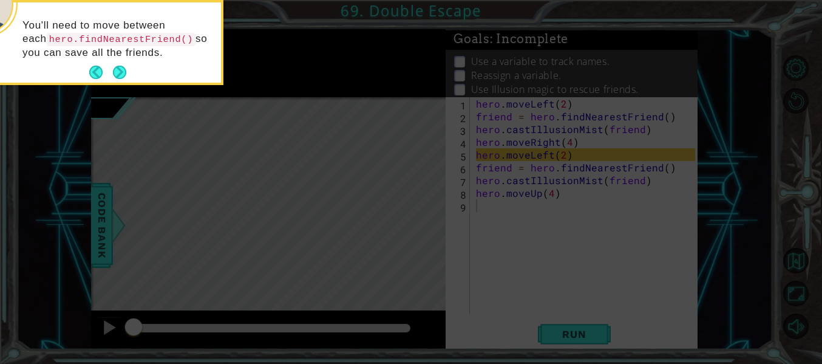
click at [122, 60] on div "You'll need to move between each hero.findNearestFriend() so you can save all t…" at bounding box center [102, 44] width 238 height 75
click at [124, 69] on button "Next" at bounding box center [119, 72] width 13 height 13
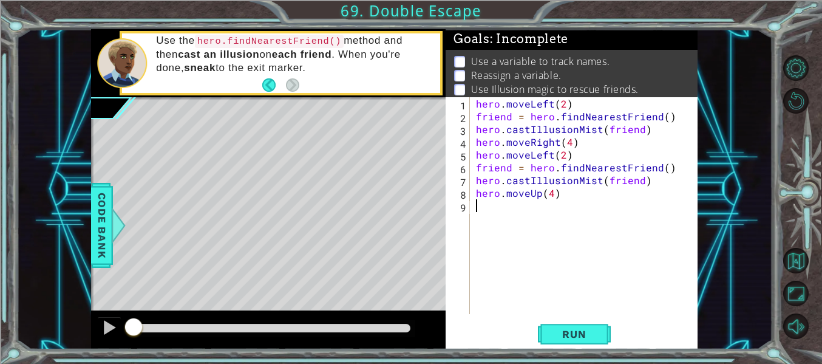
click at [605, 320] on div "1 2 3 4 5 6 7 8 9 hero . moveLeft ( 2 ) friend = hero . findNearestFriend ( ) h…" at bounding box center [572, 223] width 252 height 252
click at [582, 343] on button "Run" at bounding box center [574, 334] width 73 height 25
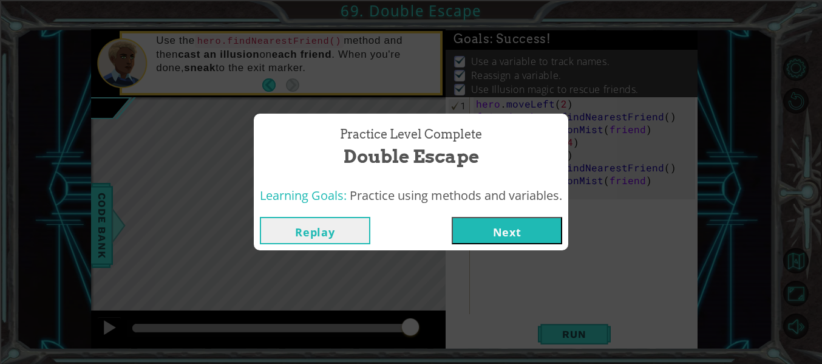
click at [349, 218] on button "Replay" at bounding box center [315, 230] width 111 height 27
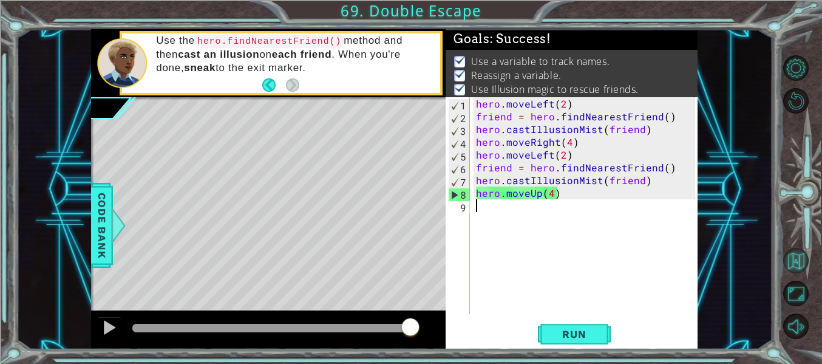
click at [805, 261] on button "Back to Map" at bounding box center [796, 261] width 26 height 26
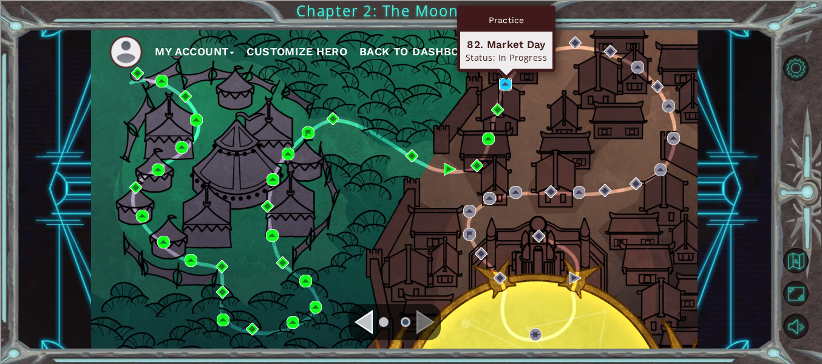
click at [503, 81] on img at bounding box center [505, 84] width 13 height 13
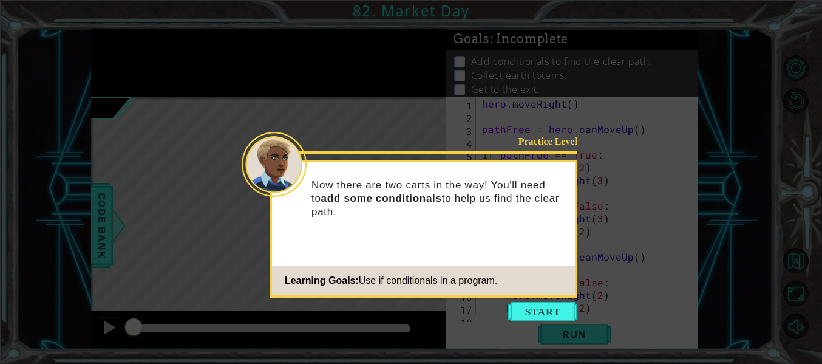
click at [571, 298] on icon at bounding box center [411, 182] width 822 height 364
click at [557, 315] on button "Start" at bounding box center [542, 311] width 69 height 19
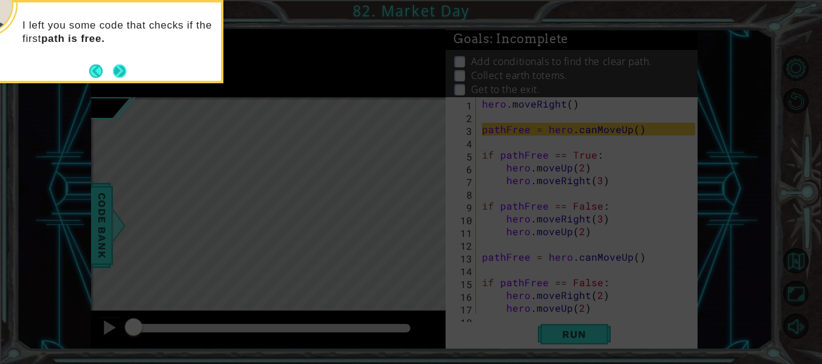
click at [124, 70] on button "Next" at bounding box center [119, 70] width 13 height 13
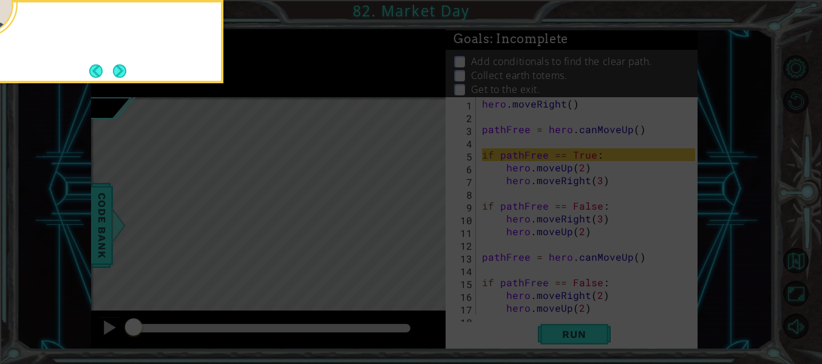
click at [124, 70] on button "Next" at bounding box center [119, 70] width 13 height 13
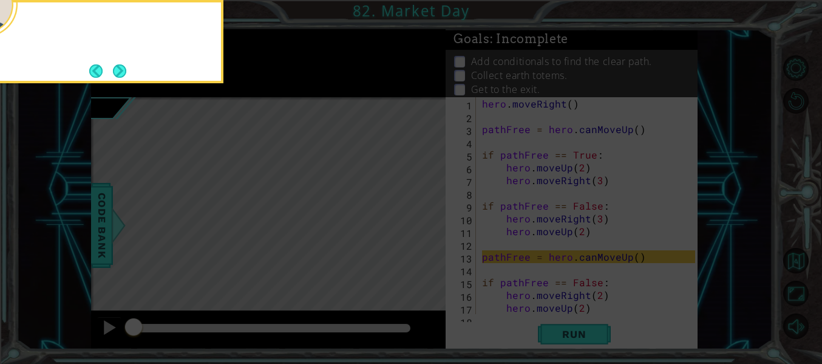
click at [124, 70] on button "Next" at bounding box center [119, 70] width 13 height 13
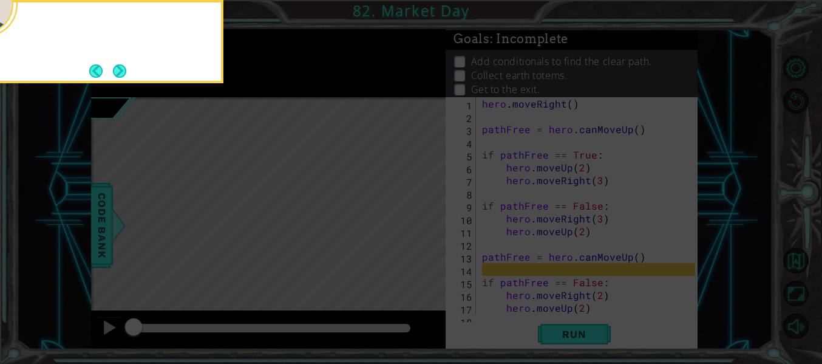
click at [124, 70] on button "Next" at bounding box center [119, 70] width 13 height 13
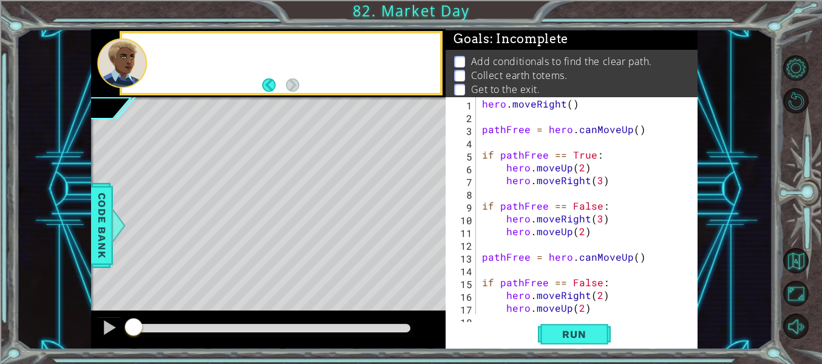
click at [124, 70] on div at bounding box center [121, 63] width 49 height 50
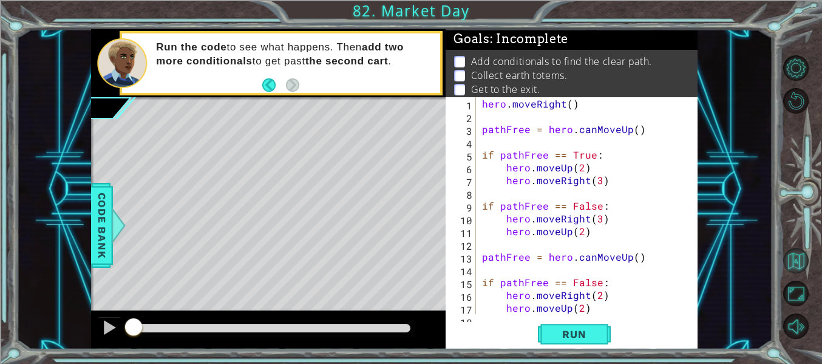
click at [802, 264] on button "Back to Map" at bounding box center [796, 261] width 26 height 26
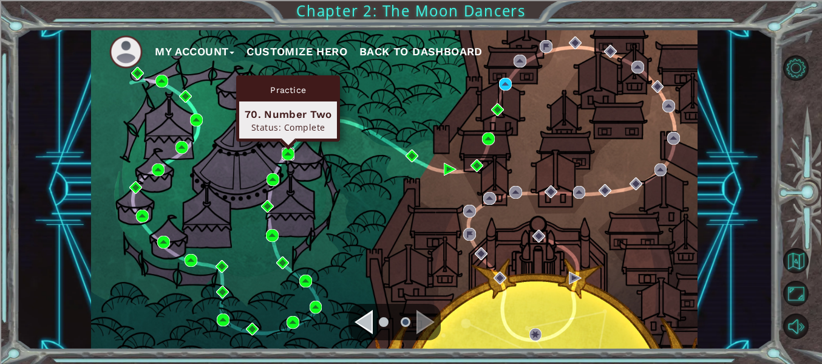
click at [289, 154] on img at bounding box center [288, 154] width 13 height 13
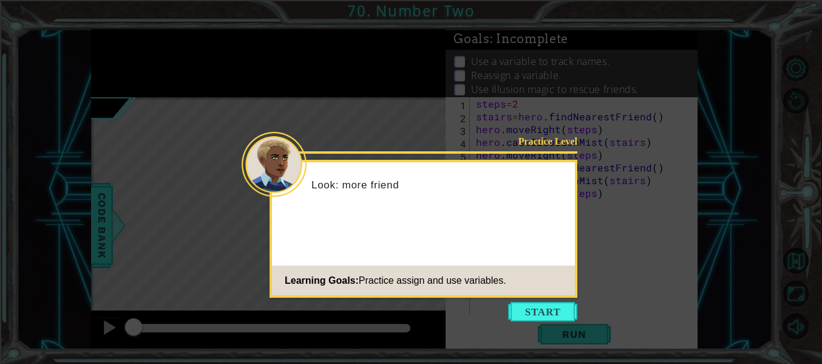
click at [552, 288] on footer "Learning Goals: Practice assign and use variables." at bounding box center [423, 280] width 303 height 30
click at [552, 300] on icon at bounding box center [411, 182] width 822 height 364
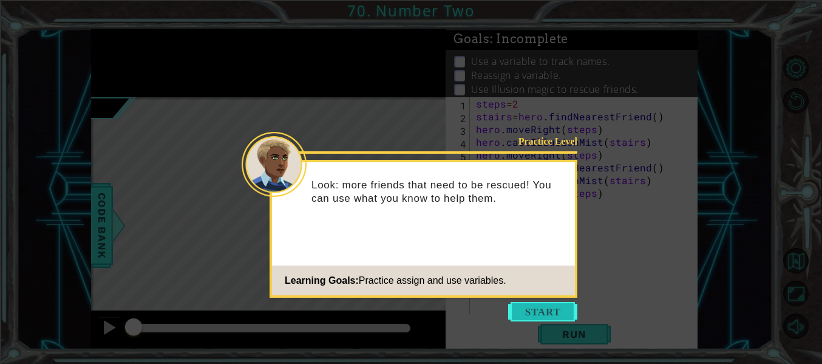
click at [556, 308] on button "Start" at bounding box center [542, 311] width 69 height 19
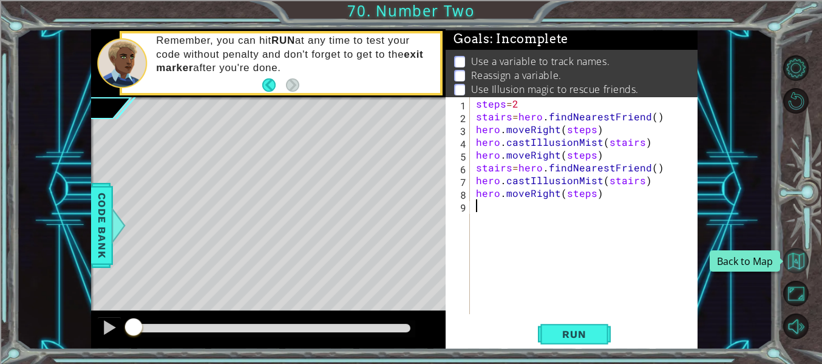
click at [802, 261] on button "Back to Map" at bounding box center [796, 261] width 26 height 26
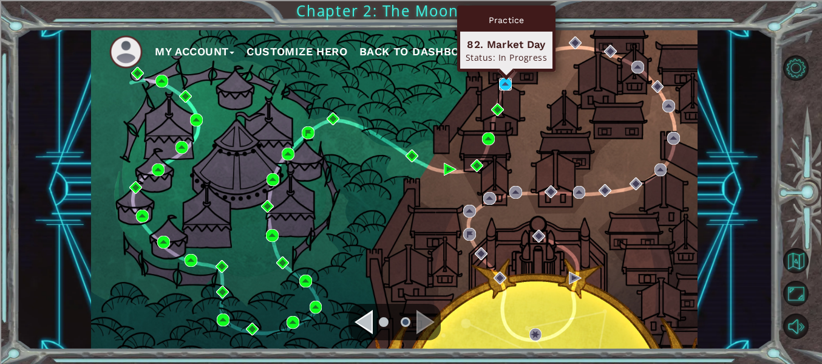
click at [509, 84] on img at bounding box center [505, 84] width 13 height 13
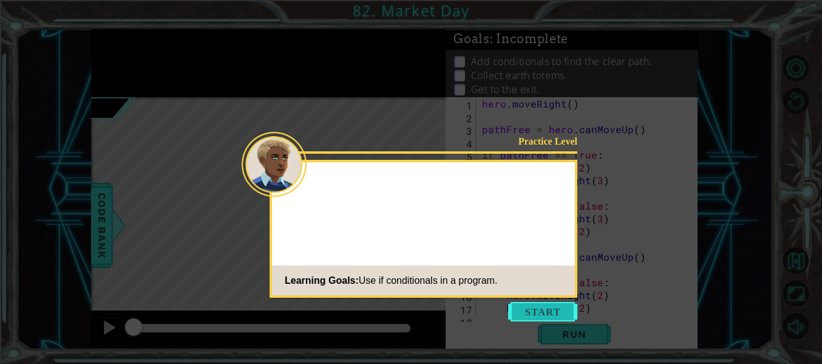
click at [545, 310] on button "Start" at bounding box center [542, 311] width 69 height 19
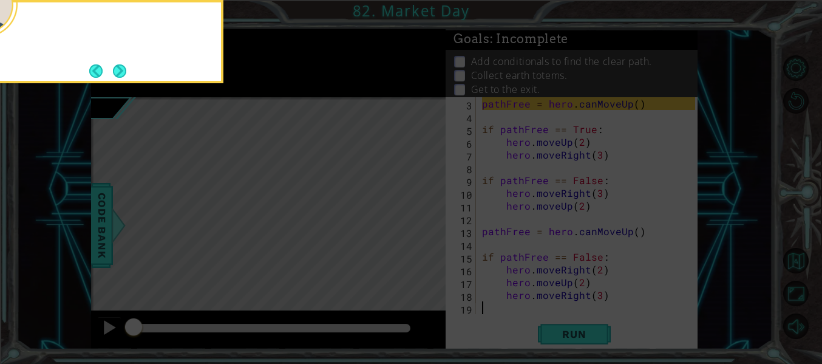
scroll to position [26, 0]
click at [124, 64] on button "Next" at bounding box center [119, 70] width 13 height 13
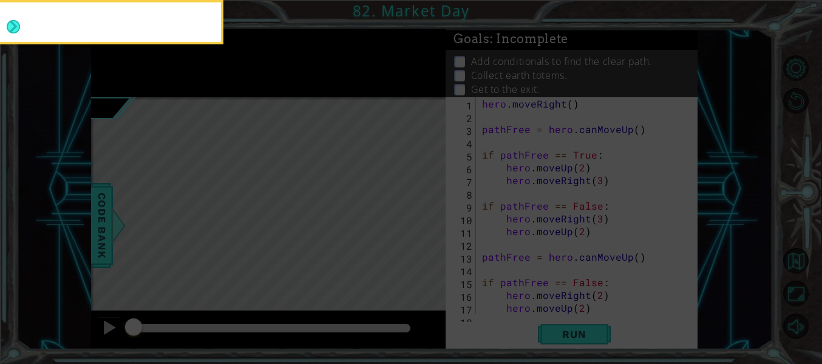
click at [20, 42] on footer at bounding box center [1, 27] width 37 height 30
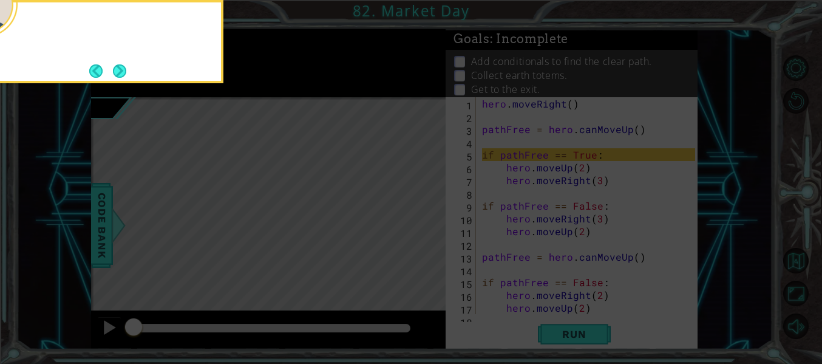
click at [125, 62] on footer at bounding box center [107, 71] width 37 height 18
click at [118, 69] on button "Next" at bounding box center [119, 70] width 13 height 13
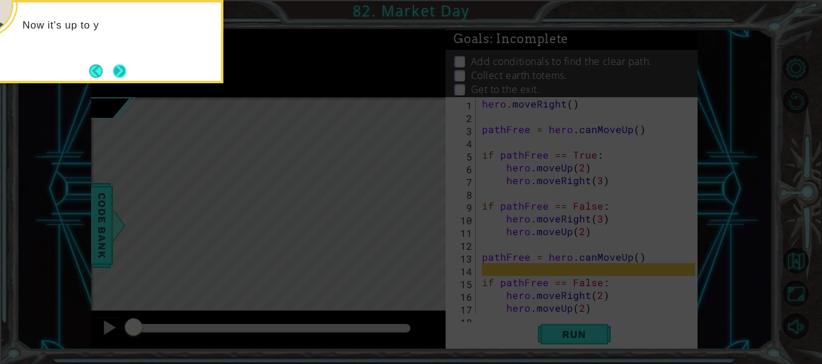
click at [120, 77] on button "Next" at bounding box center [119, 70] width 13 height 13
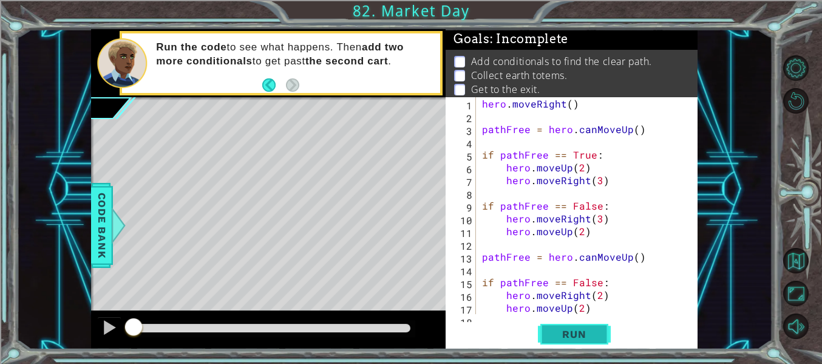
click at [577, 347] on button "Run" at bounding box center [574, 334] width 73 height 25
click at [585, 340] on span "Run" at bounding box center [574, 334] width 48 height 12
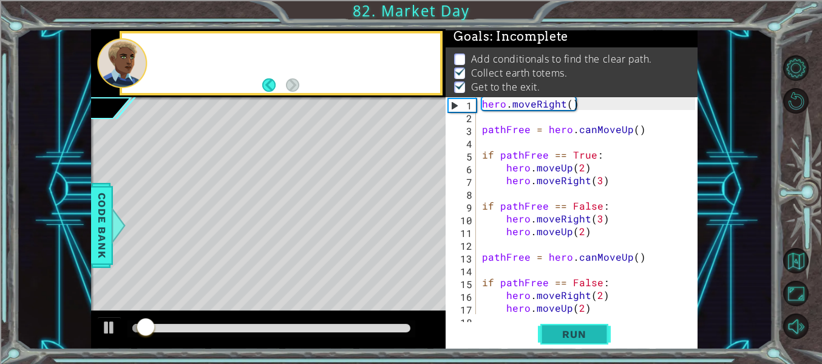
scroll to position [3, 0]
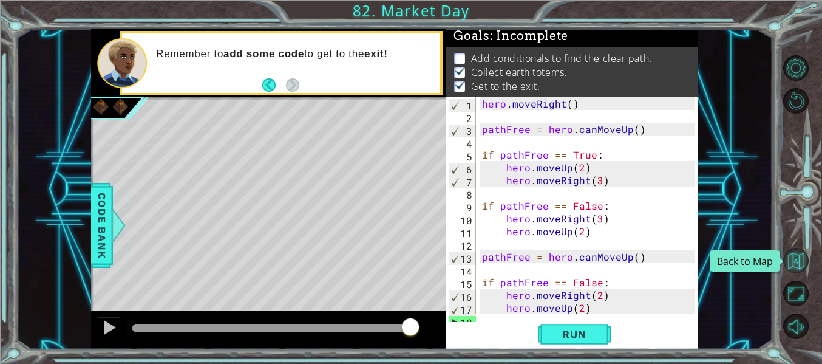
click at [802, 264] on button "Back to Map" at bounding box center [796, 261] width 26 height 26
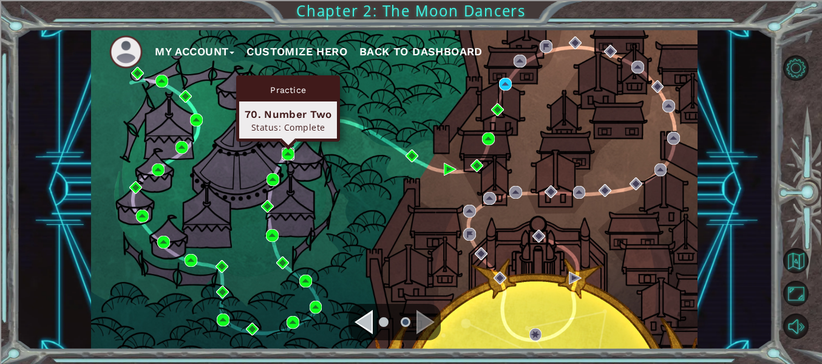
click at [288, 156] on img at bounding box center [288, 154] width 13 height 13
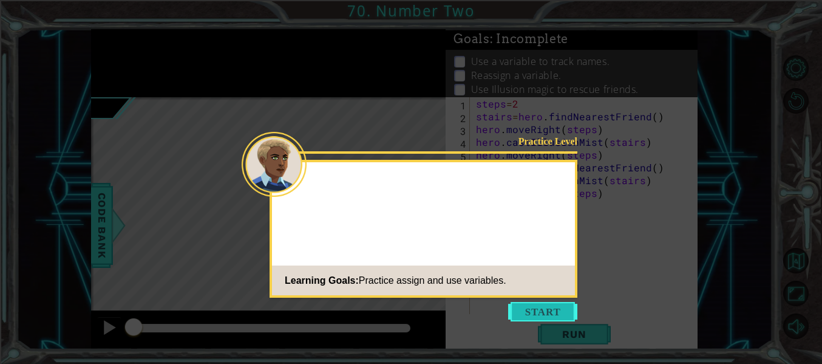
click at [561, 308] on button "Start" at bounding box center [542, 311] width 69 height 19
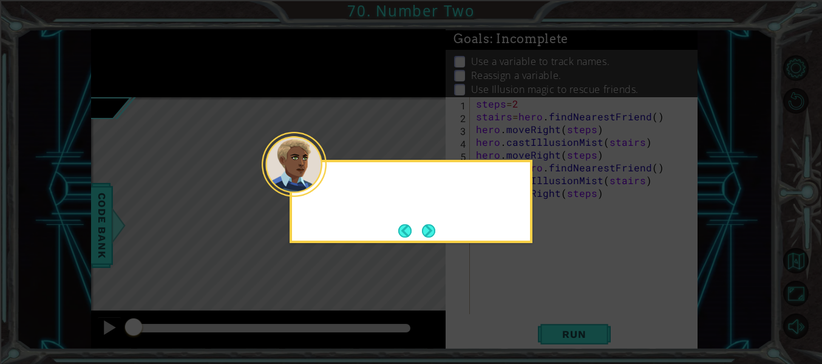
click at [553, 301] on icon at bounding box center [411, 182] width 822 height 364
click at [409, 247] on icon at bounding box center [411, 182] width 822 height 364
click at [422, 231] on button "Next" at bounding box center [428, 230] width 13 height 13
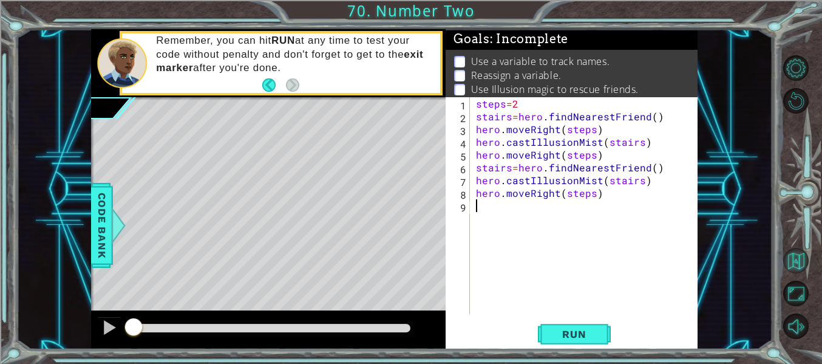
click at [800, 256] on button "Back to Map" at bounding box center [796, 261] width 26 height 26
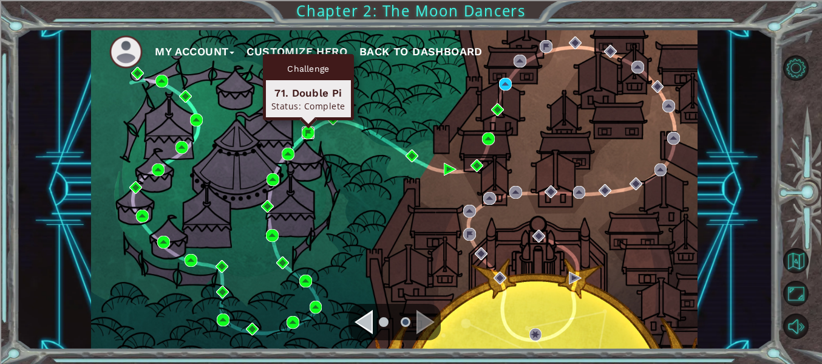
click at [309, 134] on img at bounding box center [308, 132] width 13 height 13
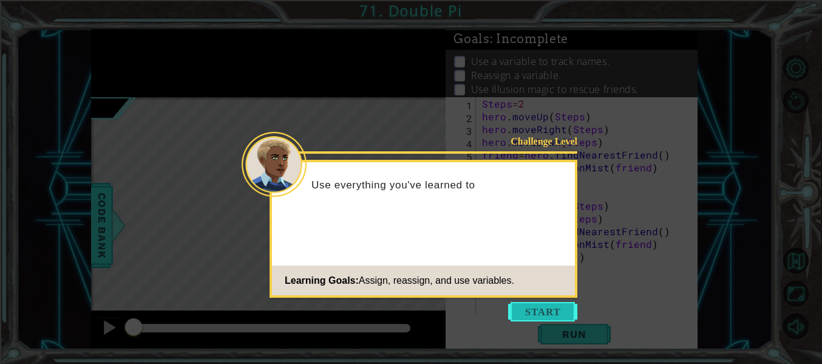
click at [533, 313] on button "Start" at bounding box center [542, 311] width 69 height 19
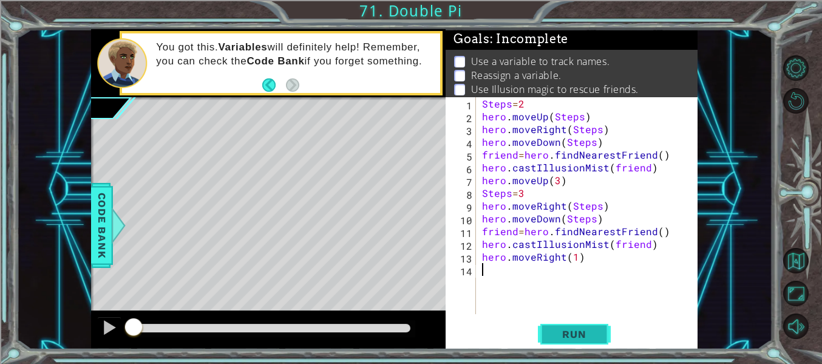
click at [581, 328] on span "Run" at bounding box center [574, 334] width 48 height 12
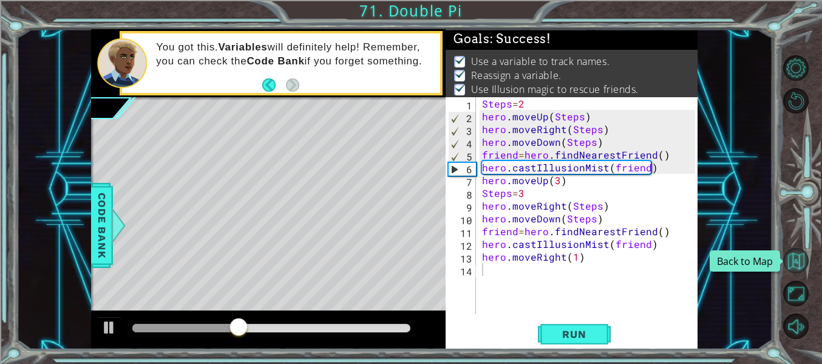
click at [796, 265] on button "Back to Map" at bounding box center [796, 261] width 26 height 26
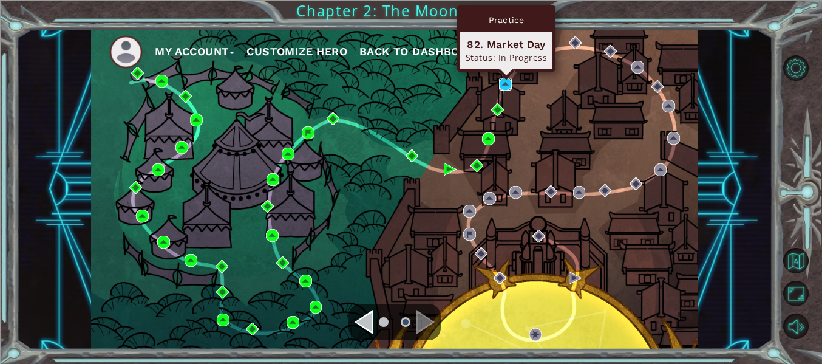
click at [502, 87] on img at bounding box center [505, 84] width 13 height 13
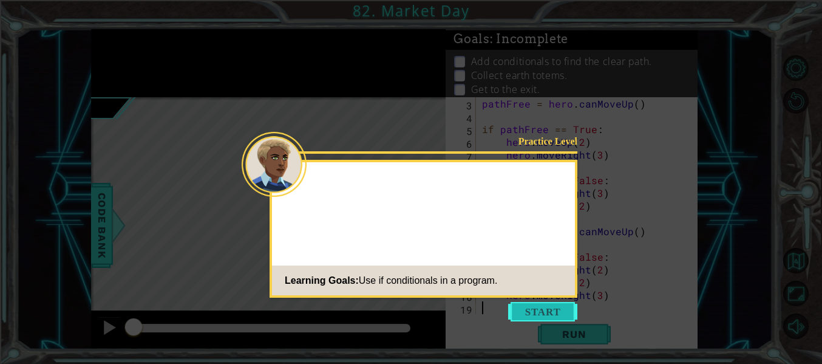
click at [524, 304] on button "Start" at bounding box center [542, 311] width 69 height 19
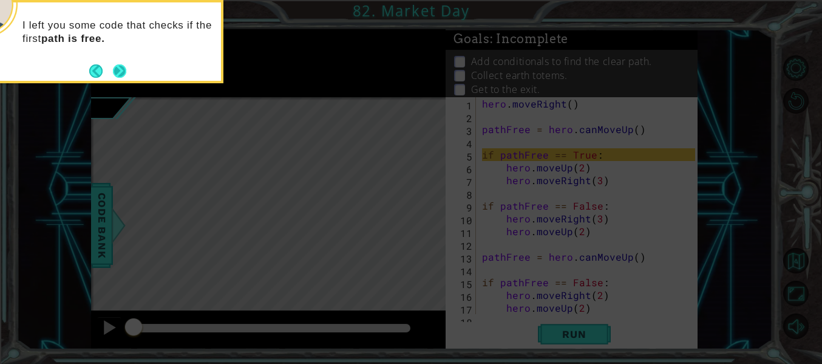
click at [114, 69] on button "Next" at bounding box center [119, 70] width 13 height 13
click at [114, 69] on button "Next" at bounding box center [119, 71] width 16 height 16
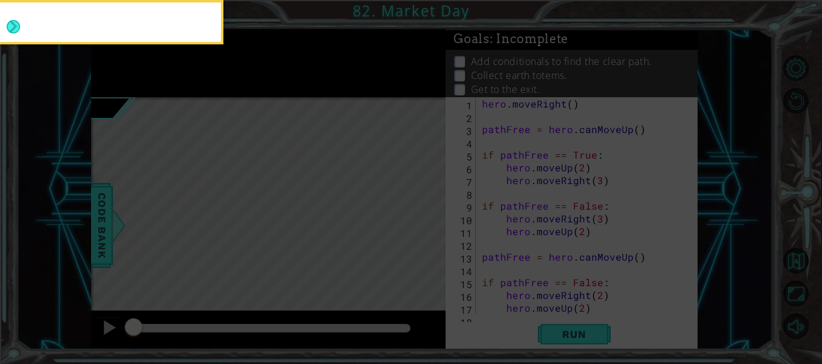
click at [20, 33] on button "Next" at bounding box center [13, 26] width 13 height 13
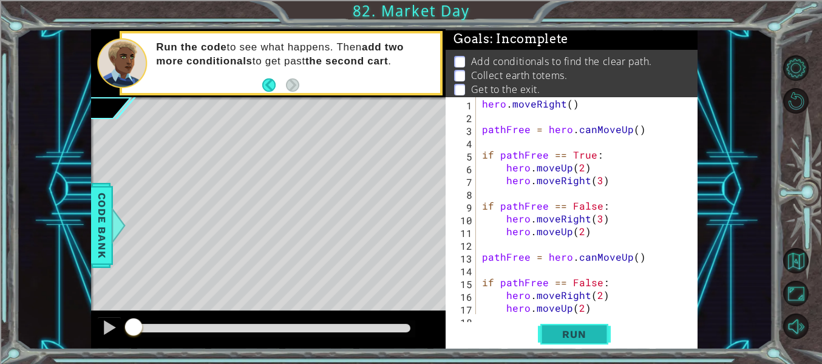
click at [588, 340] on span "Run" at bounding box center [574, 334] width 48 height 12
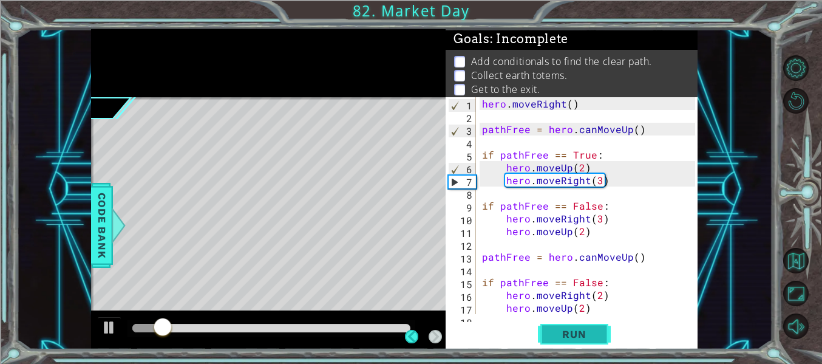
click at [597, 334] on span "Run" at bounding box center [574, 334] width 48 height 12
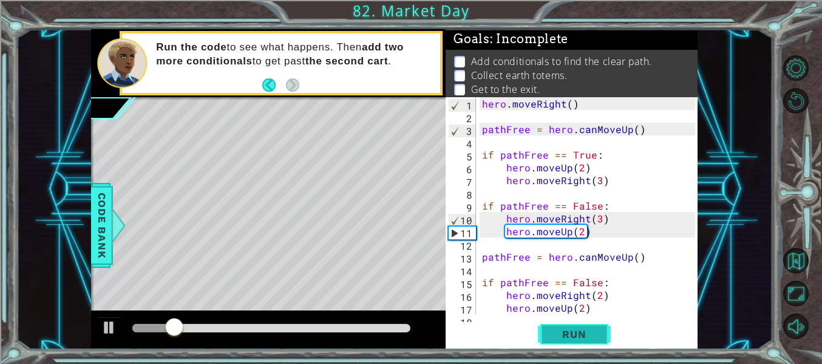
click at [602, 338] on button "Run" at bounding box center [574, 334] width 73 height 25
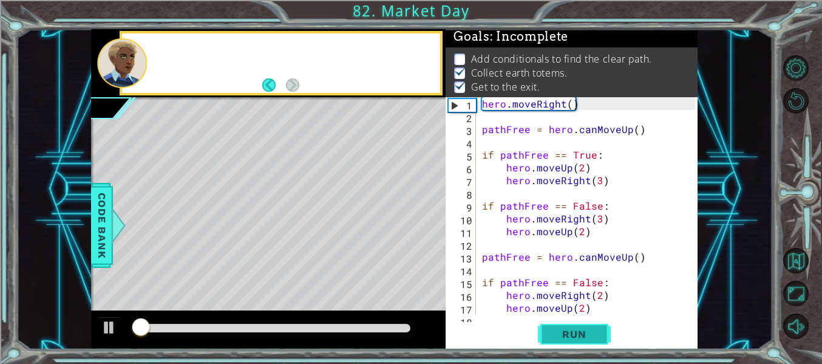
scroll to position [3, 0]
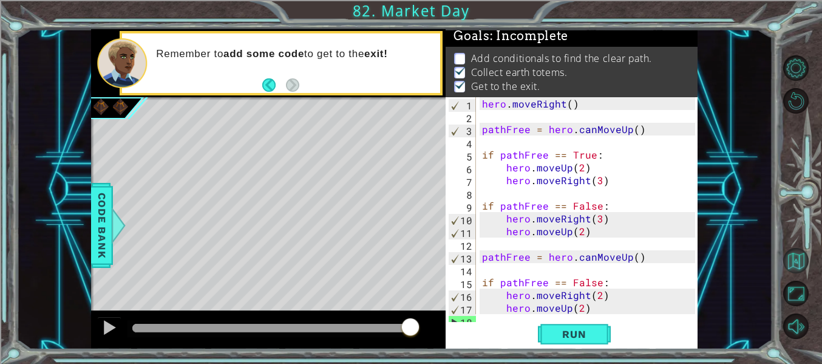
click at [805, 258] on button "Back to Map" at bounding box center [796, 261] width 26 height 26
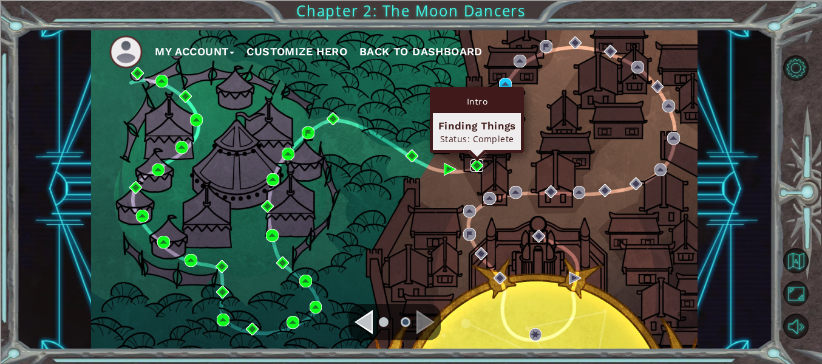
click at [476, 166] on img at bounding box center [477, 165] width 13 height 13
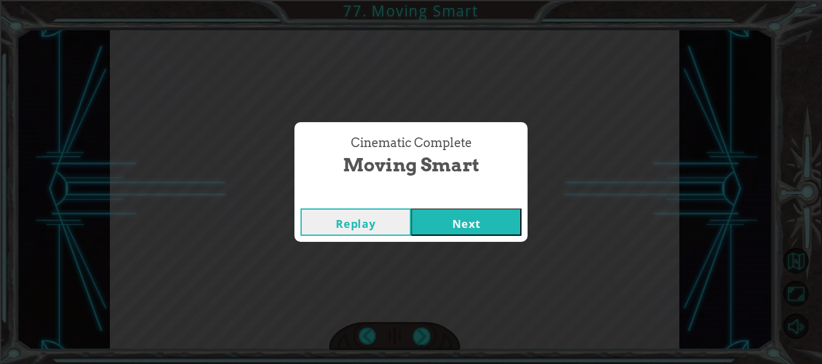
click at [471, 228] on button "Next" at bounding box center [466, 221] width 111 height 27
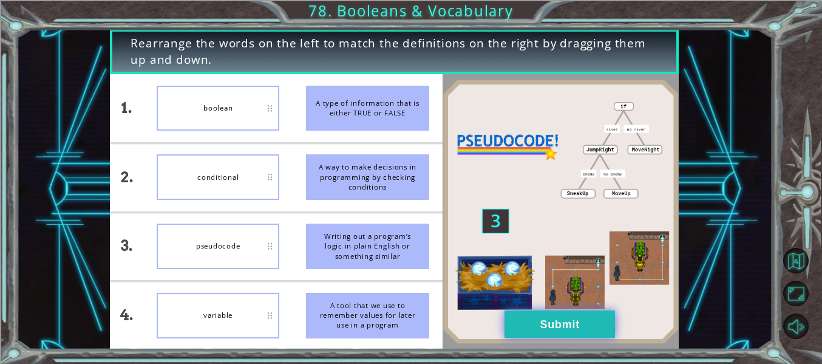
click at [591, 327] on button "Submit" at bounding box center [560, 323] width 111 height 27
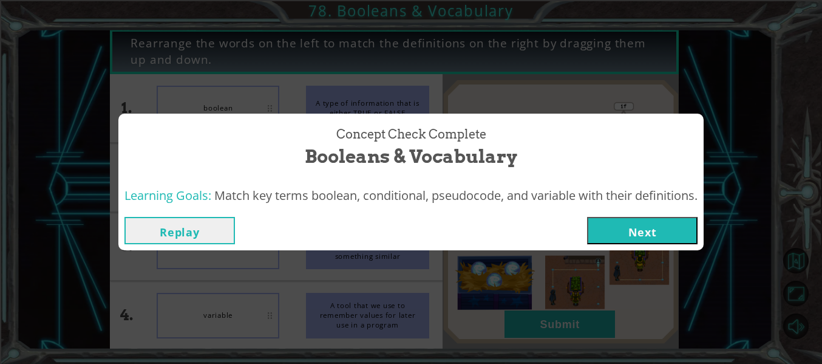
click at [687, 228] on button "Next" at bounding box center [642, 230] width 111 height 27
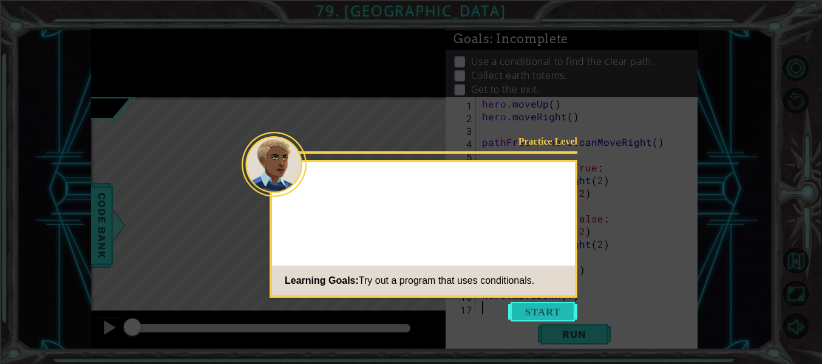
click at [572, 305] on button "Start" at bounding box center [542, 311] width 69 height 19
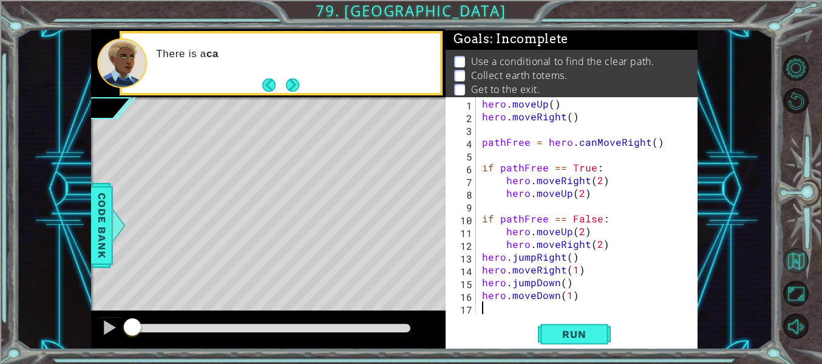
click at [800, 257] on button "Back to Map" at bounding box center [796, 261] width 26 height 26
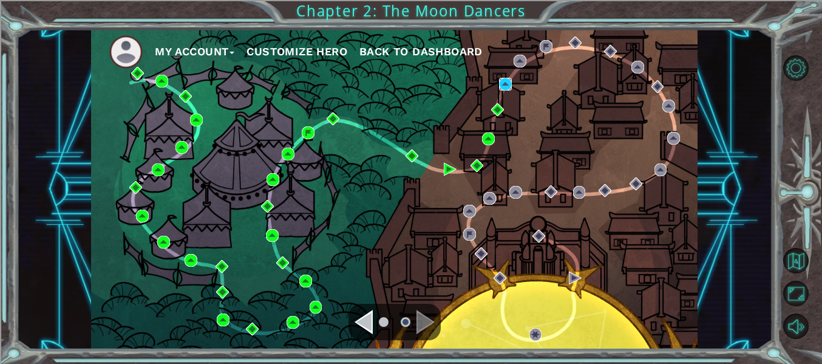
click at [505, 79] on img at bounding box center [505, 84] width 13 height 13
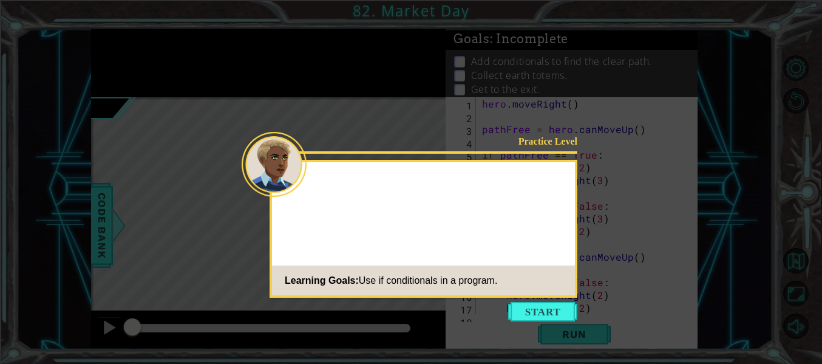
click at [563, 315] on button "Start" at bounding box center [542, 311] width 69 height 19
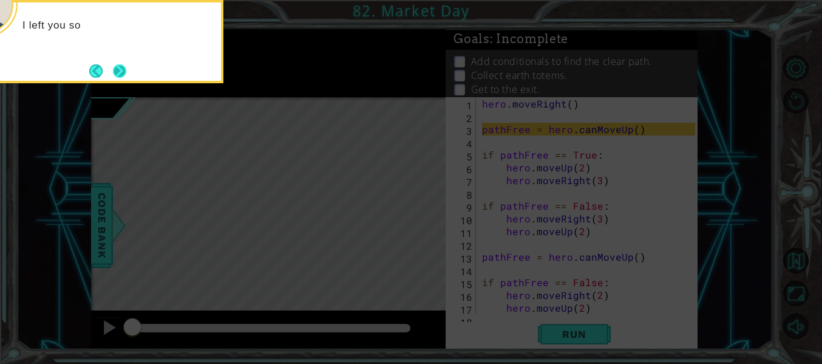
click at [120, 75] on button "Next" at bounding box center [119, 71] width 15 height 15
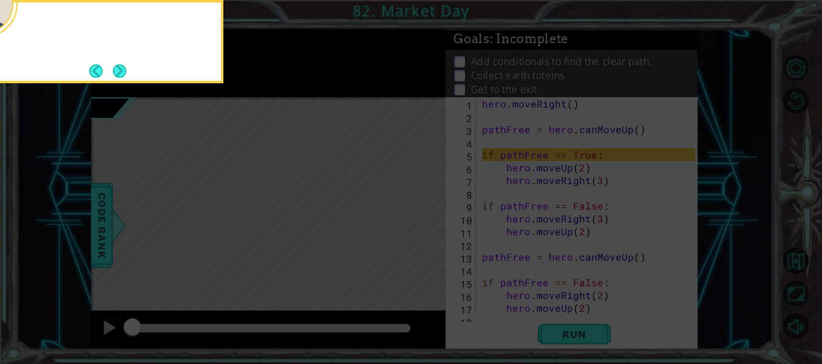
click at [120, 75] on button "Next" at bounding box center [119, 71] width 14 height 14
click at [120, 75] on button "Next" at bounding box center [119, 70] width 13 height 13
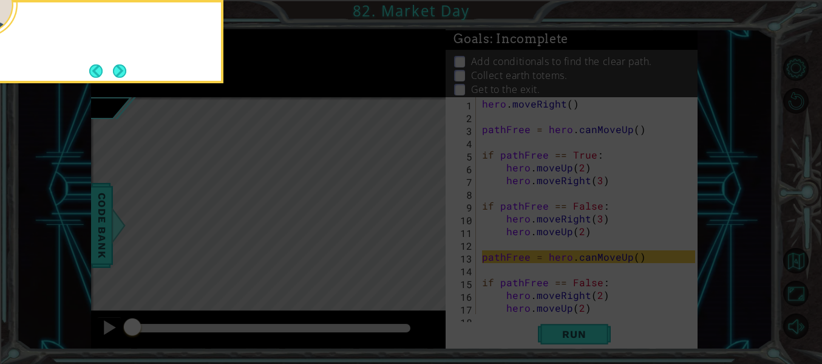
click at [120, 75] on button "Next" at bounding box center [119, 70] width 13 height 13
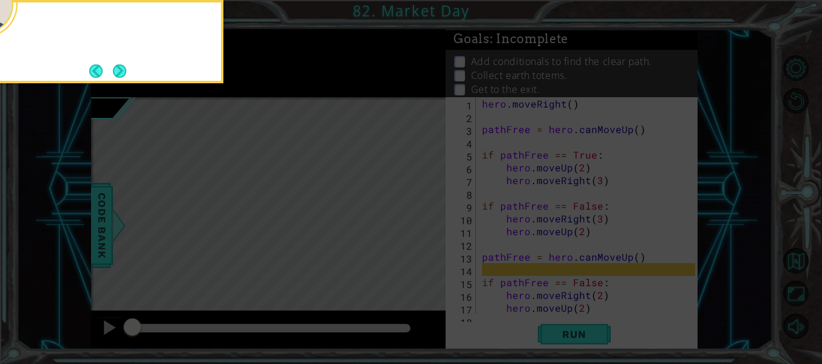
click at [120, 75] on button "Next" at bounding box center [120, 71] width 14 height 14
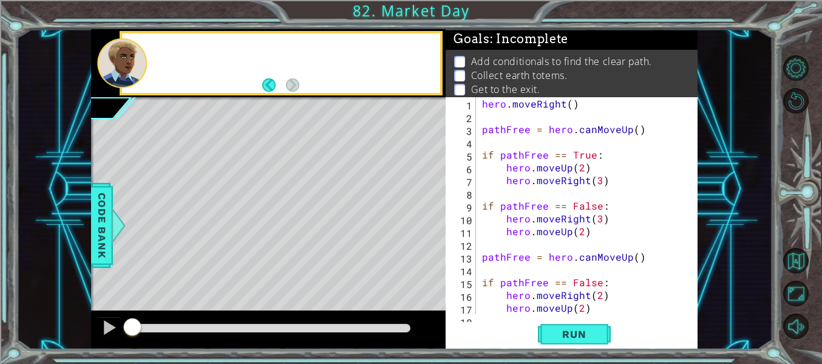
click at [120, 75] on div at bounding box center [121, 63] width 49 height 50
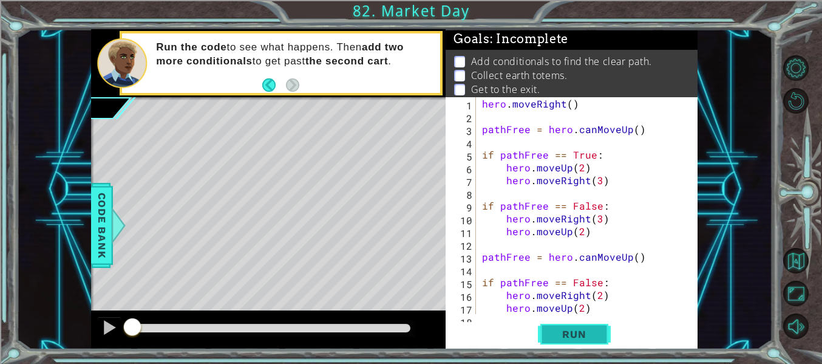
click at [582, 341] on button "Run" at bounding box center [574, 334] width 73 height 25
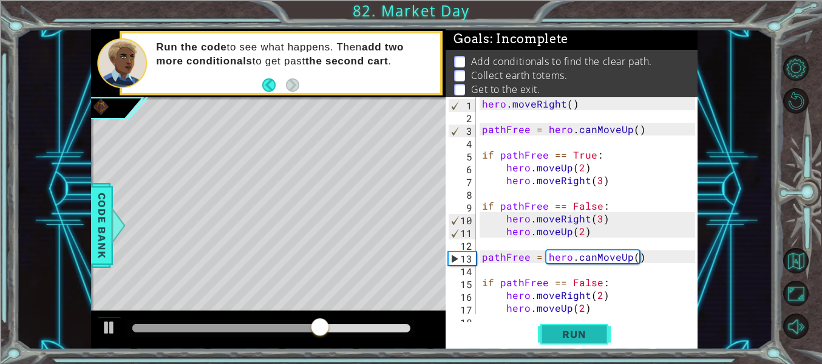
click at [566, 331] on span "Run" at bounding box center [574, 334] width 48 height 12
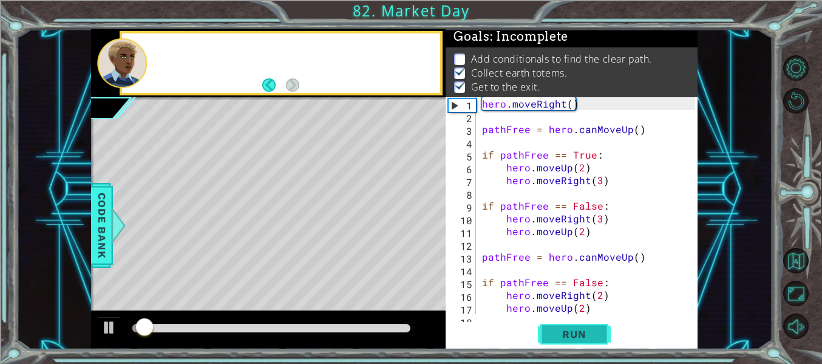
scroll to position [3, 0]
click at [566, 331] on span "Run" at bounding box center [574, 334] width 48 height 12
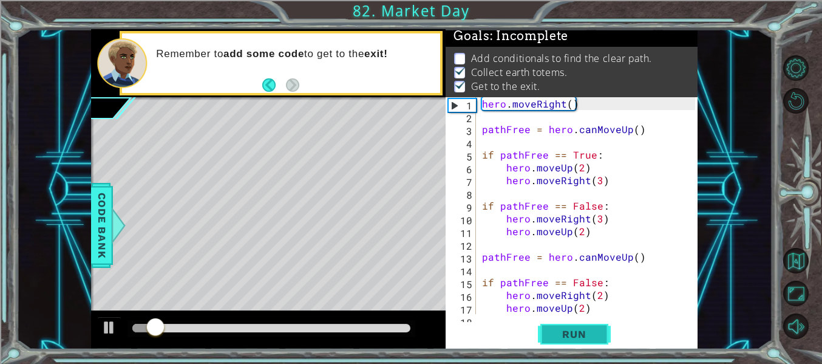
click at [566, 331] on span "Run" at bounding box center [574, 334] width 48 height 12
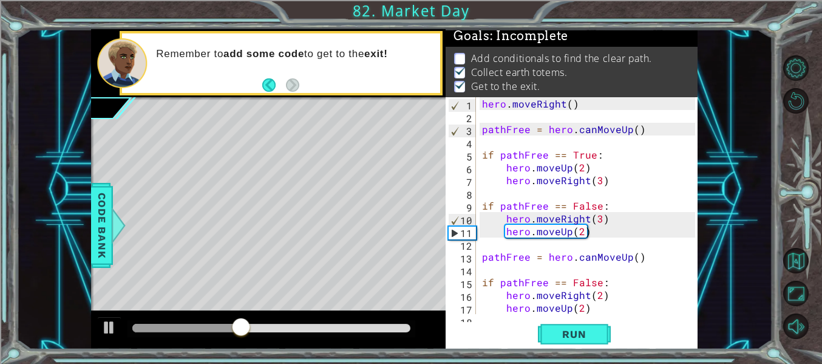
click at [552, 347] on div "1 2 3 4 5 6 7 8 9 10 11 12 13 14 15 16 17 18 hero . moveRight ( ) pathFree = he…" at bounding box center [572, 223] width 252 height 252
click at [554, 339] on span "Run" at bounding box center [574, 334] width 48 height 12
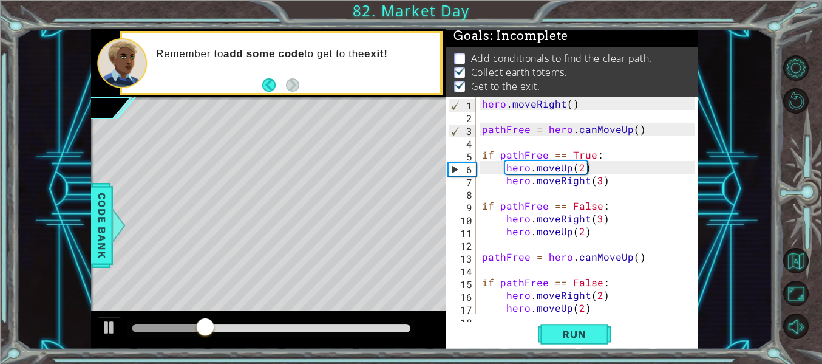
click at [554, 315] on div "1 2 3 4 5 6 7 8 9 10 11 12 13 14 15 16 17 18 hero . moveRight ( ) pathFree = he…" at bounding box center [572, 223] width 252 height 252
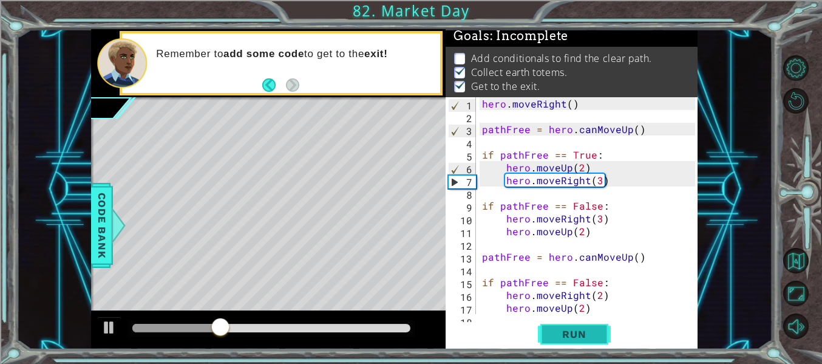
click at [554, 330] on span "Run" at bounding box center [574, 334] width 48 height 12
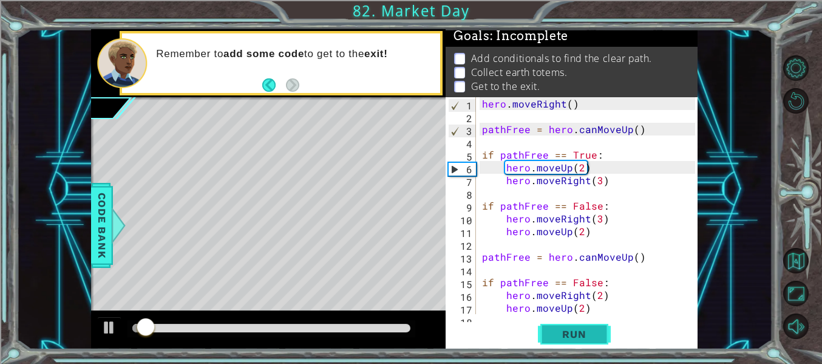
click at [554, 327] on button "Run" at bounding box center [574, 334] width 73 height 25
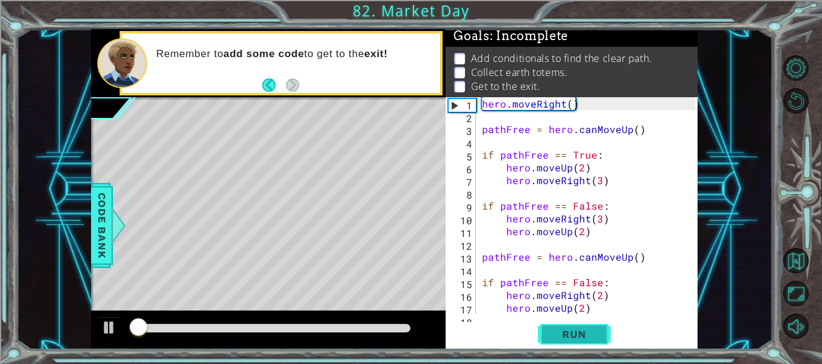
click at [554, 327] on button "Run" at bounding box center [574, 334] width 73 height 25
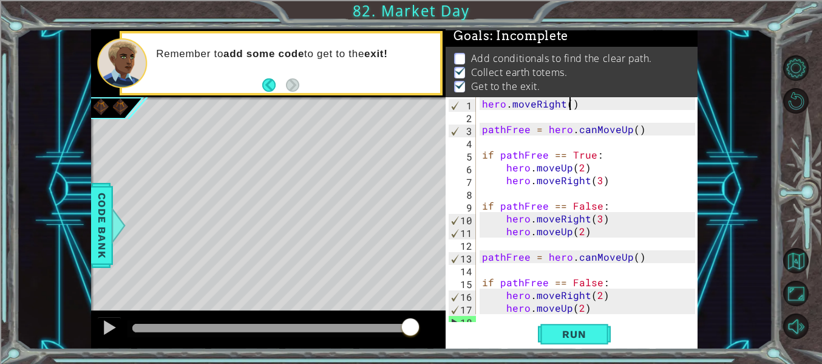
click at [567, 109] on div "hero . moveRight ( ) pathFree = hero . canMoveUp ( ) if pathFree == True : hero…" at bounding box center [591, 218] width 222 height 242
type textarea "hero.moveRight()"
click at [707, 202] on div "1 ההההההההההההההההההההההההההההההההההההההההההההההההההההההההההההההההההההההההההההה…" at bounding box center [394, 189] width 757 height 320
click at [588, 110] on div "hero . moveRight ( ) pathFree = hero . canMoveUp ( ) if pathFree == True : hero…" at bounding box center [591, 218] width 222 height 242
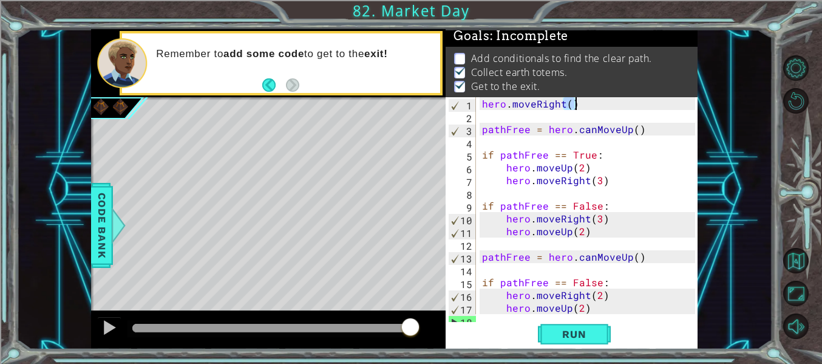
click at [588, 110] on div "hero . moveRight ( ) pathFree = hero . canMoveUp ( ) if pathFree == True : hero…" at bounding box center [588, 205] width 216 height 217
click at [484, 106] on div "hero . moveRight ( ) pathFree = hero . canMoveUp ( ) if pathFree == True : hero…" at bounding box center [591, 218] width 222 height 242
click at [595, 339] on span "Run" at bounding box center [574, 334] width 48 height 12
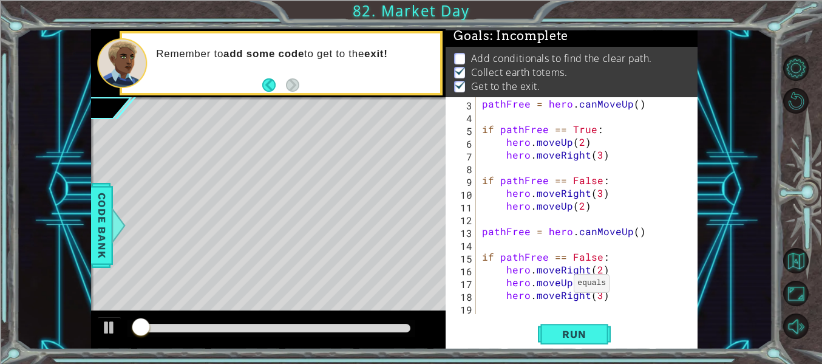
scroll to position [26, 0]
click at [551, 308] on div "pathFree = hero . canMoveUp ( ) if pathFree == True : hero . moveUp ( 2 ) hero …" at bounding box center [591, 218] width 222 height 242
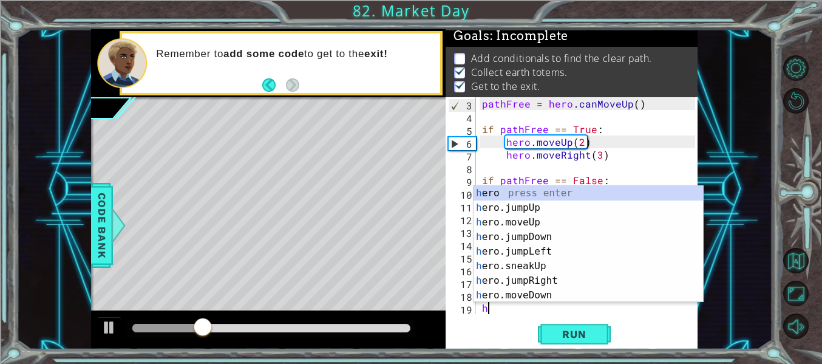
scroll to position [38, 0]
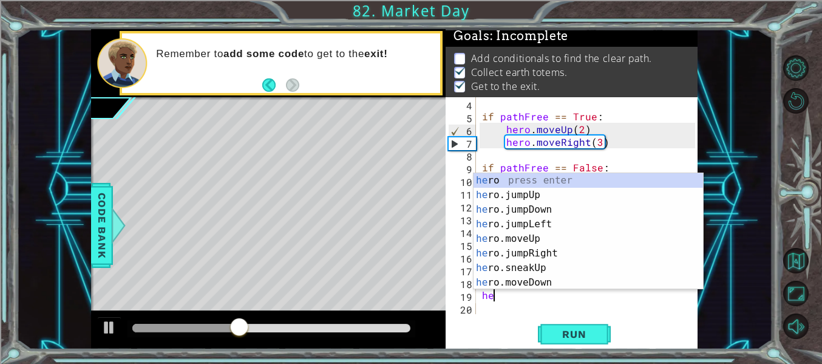
click at [451, 248] on div "15" at bounding box center [462, 245] width 28 height 13
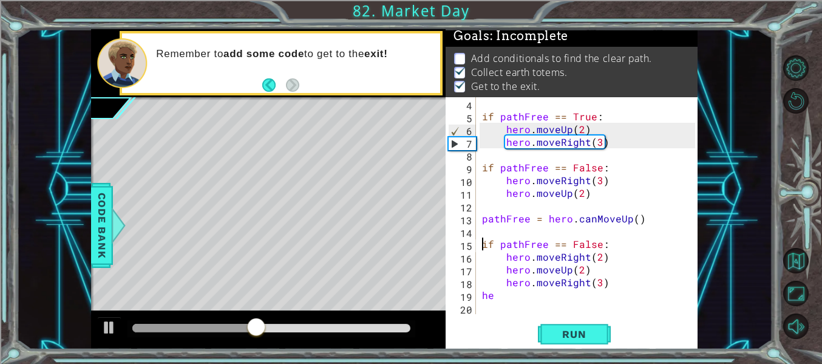
click at [526, 293] on div "if pathFree == True : hero . moveUp ( 2 ) hero . moveRight ( 3 ) if pathFree ==…" at bounding box center [591, 218] width 222 height 242
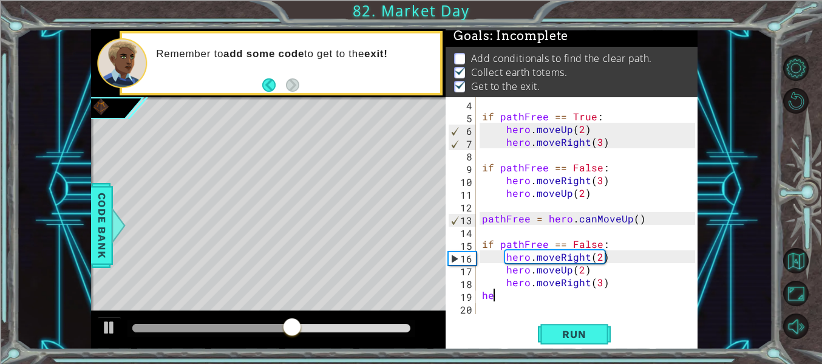
type textarea "h"
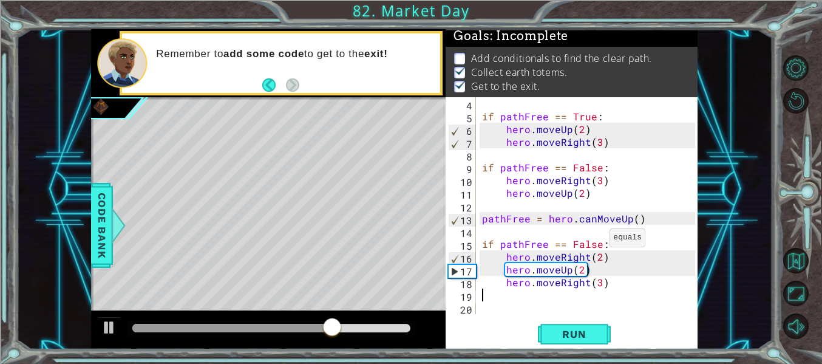
click at [595, 240] on div "if pathFree == True : hero . moveUp ( 2 ) hero . moveRight ( 3 ) if pathFree ==…" at bounding box center [591, 218] width 222 height 242
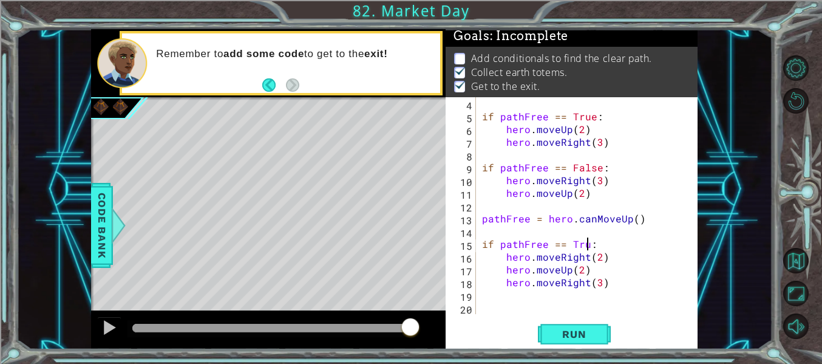
scroll to position [0, 7]
click at [576, 340] on span "Run" at bounding box center [574, 334] width 48 height 12
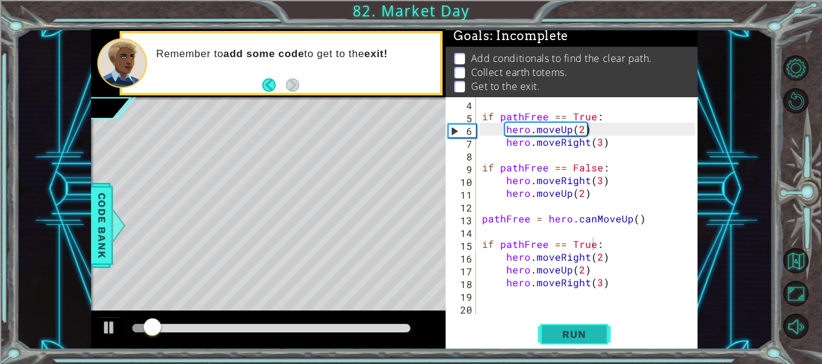
click at [598, 336] on span "Run" at bounding box center [574, 334] width 48 height 12
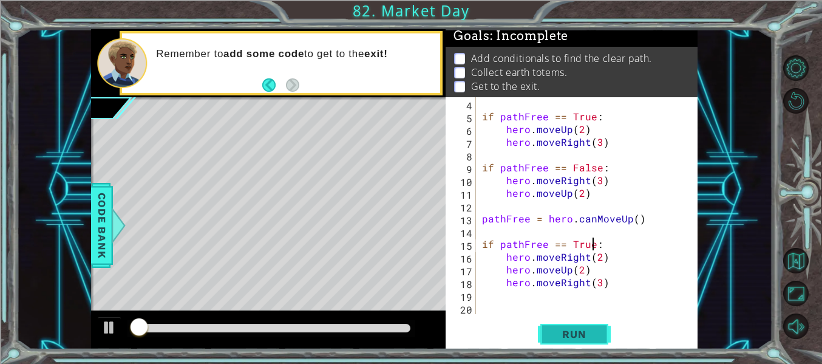
click at [598, 336] on span "Run" at bounding box center [574, 334] width 48 height 12
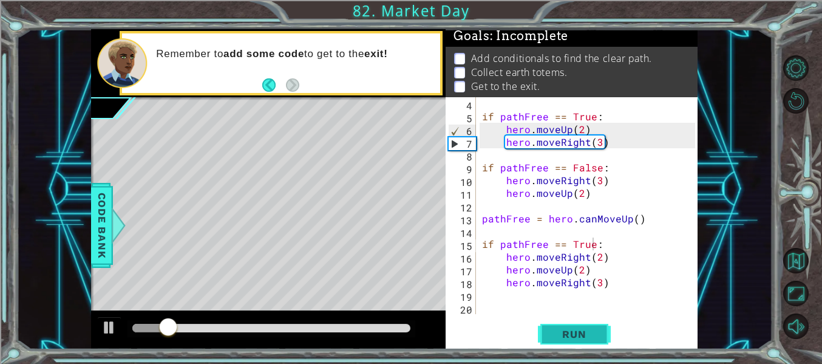
click at [565, 342] on button "Run" at bounding box center [574, 334] width 73 height 25
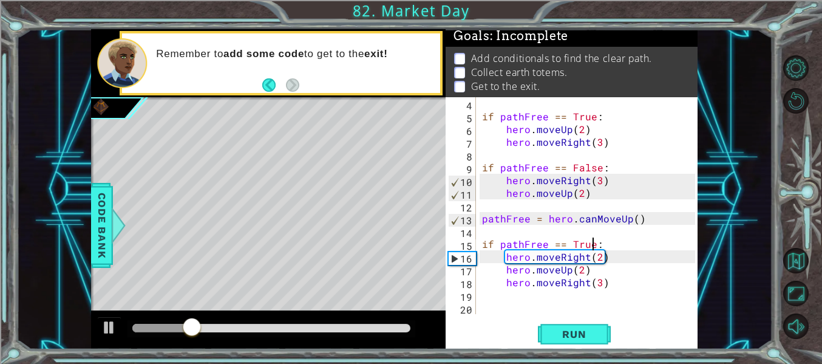
click at [582, 256] on div "if pathFree == True : hero . moveUp ( 2 ) hero . moveRight ( 3 ) if pathFree ==…" at bounding box center [591, 218] width 222 height 242
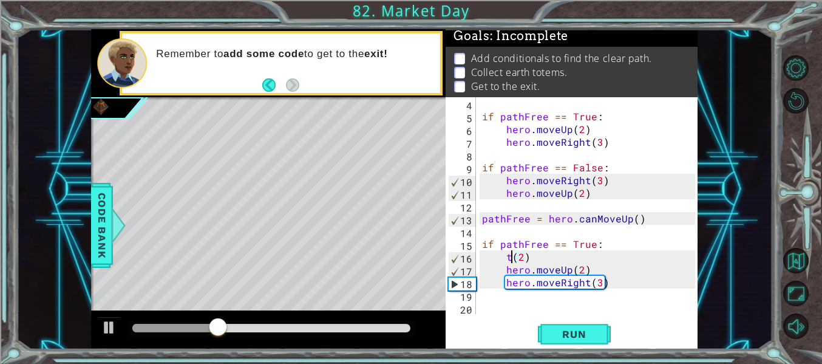
scroll to position [0, 2]
type textarea "("
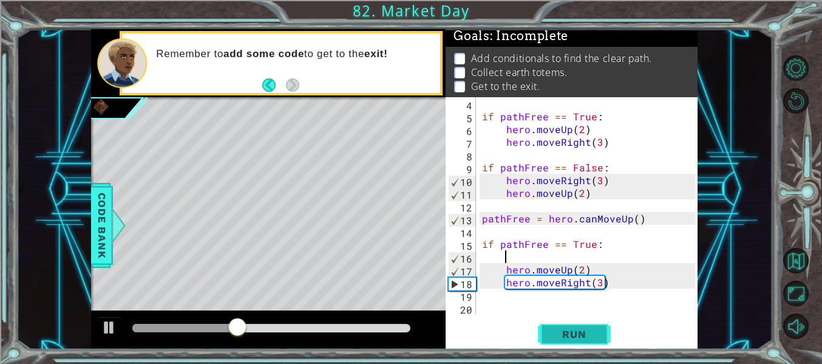
click at [578, 346] on button "Run" at bounding box center [574, 334] width 73 height 25
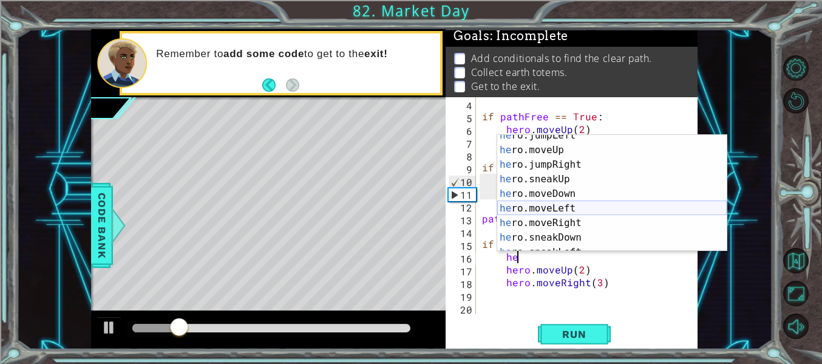
scroll to position [50, 0]
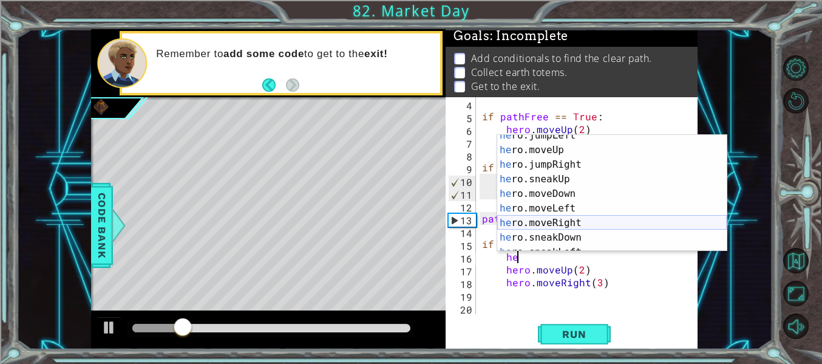
click at [598, 219] on div "he ro.jumpLeft press enter he ro.moveUp press enter he ro.jumpRight press enter…" at bounding box center [612, 201] width 230 height 146
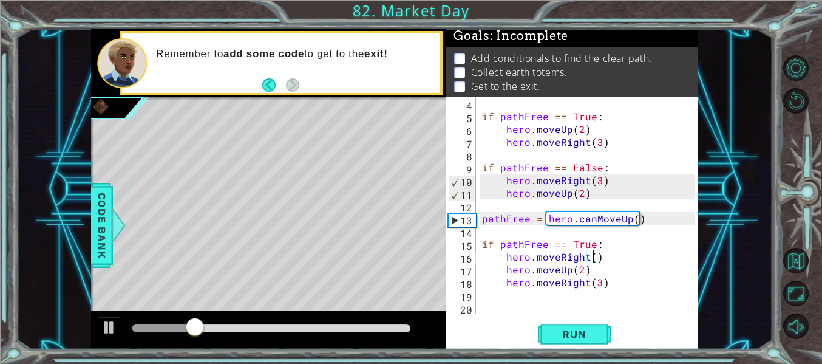
scroll to position [0, 7]
click at [594, 332] on span "Run" at bounding box center [574, 334] width 48 height 12
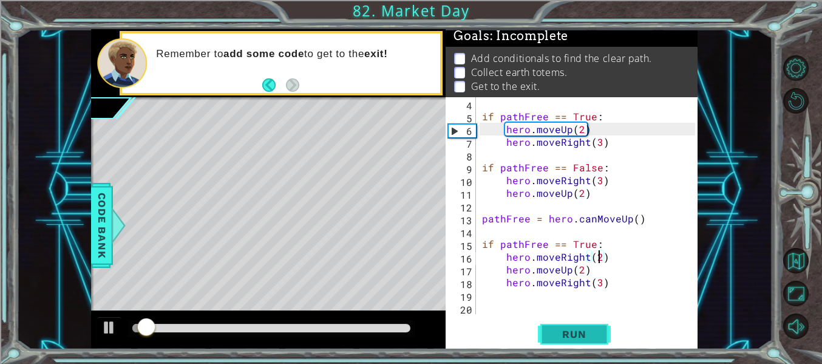
click at [594, 332] on span "Run" at bounding box center [574, 334] width 48 height 12
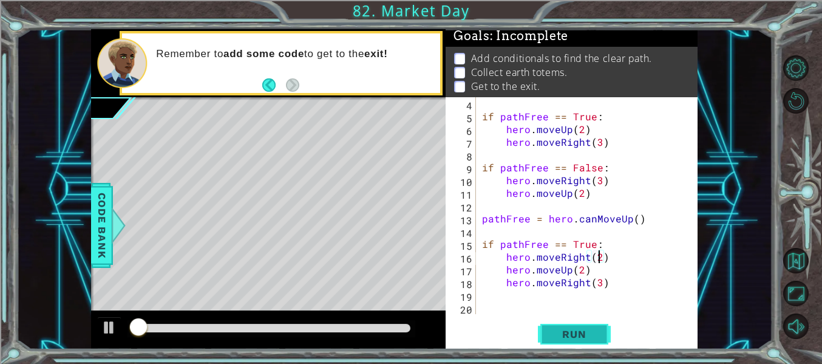
click at [594, 332] on span "Run" at bounding box center [574, 334] width 48 height 12
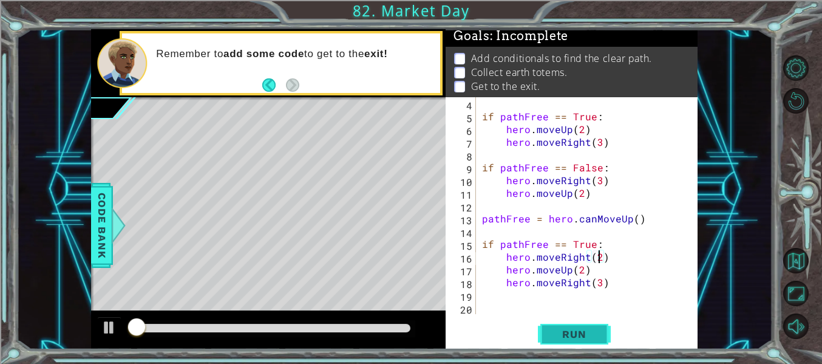
click at [594, 332] on span "Run" at bounding box center [574, 334] width 48 height 12
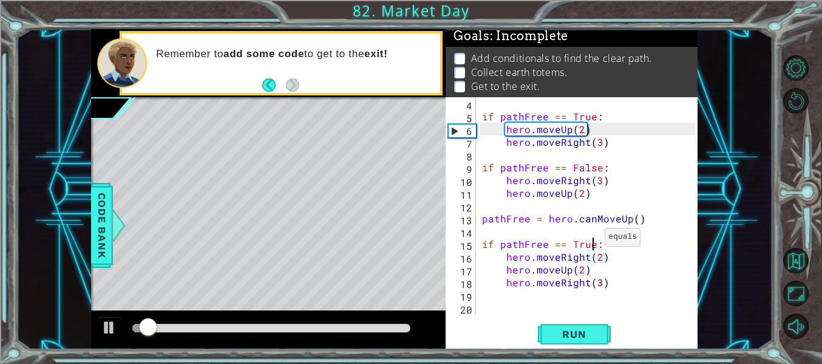
click at [590, 239] on div "if pathFree == True : hero . moveUp ( 2 ) hero . moveRight ( 3 ) if pathFree ==…" at bounding box center [591, 218] width 222 height 242
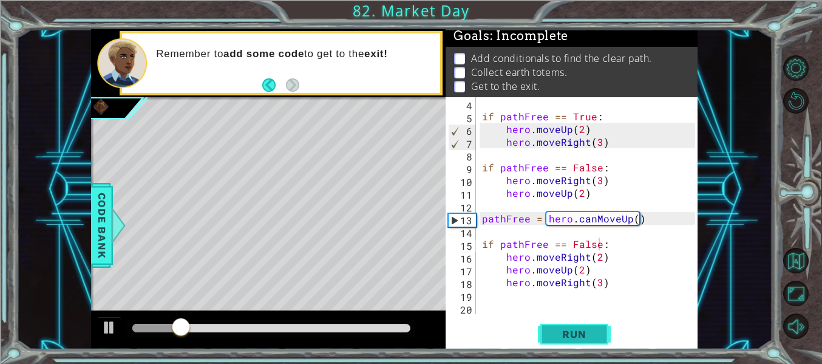
click at [583, 343] on button "Run" at bounding box center [574, 334] width 73 height 25
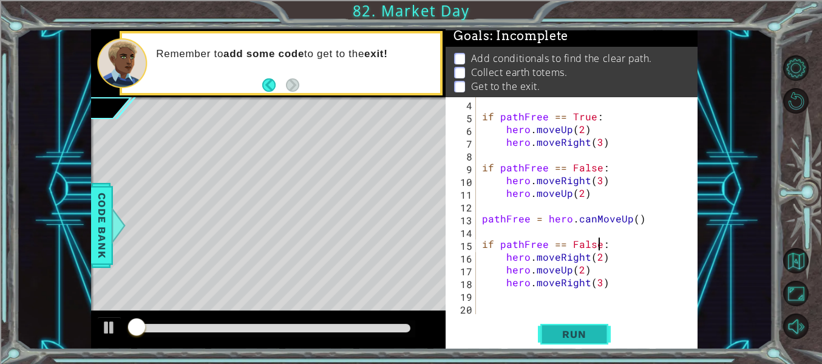
click at [583, 343] on button "Run" at bounding box center [574, 334] width 73 height 25
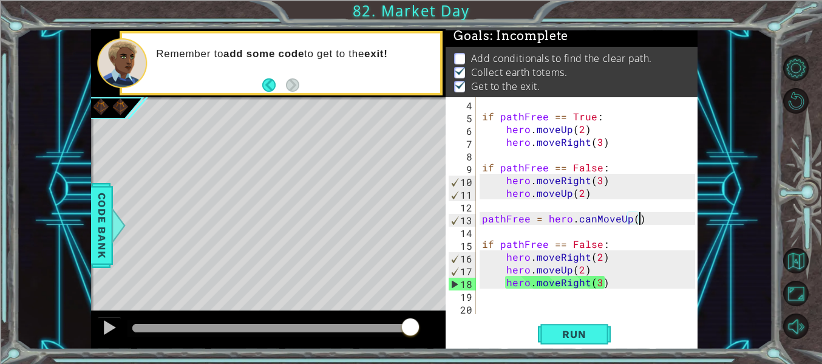
click at [637, 222] on div "if pathFree == True : hero . moveUp ( 2 ) hero . moveRight ( 3 ) if pathFree ==…" at bounding box center [591, 218] width 222 height 242
click at [540, 221] on div "if pathFree == True : hero . moveUp ( 2 ) hero . moveRight ( 3 ) if pathFree ==…" at bounding box center [591, 218] width 222 height 242
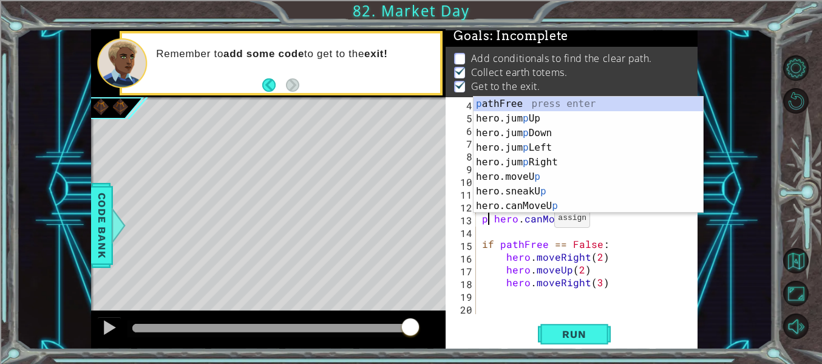
type textarea "hero.canMoveUp()"
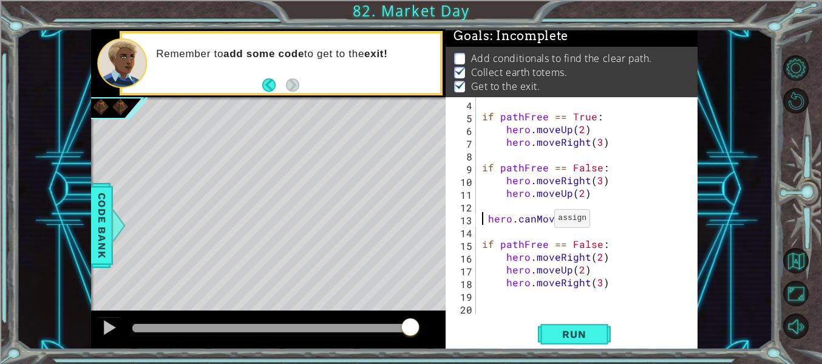
scroll to position [26, 0]
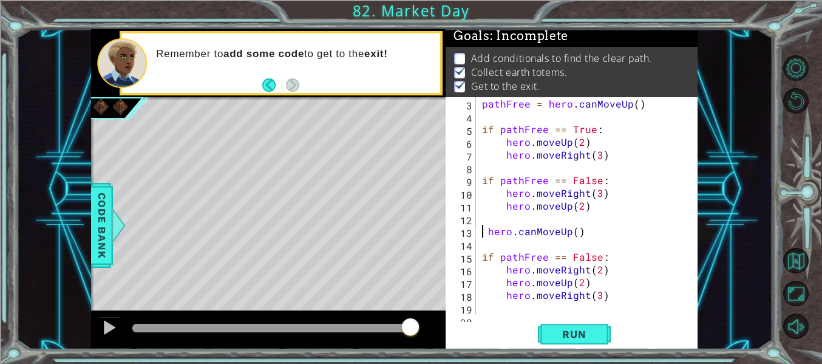
click at [547, 217] on div "pathFree = hero . canMoveUp ( ) if pathFree == True : hero . moveUp ( 2 ) hero …" at bounding box center [591, 218] width 222 height 242
click at [490, 234] on div "pathFree = hero . canMoveUp ( ) if pathFree == True : hero . moveUp ( 2 ) hero …" at bounding box center [591, 218] width 222 height 242
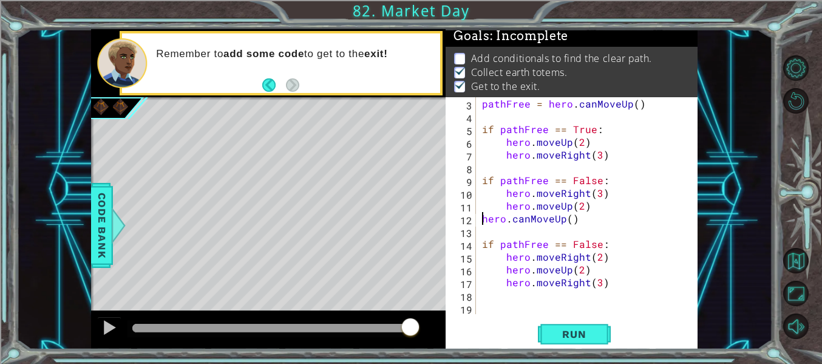
type textarea "hero.canMoveUp()"
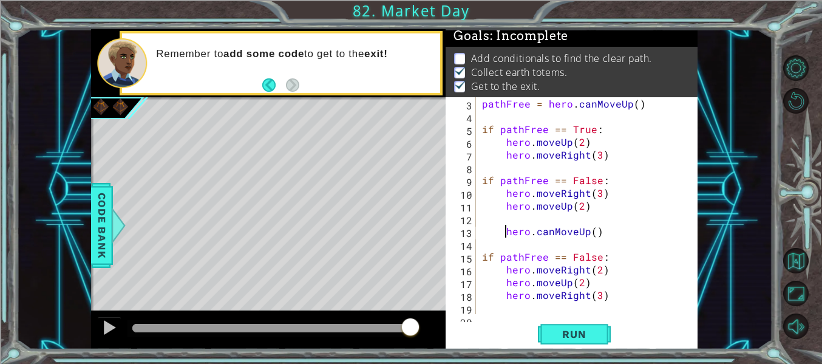
click at [514, 219] on div "pathFree = hero . canMoveUp ( ) if pathFree == True : hero . moveUp ( 2 ) hero …" at bounding box center [591, 218] width 222 height 242
click at [580, 333] on span "Run" at bounding box center [574, 334] width 48 height 12
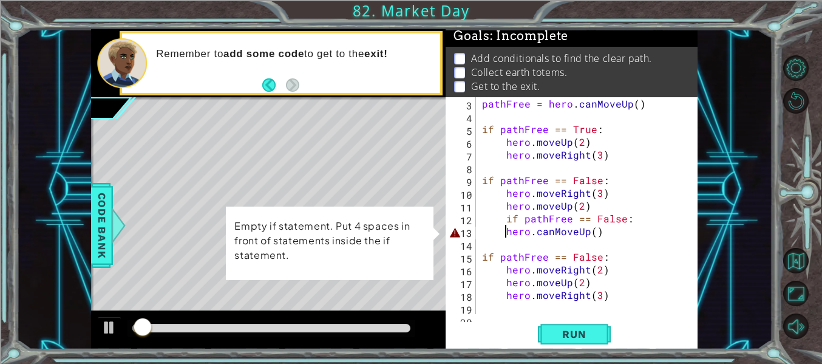
click at [504, 233] on div "pathFree = hero . canMoveUp ( ) if pathFree == True : hero . moveUp ( 2 ) hero …" at bounding box center [591, 218] width 222 height 242
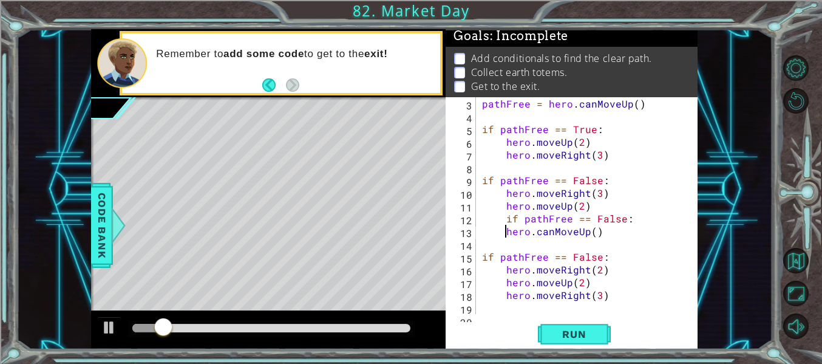
scroll to position [0, 5]
click at [578, 334] on span "Run" at bounding box center [574, 334] width 48 height 12
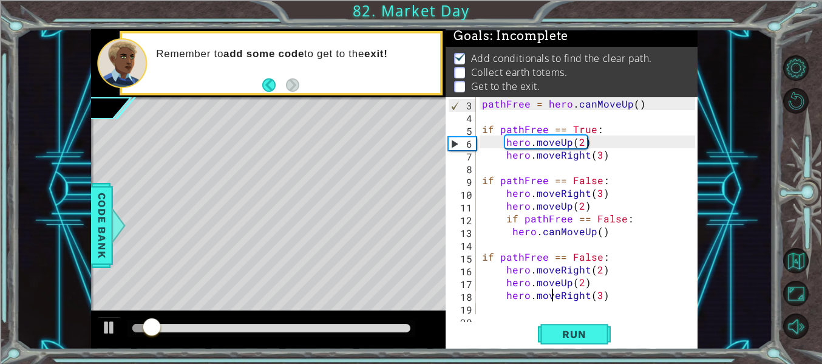
click at [554, 299] on div "pathFree = hero . canMoveUp ( ) if pathFree == True : hero . moveUp ( 2 ) hero …" at bounding box center [591, 218] width 222 height 242
type textarea "hero.moveRight(3)"
click at [557, 313] on div "pathFree = hero . canMoveUp ( ) if pathFree == True : hero . moveUp ( 2 ) hero …" at bounding box center [591, 218] width 222 height 242
click at [562, 329] on span "Run" at bounding box center [574, 334] width 48 height 12
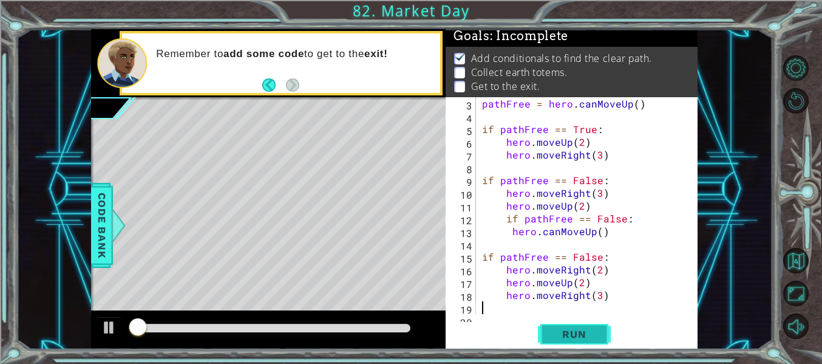
click at [562, 329] on span "Run" at bounding box center [574, 334] width 48 height 12
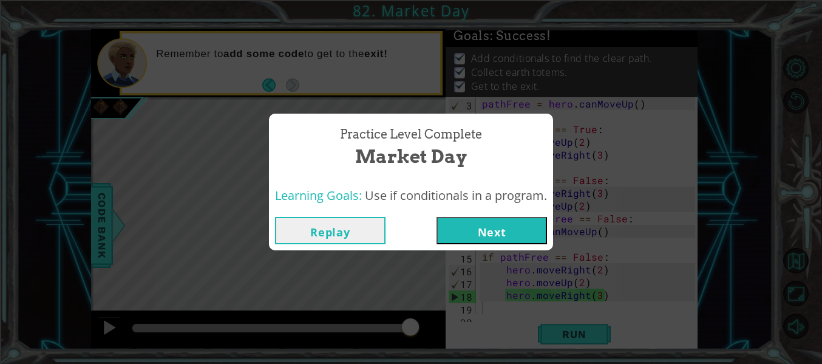
click at [496, 242] on button "Next" at bounding box center [492, 230] width 111 height 27
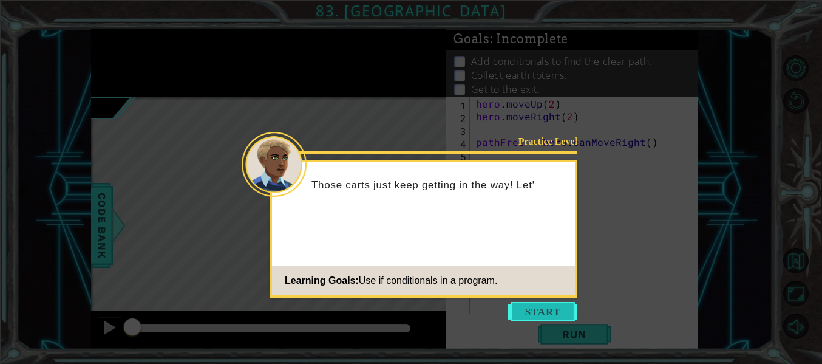
click at [522, 310] on button "Start" at bounding box center [542, 311] width 69 height 19
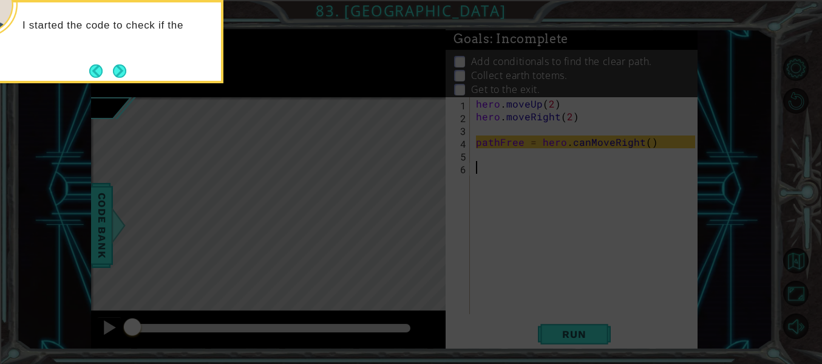
click at [115, 57] on div "I started the code to check if the" at bounding box center [102, 41] width 243 height 83
click at [117, 59] on div "I started the code to check if the path is free" at bounding box center [102, 37] width 238 height 61
click at [117, 59] on div "I started the code to check if the path is free ." at bounding box center [102, 37] width 238 height 61
click at [124, 69] on button "Next" at bounding box center [119, 70] width 13 height 13
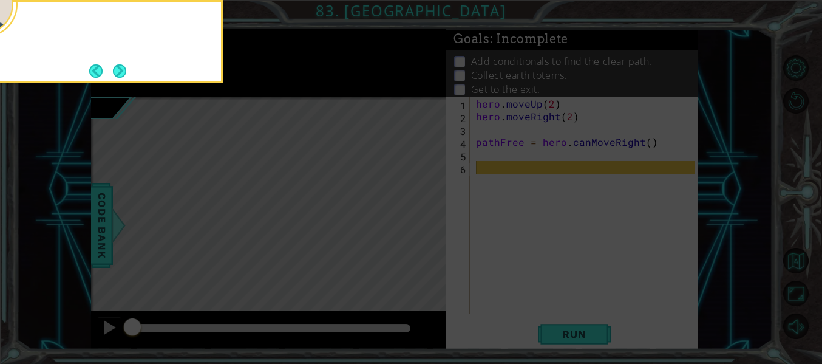
click at [124, 69] on button "Next" at bounding box center [119, 70] width 13 height 13
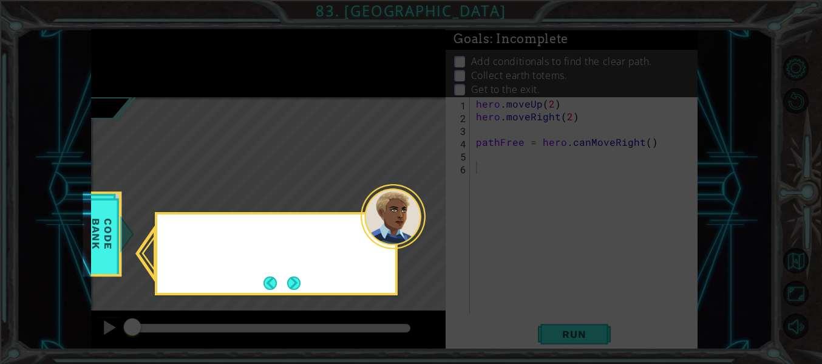
click at [124, 69] on icon at bounding box center [411, 182] width 822 height 364
click at [287, 288] on button "Next" at bounding box center [293, 282] width 13 height 13
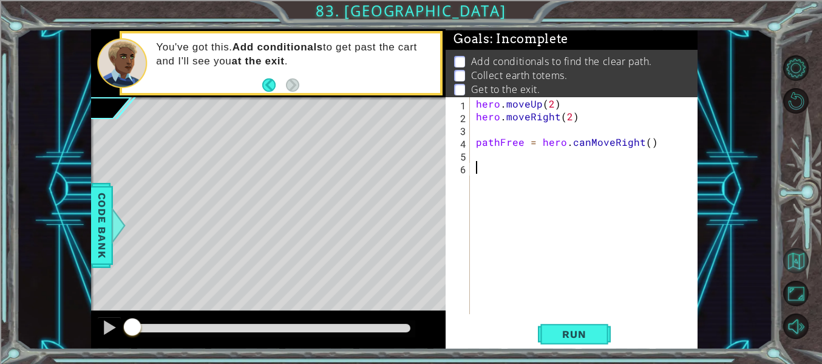
click at [798, 258] on button "Back to Map" at bounding box center [796, 261] width 26 height 26
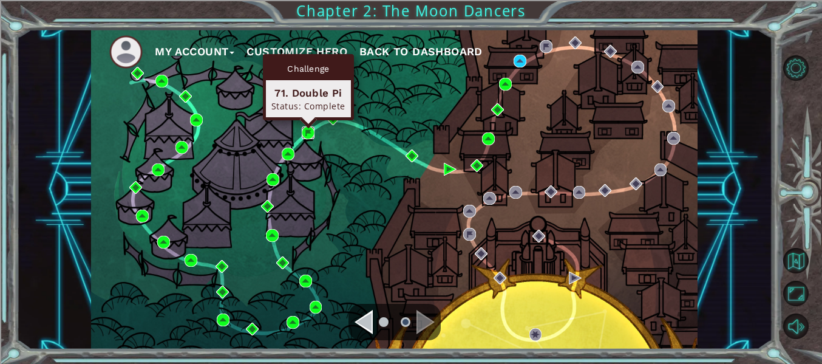
click at [314, 131] on img at bounding box center [308, 132] width 13 height 13
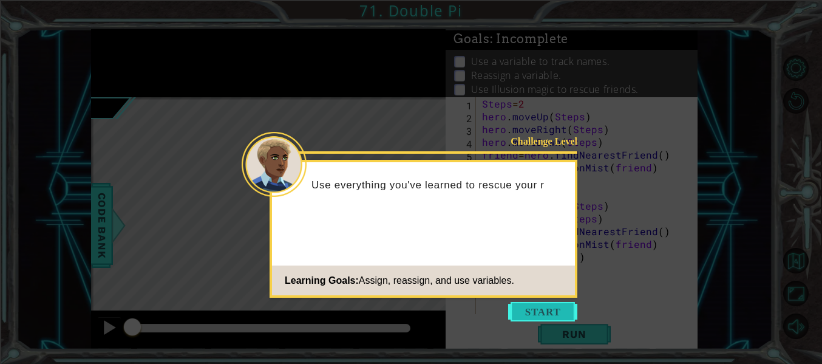
click at [561, 319] on button "Start" at bounding box center [542, 311] width 69 height 19
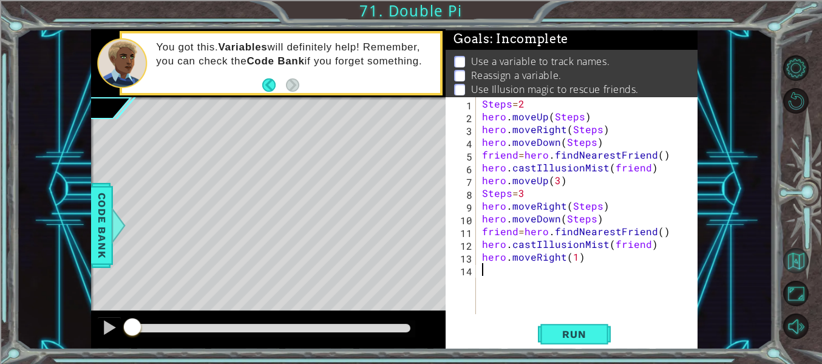
click at [804, 259] on button "Back to Map" at bounding box center [796, 261] width 26 height 26
